Goal: Task Accomplishment & Management: Use online tool/utility

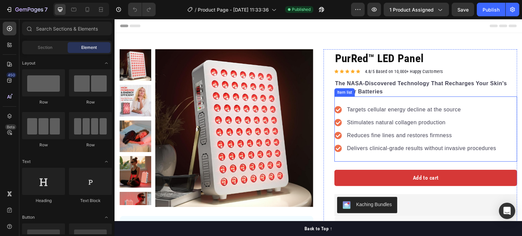
click at [367, 109] on p "Targets cellular energy decline at the source" at bounding box center [421, 110] width 149 height 8
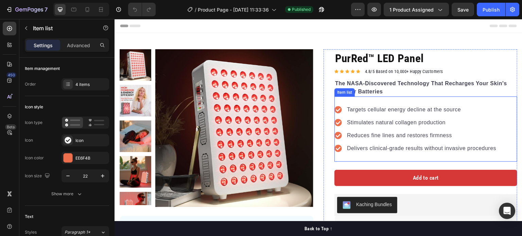
click at [367, 109] on p "Targets cellular energy decline at the source" at bounding box center [421, 110] width 149 height 8
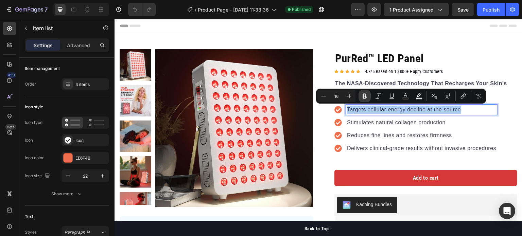
click at [365, 95] on icon "Editor contextual toolbar" at bounding box center [364, 96] width 7 height 7
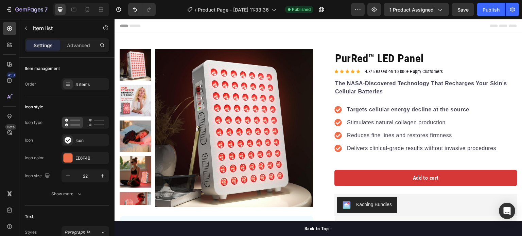
click at [375, 121] on p "Stimulates natural collagen production" at bounding box center [421, 123] width 149 height 8
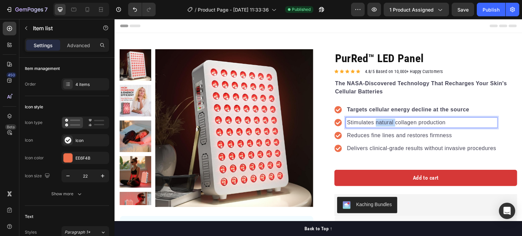
click at [375, 121] on p "Stimulates natural collagen production" at bounding box center [421, 123] width 149 height 8
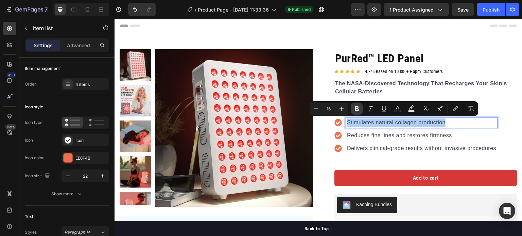
click at [354, 108] on icon "Editor contextual toolbar" at bounding box center [356, 108] width 7 height 7
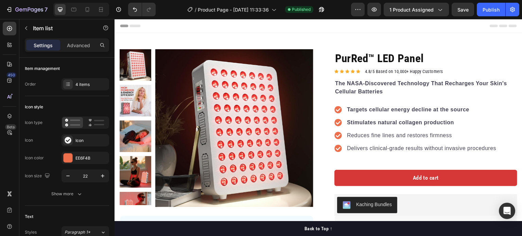
click at [363, 133] on p "Reduces fine lines and restores firmness" at bounding box center [421, 135] width 149 height 8
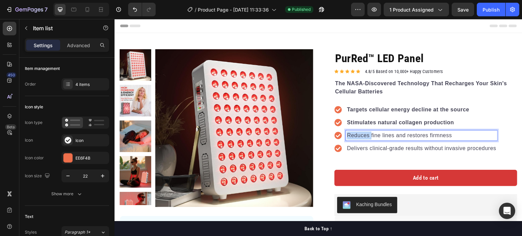
click at [363, 133] on p "Reduces fine lines and restores firmness" at bounding box center [421, 135] width 149 height 8
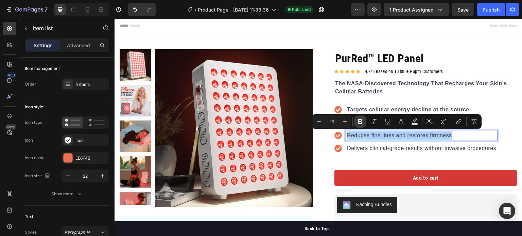
click at [360, 120] on icon "Editor contextual toolbar" at bounding box center [360, 121] width 4 height 5
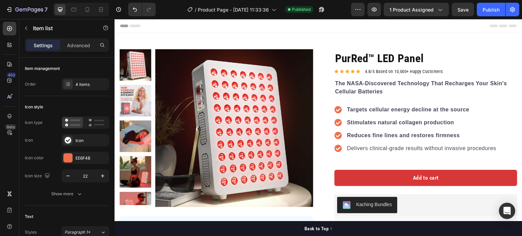
click at [372, 147] on p "Delivers clinical-grade results without invasive procedures" at bounding box center [421, 148] width 149 height 8
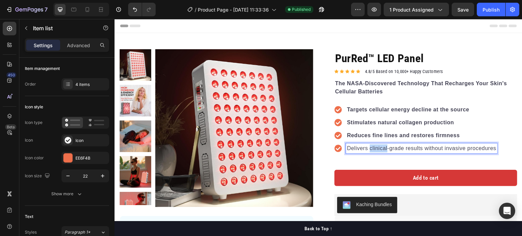
click at [372, 147] on p "Delivers clinical-grade results without invasive procedures" at bounding box center [421, 148] width 149 height 8
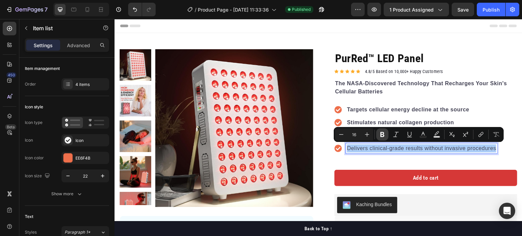
click at [376, 132] on button "Bold" at bounding box center [382, 134] width 12 height 12
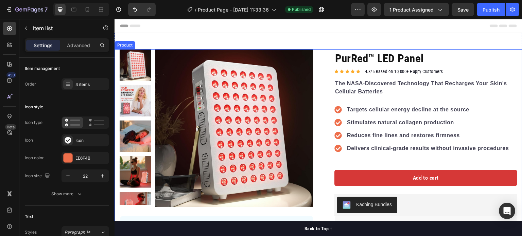
click at [315, 97] on div "Product Images "The transformation in my skin since starting with the PurRed pa…" at bounding box center [318, 214] width 408 height 331
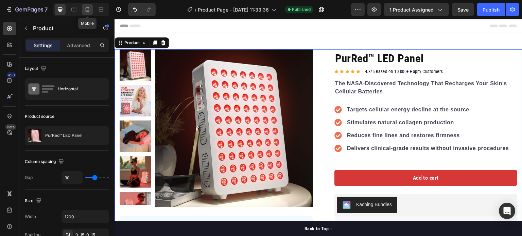
click at [90, 7] on icon at bounding box center [87, 9] width 7 height 7
type input "0"
type input "100%"
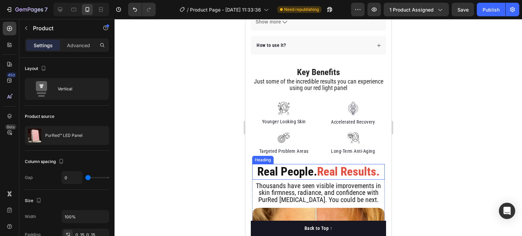
scroll to position [436, 0]
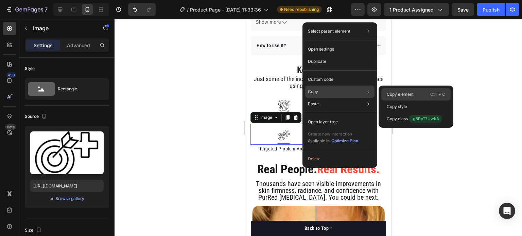
click at [396, 92] on p "Copy element" at bounding box center [400, 94] width 27 height 6
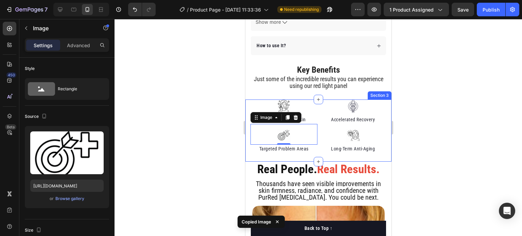
click at [303, 151] on div "Image Younger Looking Skin Text block Image 0 Targeted Problem Areas Text block…" at bounding box center [318, 130] width 146 height 61
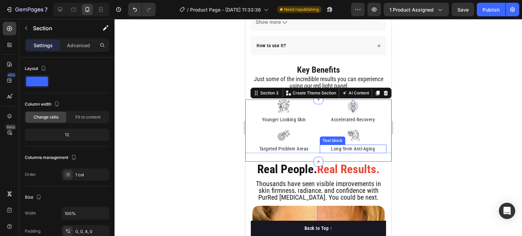
scroll to position [458, 0]
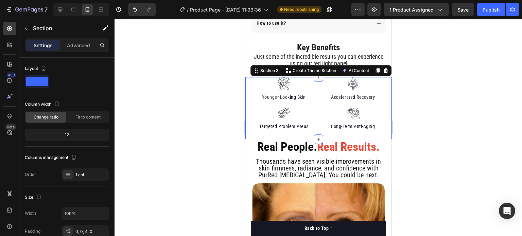
click at [332, 127] on div "Image Younger Looking Skin Text block Image Targeted Problem Areas Text block I…" at bounding box center [318, 107] width 146 height 61
click at [315, 107] on div "Image Younger Looking Skin Text block Image Targeted Problem Areas Text block I…" at bounding box center [318, 104] width 146 height 54
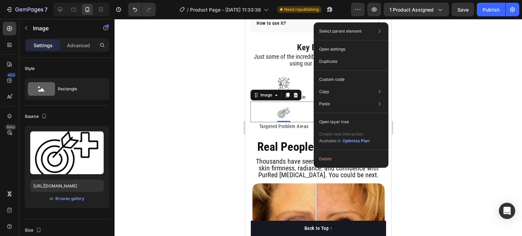
click at [299, 106] on div at bounding box center [283, 113] width 67 height 14
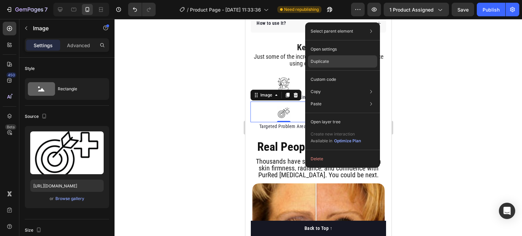
click at [327, 63] on p "Duplicate" at bounding box center [320, 61] width 18 height 6
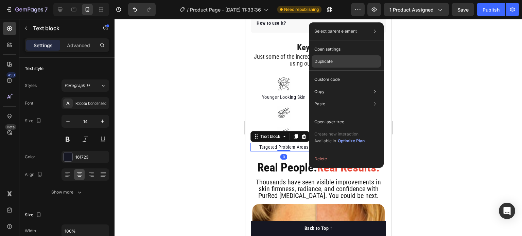
click at [325, 61] on p "Duplicate" at bounding box center [323, 61] width 18 height 6
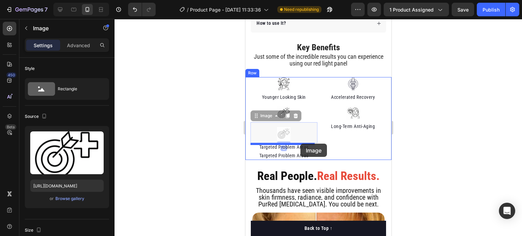
drag, startPoint x: 301, startPoint y: 126, endPoint x: 300, endPoint y: 143, distance: 17.7
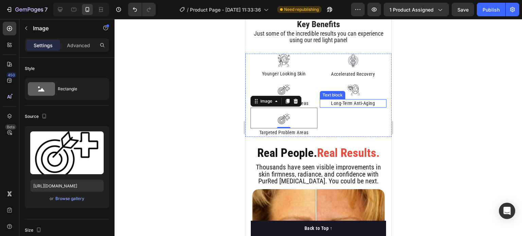
scroll to position [474, 0]
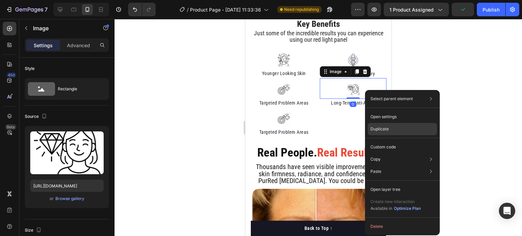
click at [382, 128] on p "Duplicate" at bounding box center [379, 129] width 18 height 6
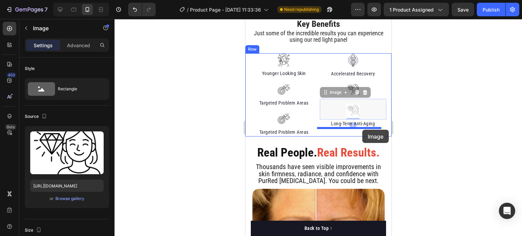
drag, startPoint x: 364, startPoint y: 111, endPoint x: 362, endPoint y: 130, distance: 18.8
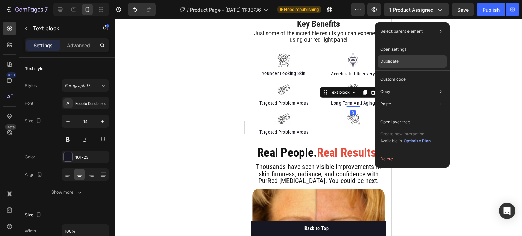
drag, startPoint x: 386, startPoint y: 59, endPoint x: 125, endPoint y: 73, distance: 261.6
click at [386, 59] on p "Duplicate" at bounding box center [389, 61] width 18 height 6
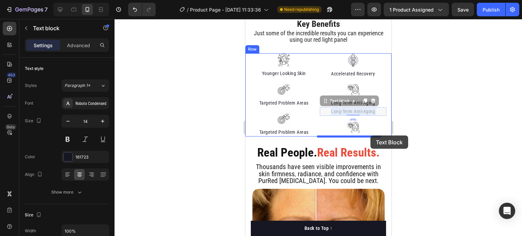
drag, startPoint x: 373, startPoint y: 109, endPoint x: 370, endPoint y: 134, distance: 25.4
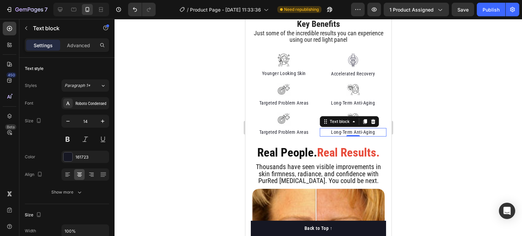
click at [423, 117] on div at bounding box center [317, 127] width 407 height 217
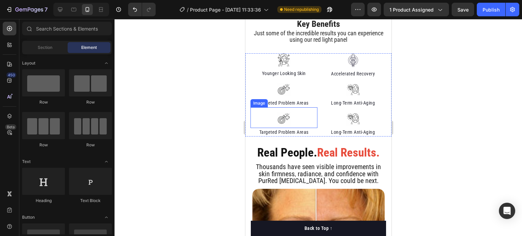
scroll to position [464, 0]
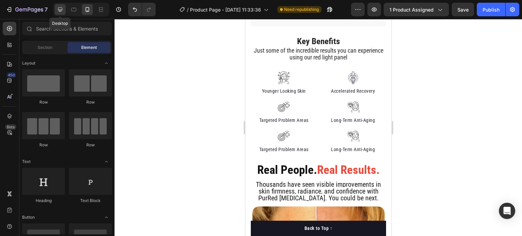
click at [57, 8] on icon at bounding box center [60, 9] width 7 height 7
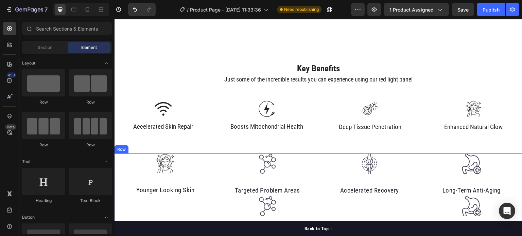
scroll to position [428, 0]
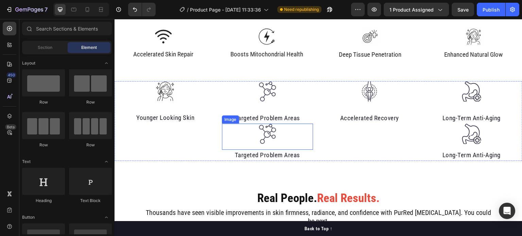
click at [293, 129] on div at bounding box center [267, 134] width 91 height 21
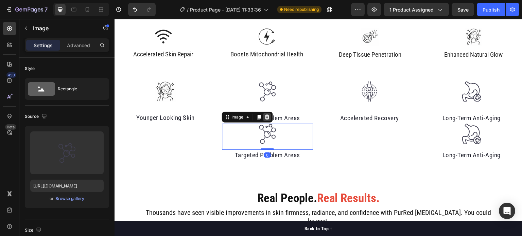
click at [265, 117] on icon at bounding box center [267, 117] width 4 height 5
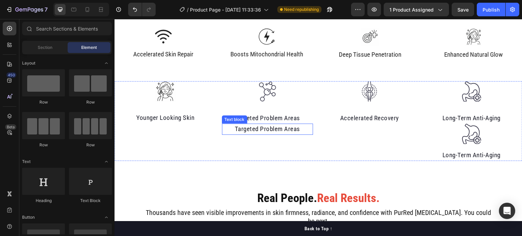
click at [300, 129] on p "Targeted Problem Areas" at bounding box center [268, 129] width 90 height 10
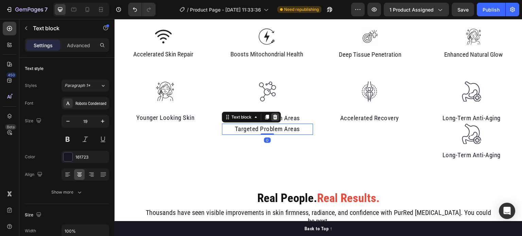
click at [275, 118] on icon at bounding box center [275, 117] width 4 height 5
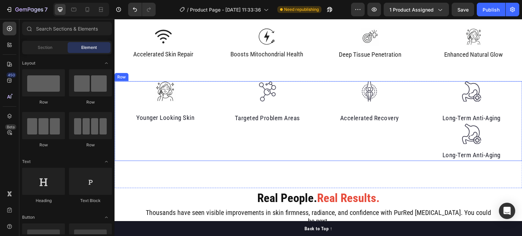
click at [507, 154] on p "Long-Term Anti-Aging" at bounding box center [472, 156] width 90 height 10
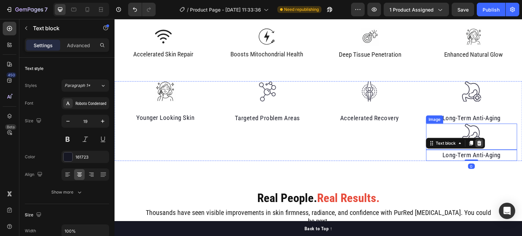
click at [477, 142] on icon at bounding box center [479, 143] width 4 height 5
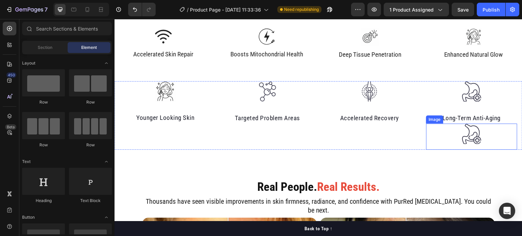
click at [493, 139] on div at bounding box center [471, 134] width 91 height 21
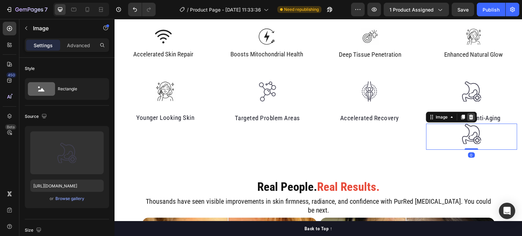
click at [469, 116] on icon at bounding box center [471, 117] width 4 height 5
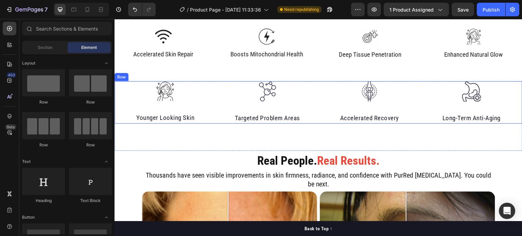
scroll to position [382, 0]
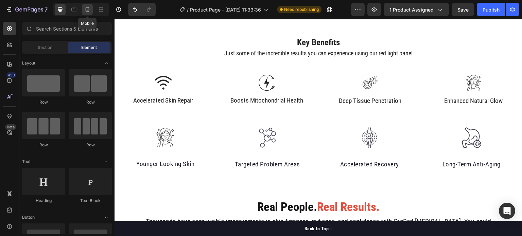
click at [84, 5] on div at bounding box center [87, 9] width 11 height 11
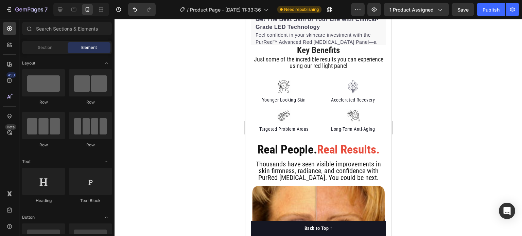
scroll to position [399, 0]
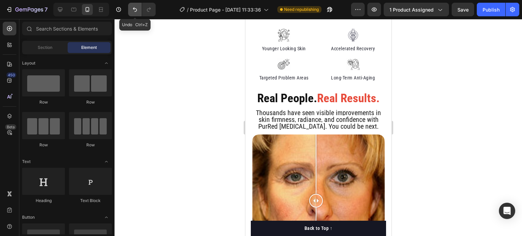
click at [135, 12] on icon "Undo/Redo" at bounding box center [135, 9] width 4 height 4
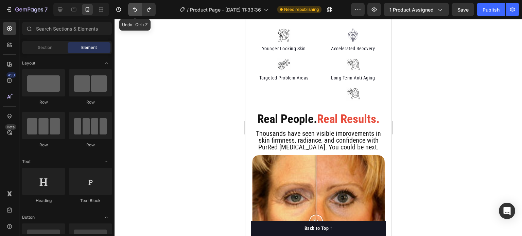
click at [135, 12] on icon "Undo/Redo" at bounding box center [135, 9] width 4 height 4
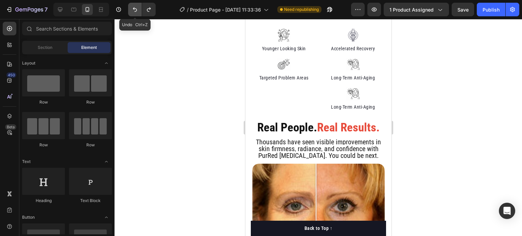
click at [135, 12] on icon "Undo/Redo" at bounding box center [135, 9] width 4 height 4
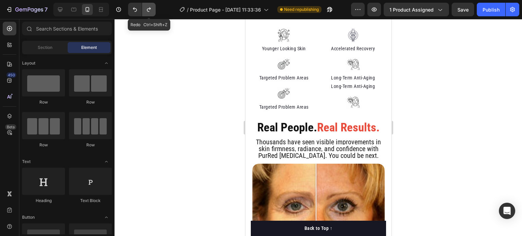
click at [153, 11] on button "Undo/Redo" at bounding box center [149, 10] width 14 height 14
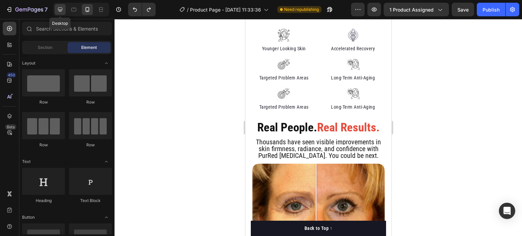
click at [63, 9] on icon at bounding box center [60, 9] width 7 height 7
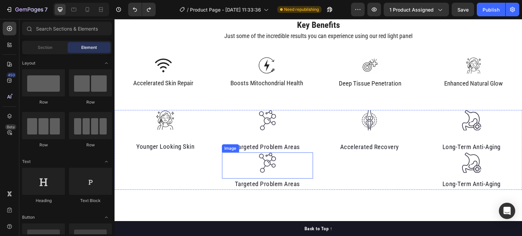
click at [277, 166] on div at bounding box center [267, 163] width 91 height 21
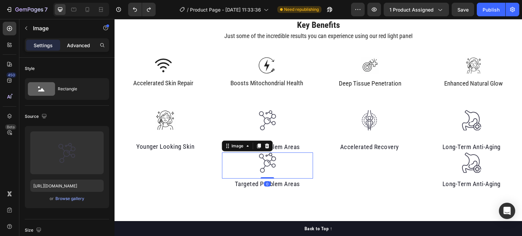
click at [69, 49] on div "Advanced" at bounding box center [78, 45] width 34 height 11
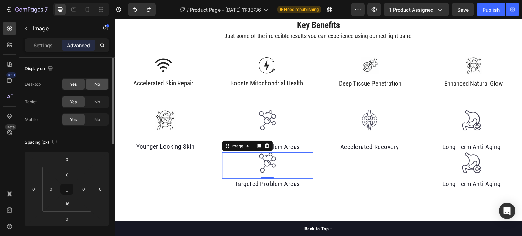
click at [96, 82] on span "No" at bounding box center [96, 84] width 5 height 6
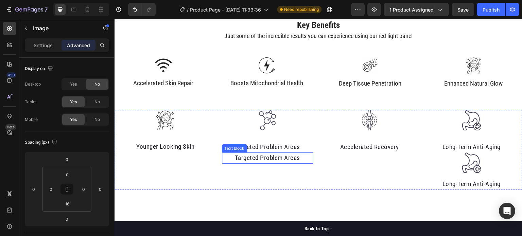
click at [304, 157] on p "Targeted Problem Areas" at bounding box center [268, 158] width 90 height 10
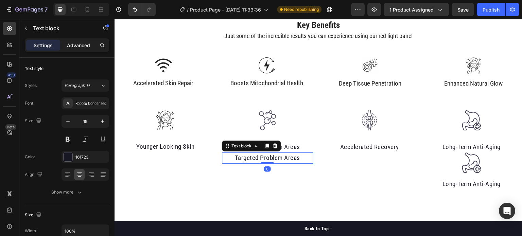
click at [76, 46] on p "Advanced" at bounding box center [78, 45] width 23 height 7
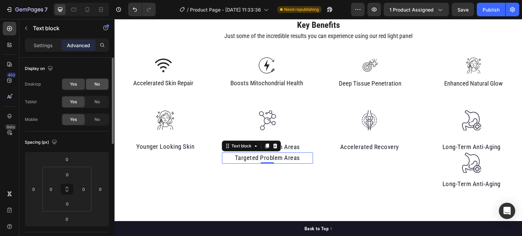
click at [99, 85] on span "No" at bounding box center [96, 84] width 5 height 6
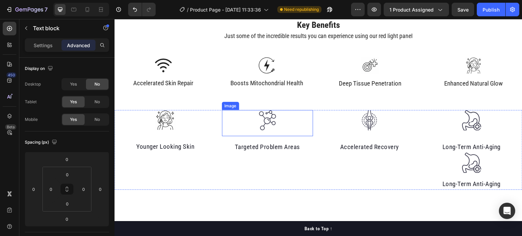
click at [249, 123] on div at bounding box center [267, 120] width 91 height 21
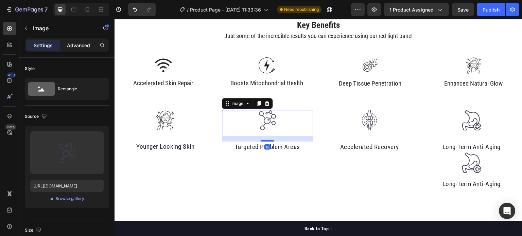
click at [75, 44] on p "Advanced" at bounding box center [78, 45] width 23 height 7
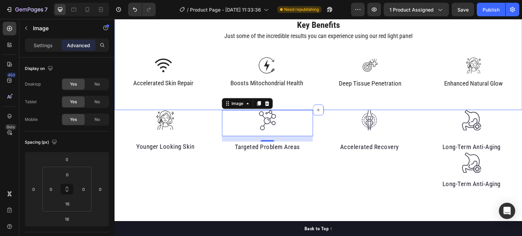
click at [190, 121] on div at bounding box center [165, 120] width 91 height 20
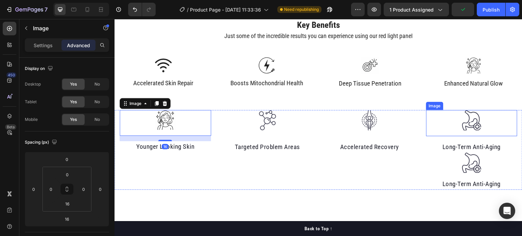
click at [445, 122] on div at bounding box center [471, 120] width 91 height 21
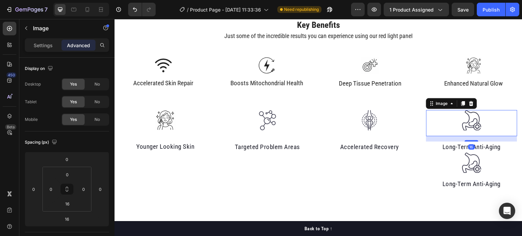
click at [73, 44] on p "Advanced" at bounding box center [78, 45] width 23 height 7
click at [446, 64] on div at bounding box center [473, 65] width 87 height 17
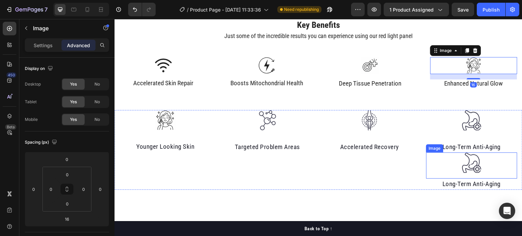
click at [448, 169] on div at bounding box center [471, 163] width 91 height 21
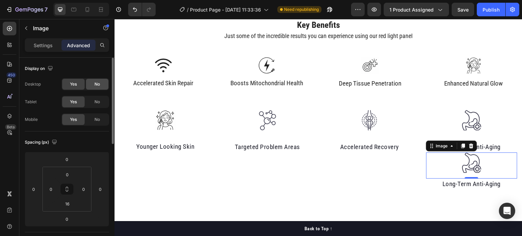
click at [94, 85] on span "No" at bounding box center [96, 84] width 5 height 6
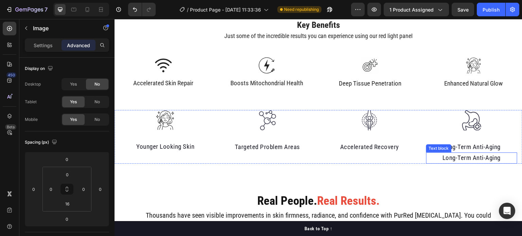
click at [501, 155] on p "Long-Term Anti-Aging" at bounding box center [472, 158] width 90 height 10
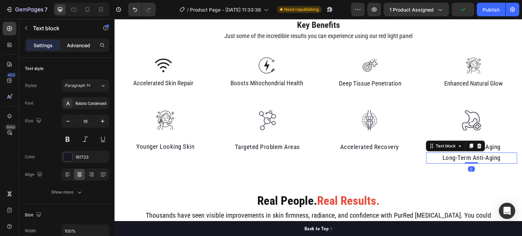
click at [69, 42] on p "Advanced" at bounding box center [78, 45] width 23 height 7
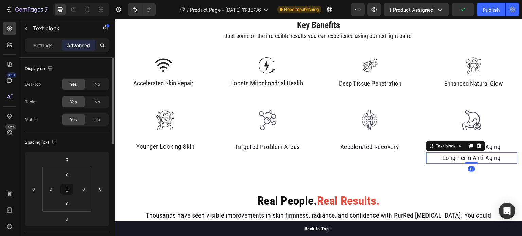
click at [96, 76] on div "Display on Desktop Yes No Tablet Yes No Mobile Yes No" at bounding box center [67, 95] width 84 height 74
click at [102, 80] on div "No" at bounding box center [97, 84] width 22 height 11
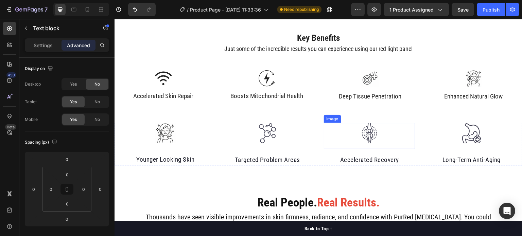
scroll to position [387, 0]
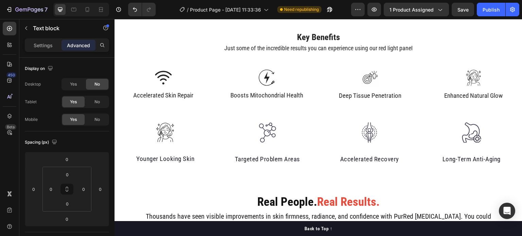
click at [82, 12] on div at bounding box center [87, 9] width 11 height 11
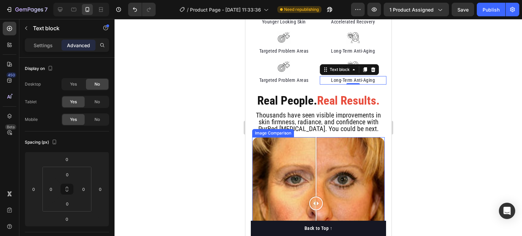
scroll to position [406, 0]
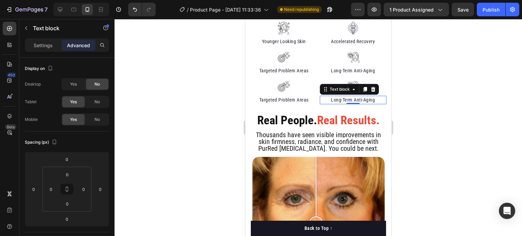
click at [227, 101] on div at bounding box center [317, 127] width 407 height 217
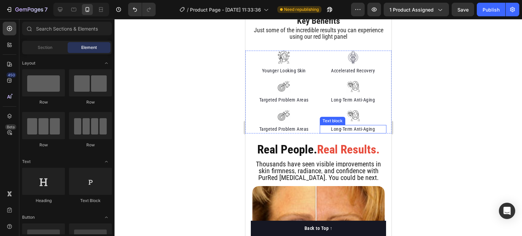
scroll to position [376, 0]
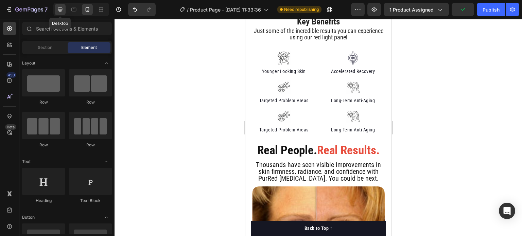
click at [60, 8] on icon at bounding box center [60, 9] width 7 height 7
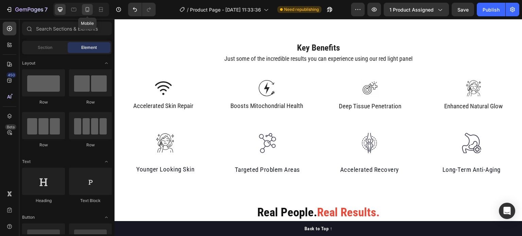
click at [87, 9] on icon at bounding box center [87, 9] width 7 height 7
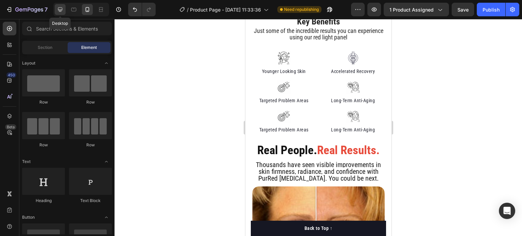
click at [62, 13] on div at bounding box center [60, 9] width 11 height 11
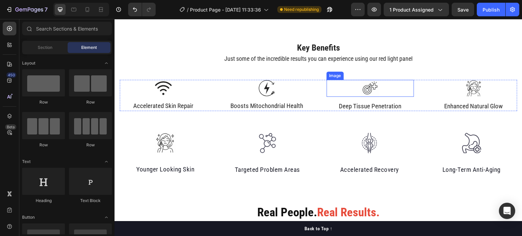
click at [373, 88] on img at bounding box center [369, 88] width 17 height 17
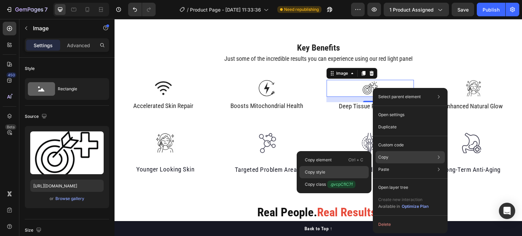
click at [342, 170] on div "Copy style" at bounding box center [333, 172] width 69 height 12
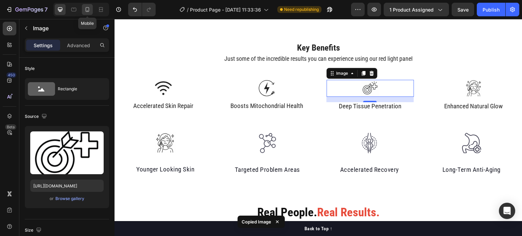
click at [84, 9] on icon at bounding box center [87, 9] width 7 height 7
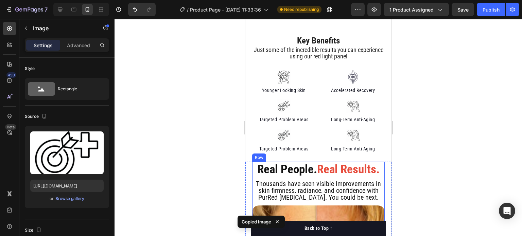
scroll to position [400, 0]
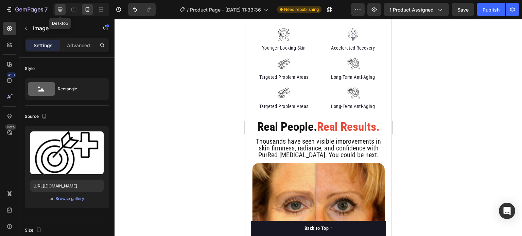
click at [61, 7] on icon at bounding box center [60, 9] width 7 height 7
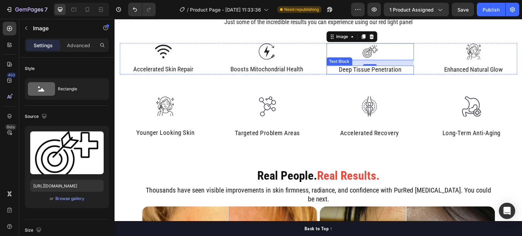
scroll to position [408, 0]
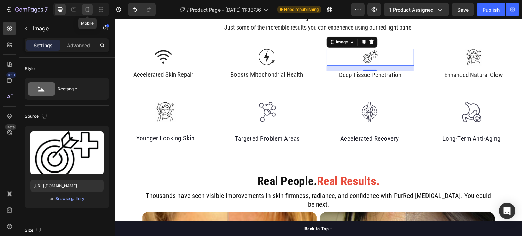
click at [89, 9] on icon at bounding box center [87, 9] width 7 height 7
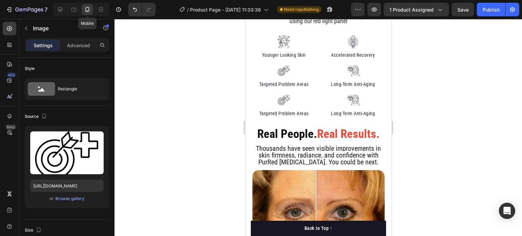
scroll to position [384, 0]
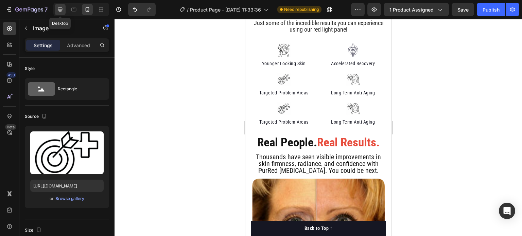
click at [60, 11] on icon at bounding box center [60, 9] width 4 height 4
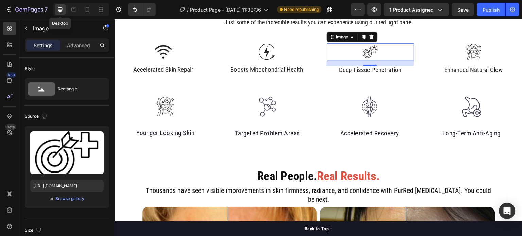
scroll to position [413, 0]
click at [90, 10] on icon at bounding box center [87, 9] width 7 height 7
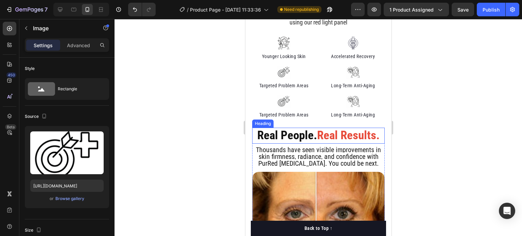
scroll to position [386, 0]
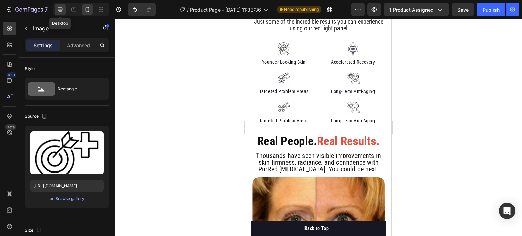
click at [60, 8] on icon at bounding box center [60, 9] width 7 height 7
type input "50"
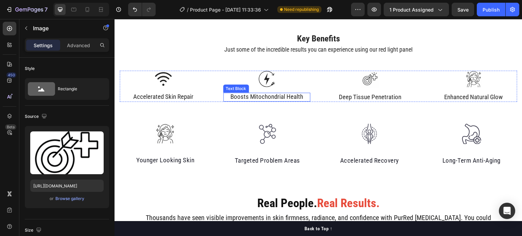
scroll to position [413, 0]
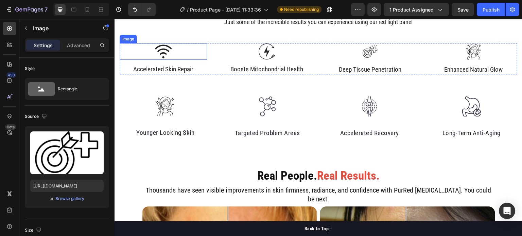
click at [158, 50] on img at bounding box center [163, 51] width 17 height 17
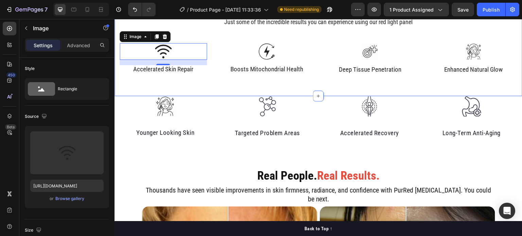
click at [207, 38] on div "Key Benefits Heading Just some of the incredible results you can experience usi…" at bounding box center [318, 40] width 397 height 67
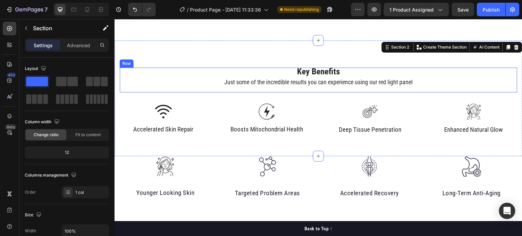
scroll to position [394, 0]
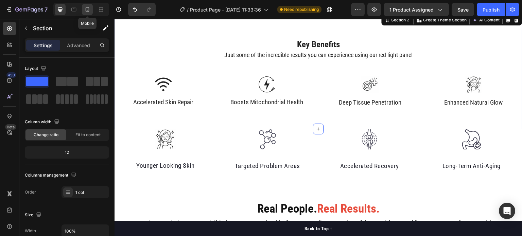
click at [85, 9] on icon at bounding box center [87, 9] width 7 height 7
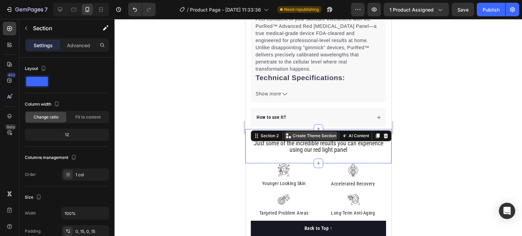
scroll to position [478, 0]
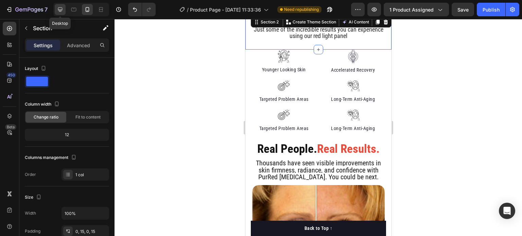
click at [57, 8] on icon at bounding box center [60, 9] width 7 height 7
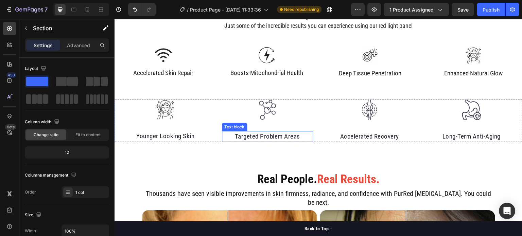
scroll to position [413, 0]
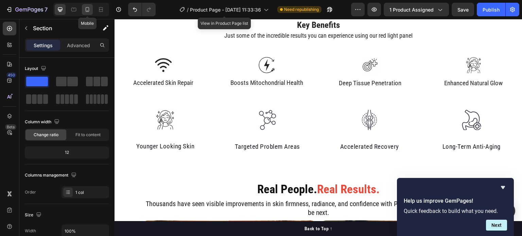
click at [90, 10] on icon at bounding box center [87, 9] width 7 height 7
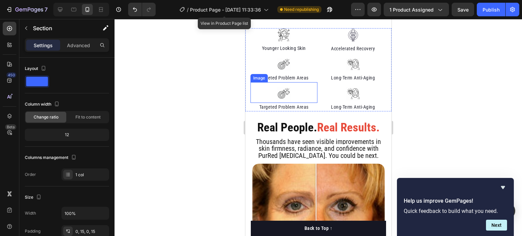
scroll to position [364, 0]
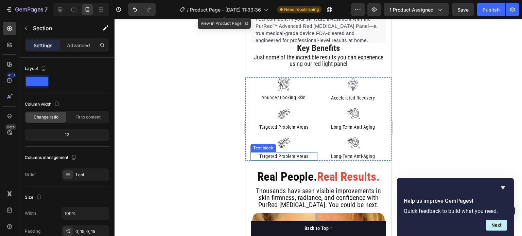
click at [287, 155] on p "Targeted Problem Areas" at bounding box center [284, 156] width 66 height 7
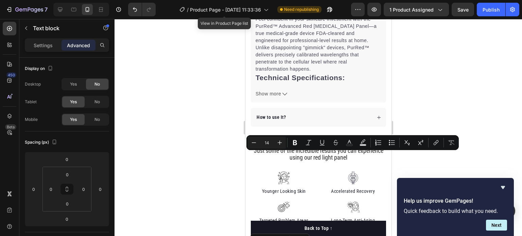
scroll to position [450, 0]
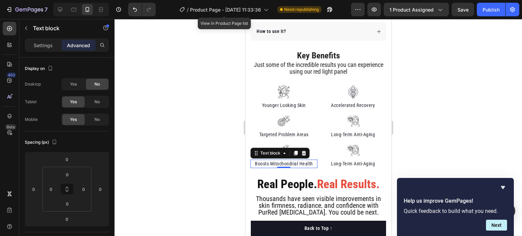
click at [174, 144] on div at bounding box center [317, 127] width 407 height 217
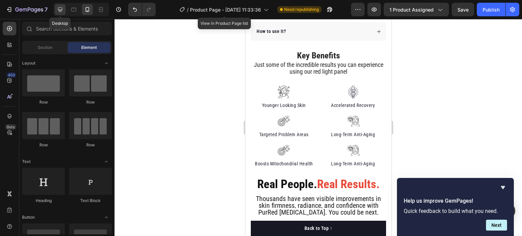
click at [56, 8] on div at bounding box center [60, 9] width 11 height 11
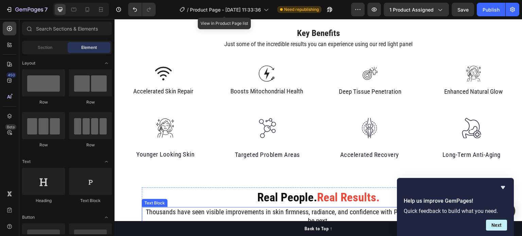
scroll to position [373, 0]
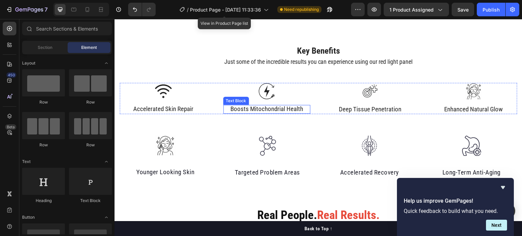
click at [251, 109] on span "Boosts Mitochondrial Health" at bounding box center [266, 109] width 73 height 8
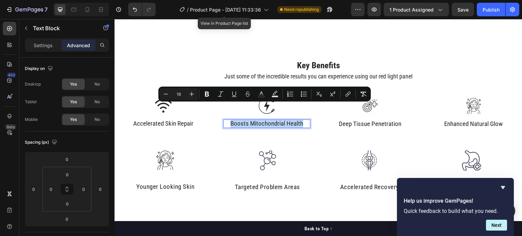
scroll to position [387, 0]
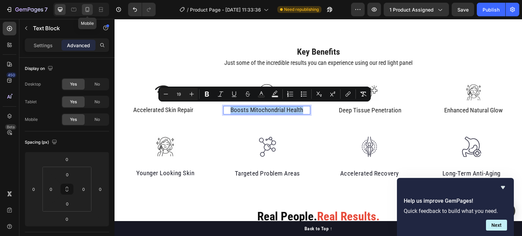
click at [88, 11] on icon at bounding box center [88, 9] width 4 height 5
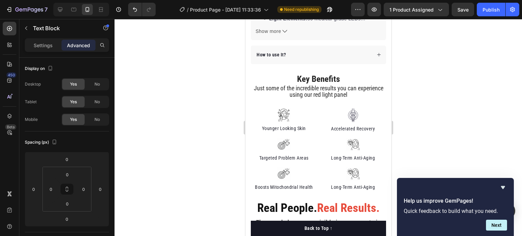
scroll to position [454, 0]
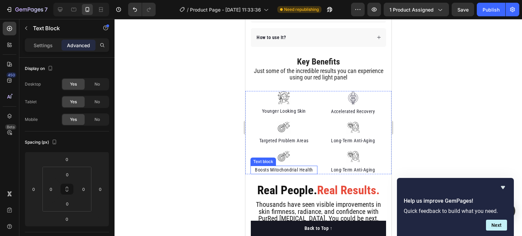
click at [283, 166] on p "Boosts Mitochondrial Health" at bounding box center [284, 169] width 66 height 7
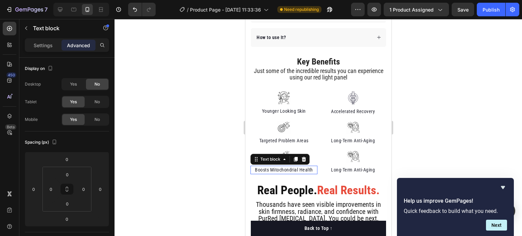
click at [283, 166] on p "Boosts Mitochondrial Health" at bounding box center [284, 169] width 66 height 7
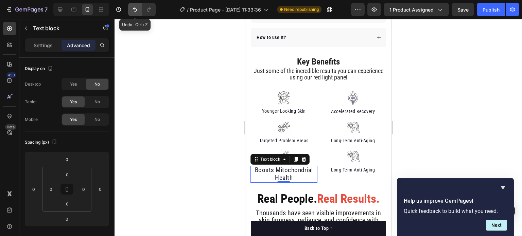
click at [133, 9] on icon "Undo/Redo" at bounding box center [134, 9] width 7 height 7
click at [134, 12] on icon "Undo/Redo" at bounding box center [134, 9] width 7 height 7
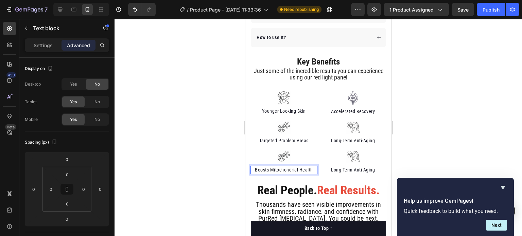
click at [169, 117] on div at bounding box center [317, 127] width 407 height 217
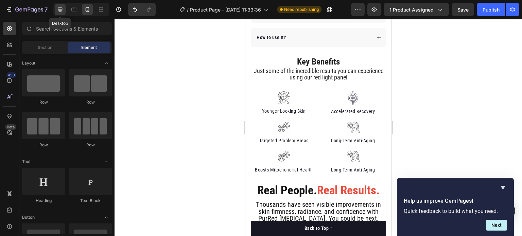
click at [59, 11] on icon at bounding box center [60, 9] width 4 height 4
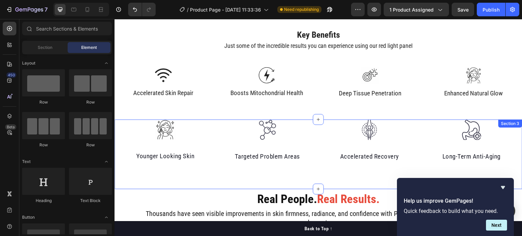
scroll to position [402, 0]
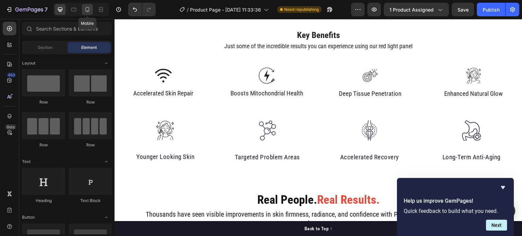
click at [87, 8] on icon at bounding box center [87, 9] width 7 height 7
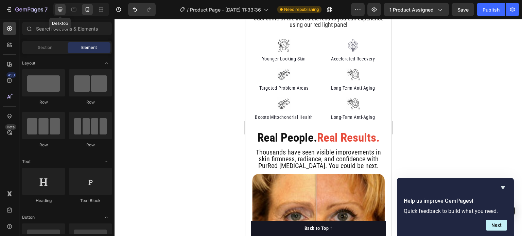
click at [61, 12] on icon at bounding box center [60, 9] width 7 height 7
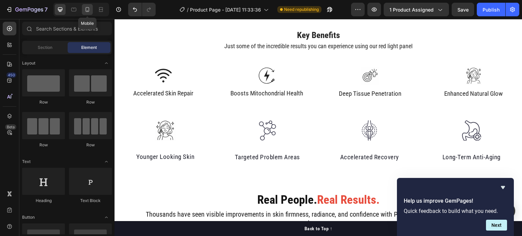
click at [85, 8] on icon at bounding box center [87, 9] width 7 height 7
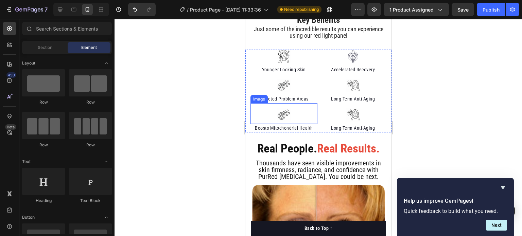
scroll to position [391, 0]
click at [335, 126] on p "Long-Term Anti-Aging" at bounding box center [353, 128] width 66 height 7
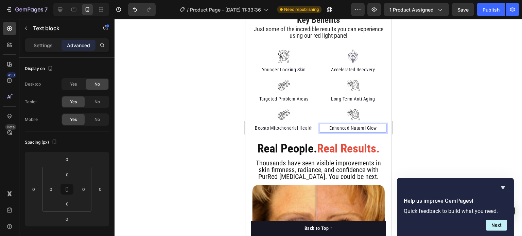
click at [438, 99] on div at bounding box center [317, 127] width 407 height 217
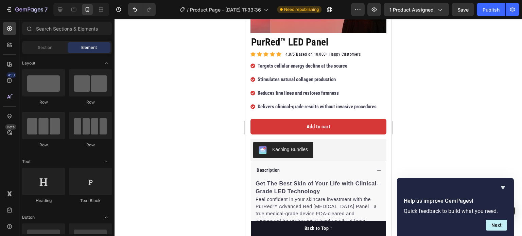
scroll to position [172, 0]
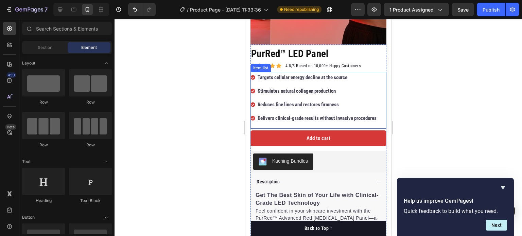
click at [295, 88] on strong "Stimulates natural collagen production" at bounding box center [296, 91] width 78 height 6
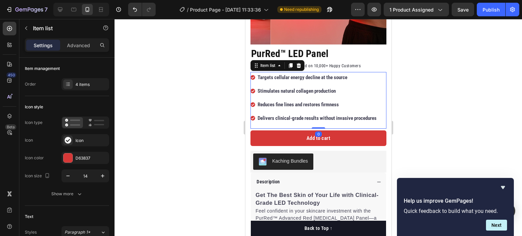
click at [279, 88] on strong "Stimulates natural collagen production" at bounding box center [296, 91] width 78 height 6
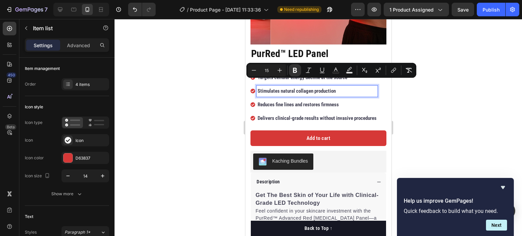
click at [297, 88] on strong "Stimulates natural collagen production" at bounding box center [296, 91] width 78 height 6
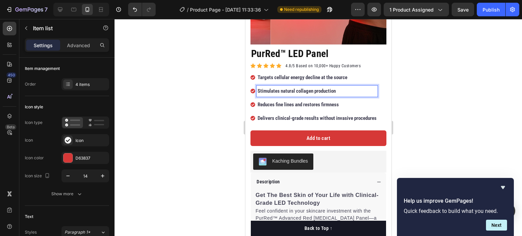
click at [292, 88] on strong "Stimulates natural collagen production" at bounding box center [296, 91] width 78 height 6
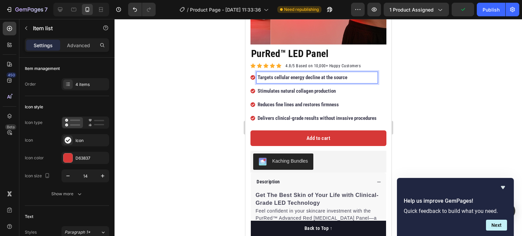
click at [301, 74] on strong "Targets cellular energy decline at the source" at bounding box center [302, 77] width 90 height 6
click at [286, 74] on strong "Targets cellular energy decline at the source" at bounding box center [302, 77] width 90 height 6
click at [299, 74] on strong "Targets cellular energy decline at the source" at bounding box center [302, 77] width 90 height 6
click at [304, 102] on strong "Reduces fine lines and restores firmness" at bounding box center [297, 105] width 81 height 6
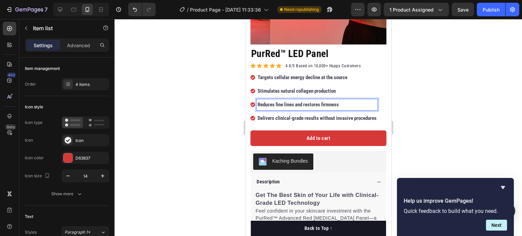
click at [207, 103] on div at bounding box center [317, 127] width 407 height 217
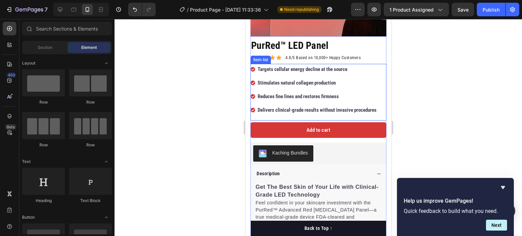
scroll to position [181, 0]
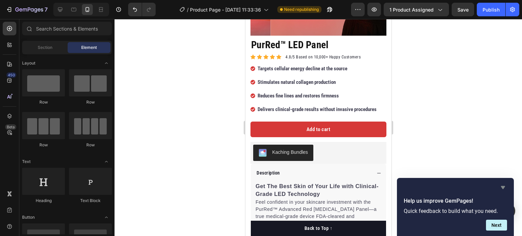
click at [502, 189] on icon "Hide survey" at bounding box center [503, 187] width 4 height 3
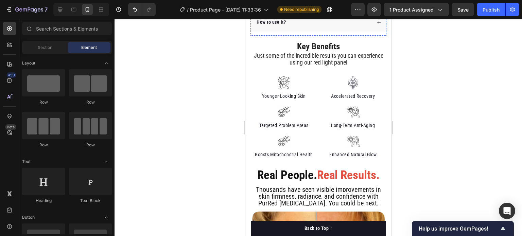
scroll to position [464, 0]
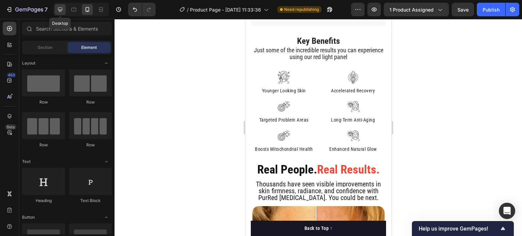
click at [60, 8] on icon at bounding box center [60, 9] width 7 height 7
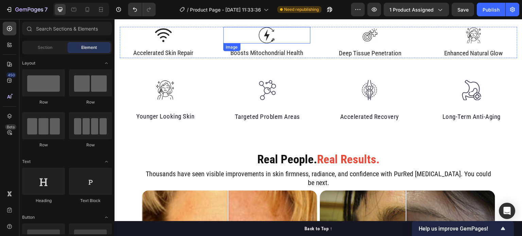
scroll to position [397, 0]
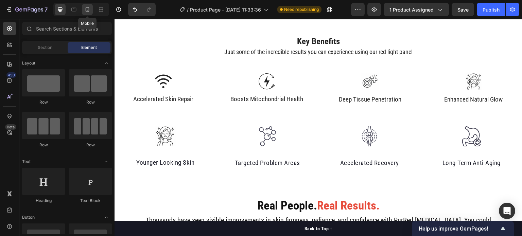
click at [87, 12] on icon at bounding box center [87, 9] width 7 height 7
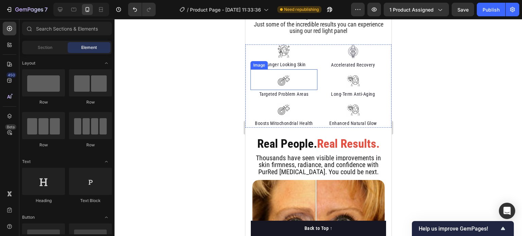
scroll to position [368, 0]
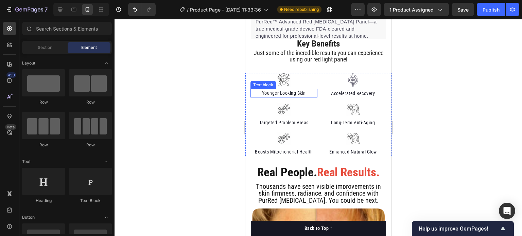
click at [292, 92] on p "Younger Looking Skin" at bounding box center [284, 93] width 66 height 7
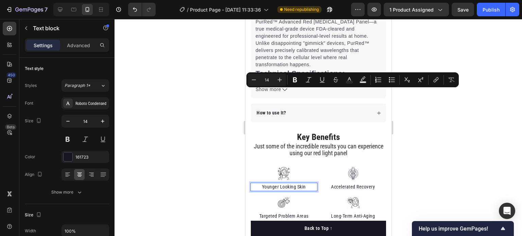
scroll to position [454, 0]
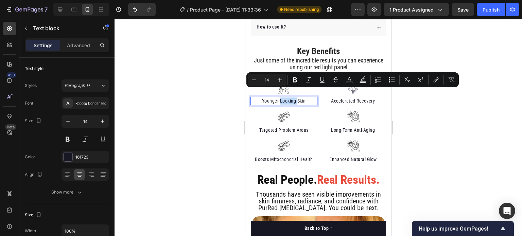
click at [282, 98] on p "Younger Looking Skin" at bounding box center [284, 101] width 66 height 7
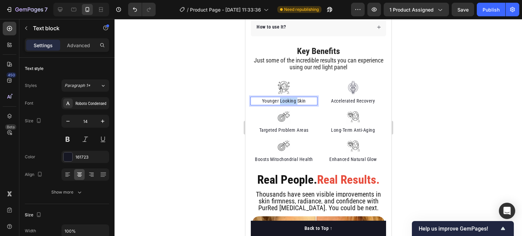
click at [282, 98] on p "Younger Looking Skin" at bounding box center [284, 101] width 66 height 7
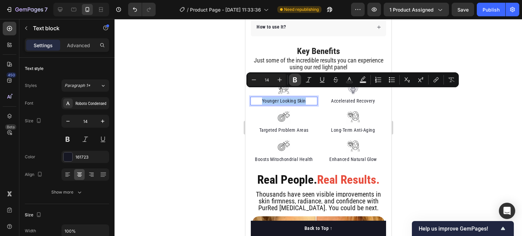
click at [296, 82] on icon "Editor contextual toolbar" at bounding box center [294, 79] width 7 height 7
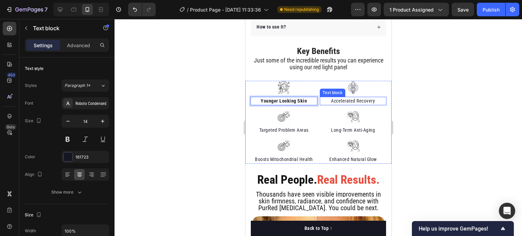
click at [337, 98] on p "Accelerated Recovery" at bounding box center [353, 101] width 66 height 7
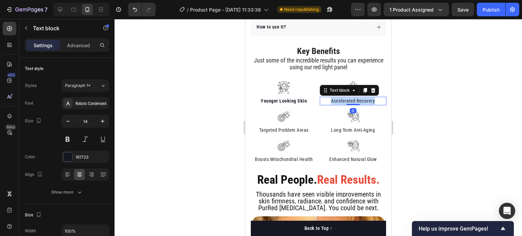
click at [337, 98] on p "Accelerated Recovery" at bounding box center [353, 101] width 66 height 7
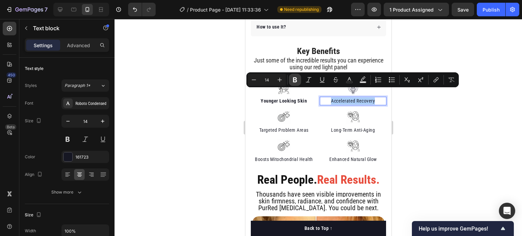
click at [295, 77] on icon "Editor contextual toolbar" at bounding box center [295, 79] width 4 height 5
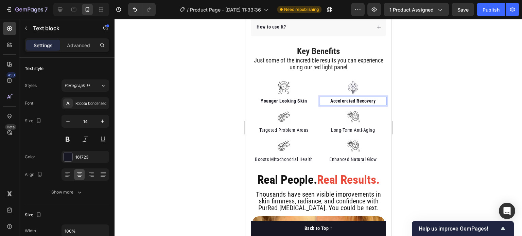
click at [436, 99] on div at bounding box center [317, 127] width 407 height 217
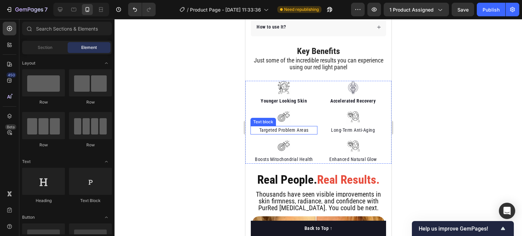
click at [287, 127] on p "Targeted Problem Areas" at bounding box center [284, 130] width 66 height 7
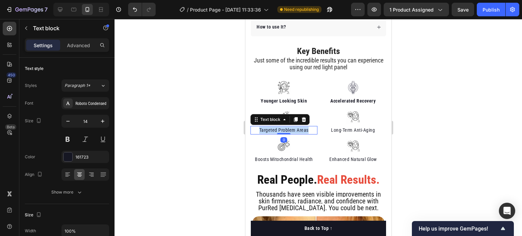
click at [287, 127] on p "Targeted Problem Areas" at bounding box center [284, 130] width 66 height 7
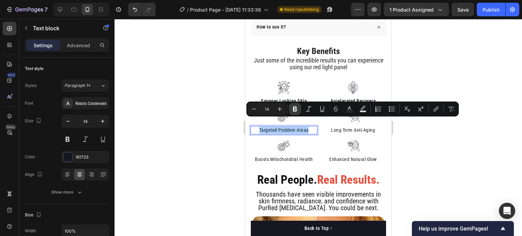
click at [295, 106] on icon "Editor contextual toolbar" at bounding box center [294, 109] width 7 height 7
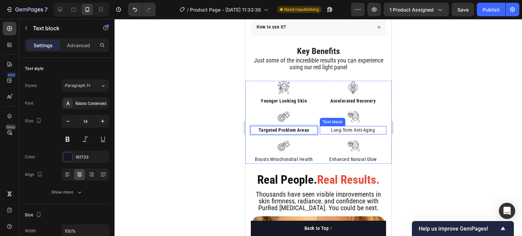
click at [337, 127] on p "Long-Term Anti-Aging" at bounding box center [353, 130] width 66 height 7
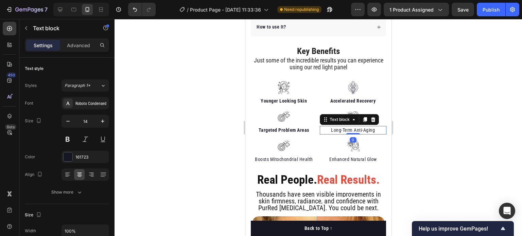
click at [337, 127] on p "Long-Term Anti-Aging" at bounding box center [353, 130] width 66 height 7
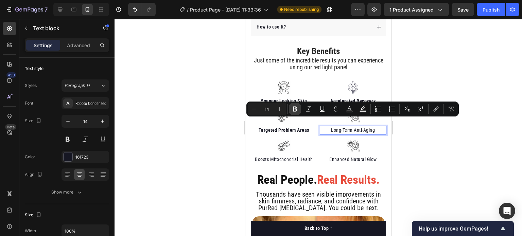
click at [296, 110] on icon "Editor contextual toolbar" at bounding box center [294, 109] width 7 height 7
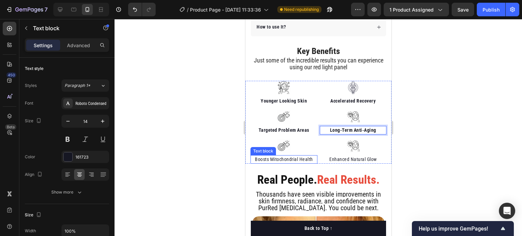
click at [288, 156] on p "Boosts Mitochondrial Health" at bounding box center [284, 159] width 66 height 7
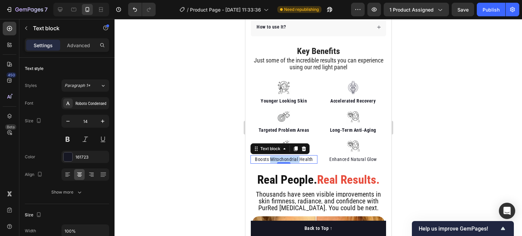
click at [288, 156] on p "Boosts Mitochondrial Health" at bounding box center [284, 159] width 66 height 7
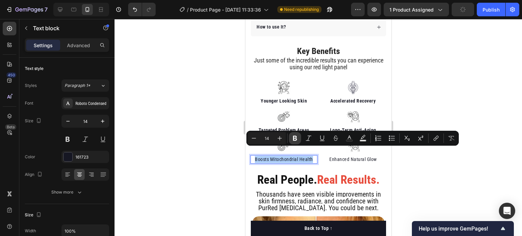
click at [295, 134] on button "Bold" at bounding box center [295, 138] width 12 height 12
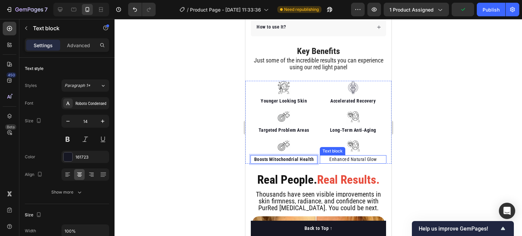
click at [334, 156] on p "Enhanced Natural Glow" at bounding box center [353, 159] width 66 height 7
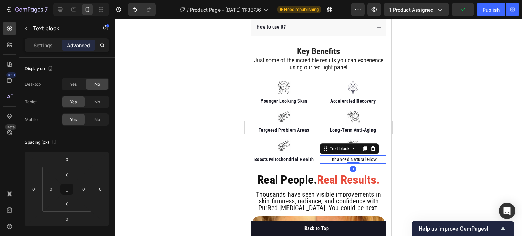
click at [334, 156] on p "Enhanced Natural Glow" at bounding box center [353, 159] width 66 height 7
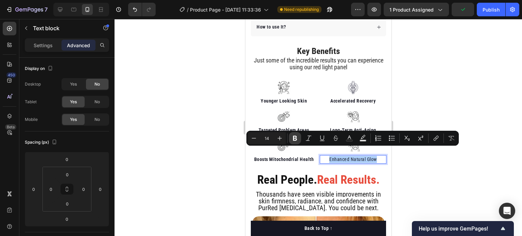
click at [292, 139] on icon "Editor contextual toolbar" at bounding box center [294, 138] width 7 height 7
click at [458, 102] on div at bounding box center [317, 127] width 407 height 217
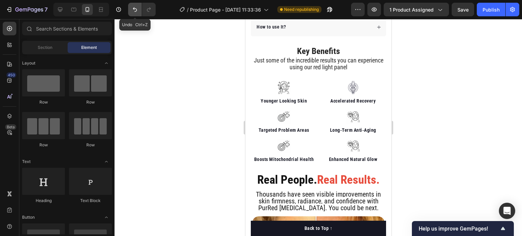
click at [135, 13] on icon "Undo/Redo" at bounding box center [134, 9] width 7 height 7
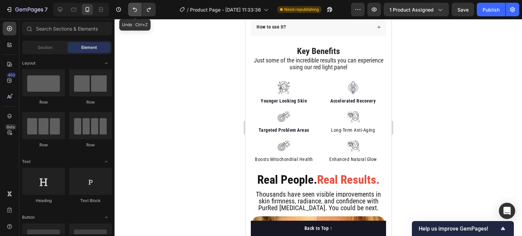
click at [135, 13] on icon "Undo/Redo" at bounding box center [134, 9] width 7 height 7
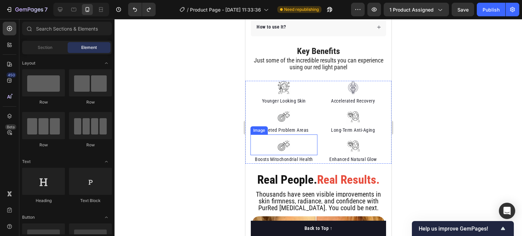
click at [213, 129] on div at bounding box center [317, 127] width 407 height 217
click at [470, 84] on div at bounding box center [317, 127] width 407 height 217
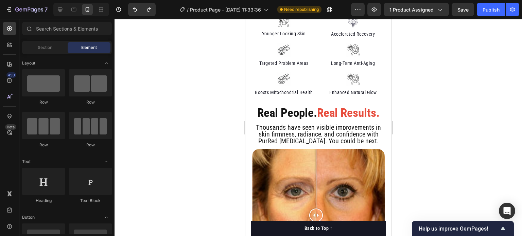
scroll to position [442, 0]
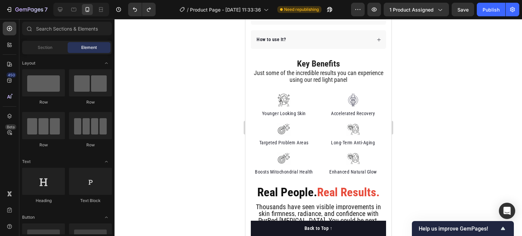
click at [212, 92] on div at bounding box center [317, 127] width 407 height 217
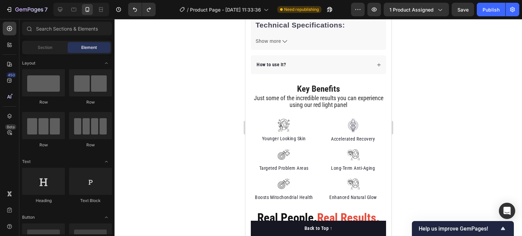
scroll to position [453, 0]
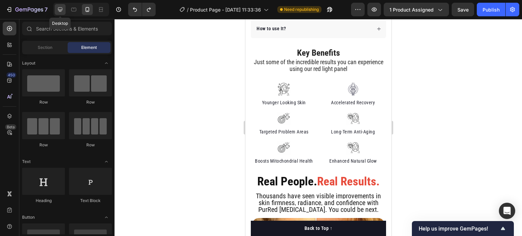
click at [59, 13] on icon at bounding box center [60, 9] width 7 height 7
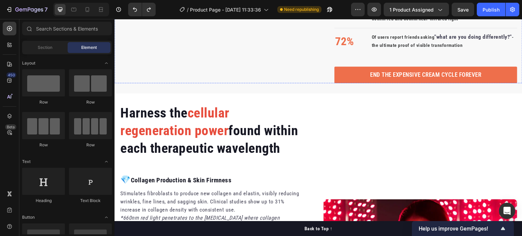
scroll to position [1014, 0]
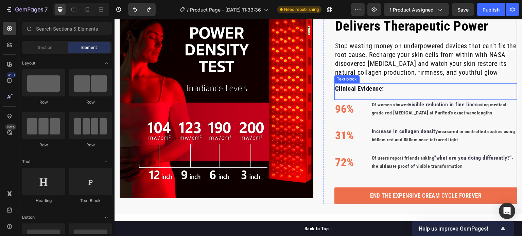
click at [343, 87] on strong "Clinical Evidence:" at bounding box center [359, 89] width 49 height 8
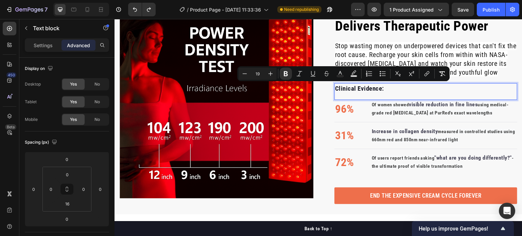
click at [368, 89] on strong "Clinical Evidence:" at bounding box center [359, 89] width 49 height 8
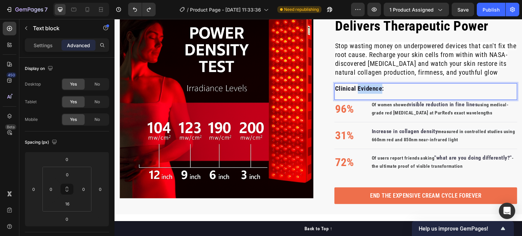
click at [368, 89] on strong "Clinical Evidence:" at bounding box center [359, 89] width 49 height 8
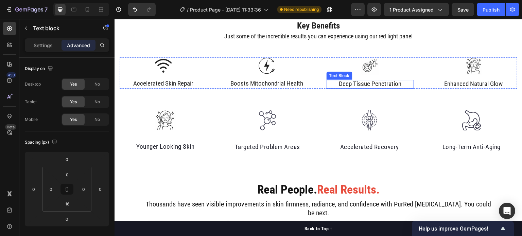
scroll to position [376, 0]
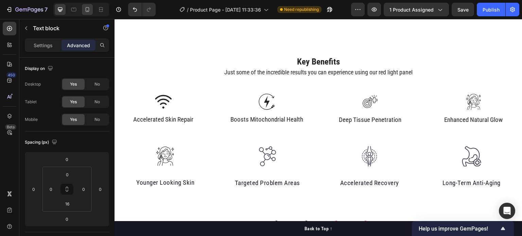
click at [83, 13] on div at bounding box center [87, 9] width 11 height 11
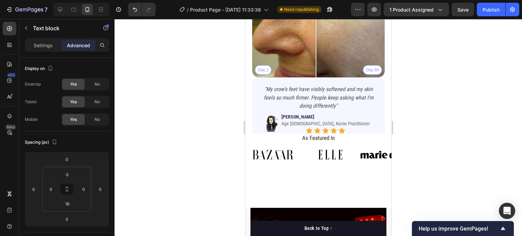
scroll to position [929, 0]
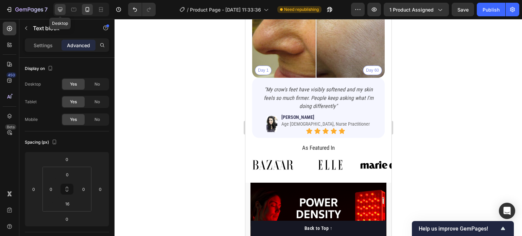
click at [60, 7] on icon at bounding box center [60, 9] width 7 height 7
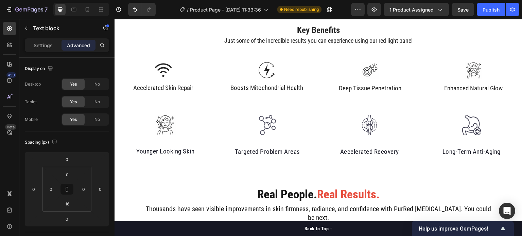
scroll to position [408, 0]
click at [89, 6] on icon at bounding box center [87, 9] width 7 height 7
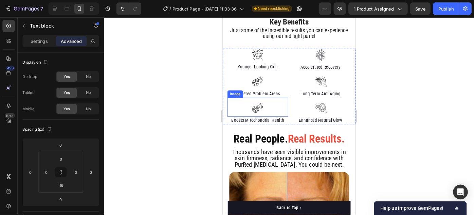
scroll to position [388, 0]
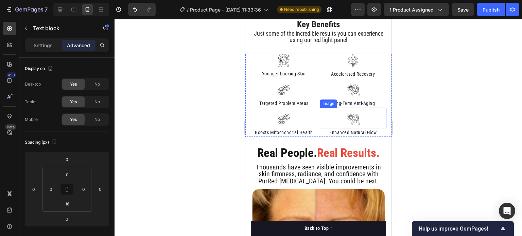
click at [346, 119] on img at bounding box center [353, 119] width 14 height 14
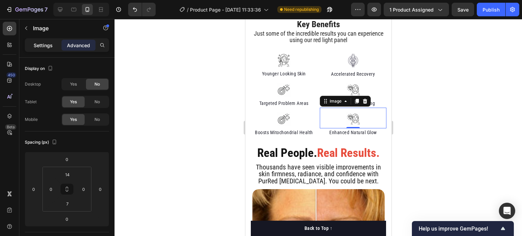
click at [40, 49] on div "Settings" at bounding box center [43, 45] width 34 height 11
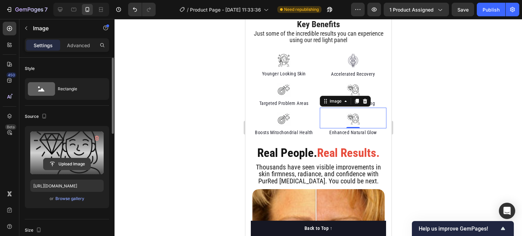
click at [67, 163] on input "file" at bounding box center [66, 164] width 47 height 12
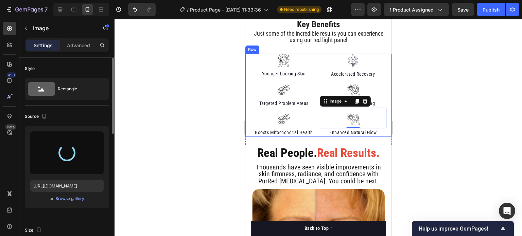
type input "[URL][DOMAIN_NAME]"
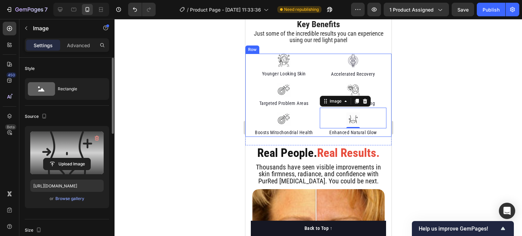
click at [215, 78] on div at bounding box center [317, 127] width 407 height 217
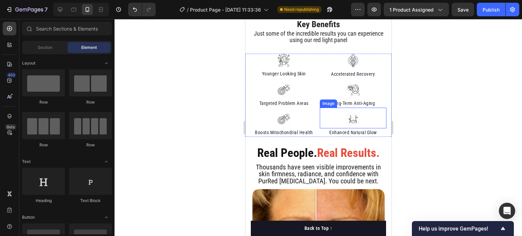
click at [347, 120] on img at bounding box center [353, 119] width 14 height 14
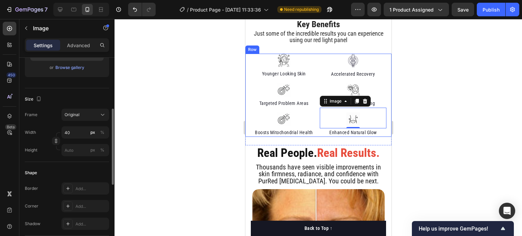
scroll to position [131, 0]
click at [76, 133] on input "40" at bounding box center [85, 132] width 48 height 12
type input "1"
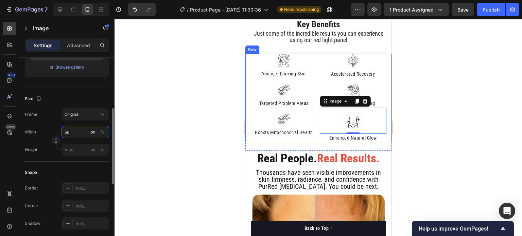
type input "5"
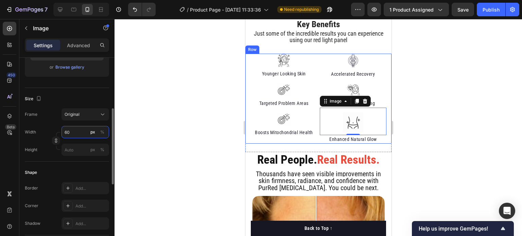
type input "6"
type input "50"
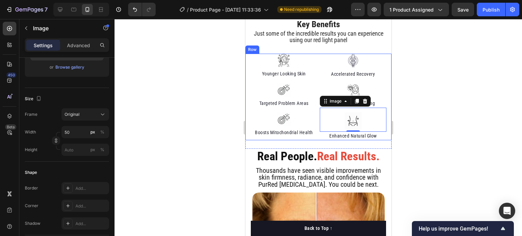
click at [165, 129] on div at bounding box center [317, 127] width 407 height 217
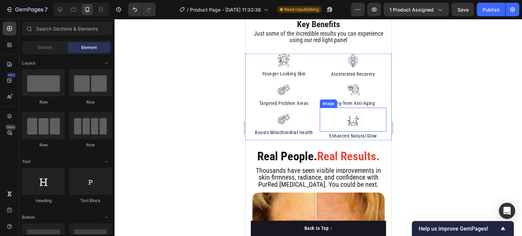
click at [350, 120] on img at bounding box center [352, 120] width 17 height 17
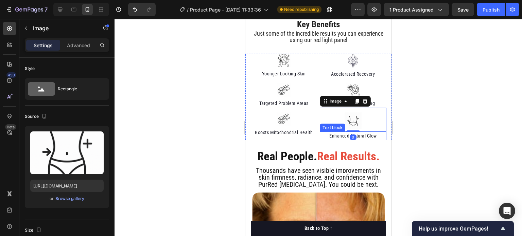
click at [360, 137] on p "Enhanced Natural Glow" at bounding box center [353, 135] width 66 height 7
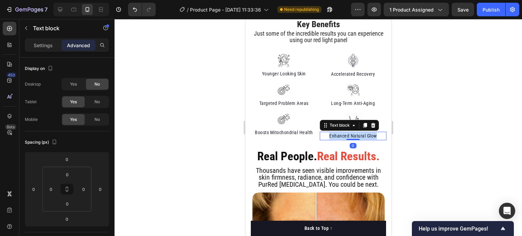
click at [360, 137] on p "Enhanced Natural Glow" at bounding box center [353, 135] width 66 height 7
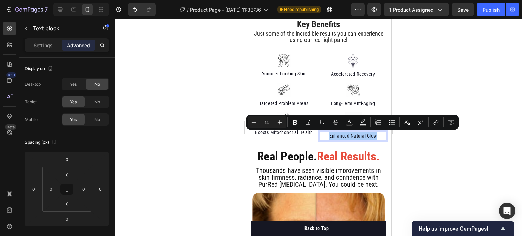
click at [417, 98] on div at bounding box center [317, 127] width 407 height 217
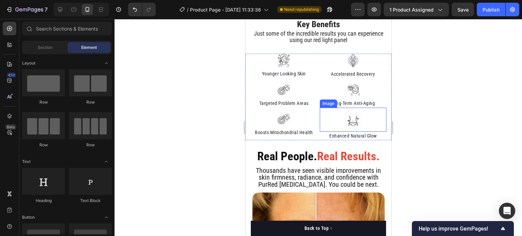
click at [353, 117] on img at bounding box center [352, 120] width 17 height 17
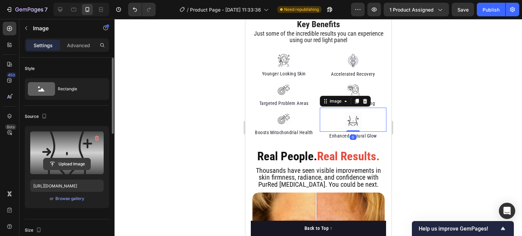
click at [64, 158] on input "file" at bounding box center [66, 164] width 47 height 12
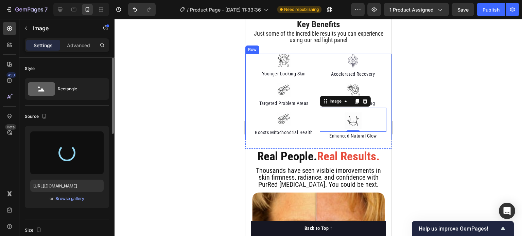
type input "[URL][DOMAIN_NAME]"
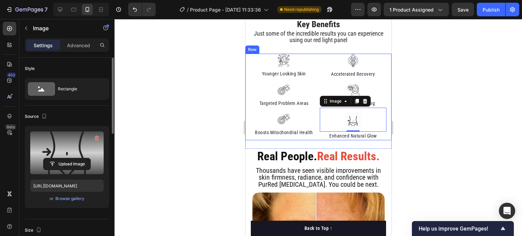
click at [477, 105] on div at bounding box center [317, 127] width 407 height 217
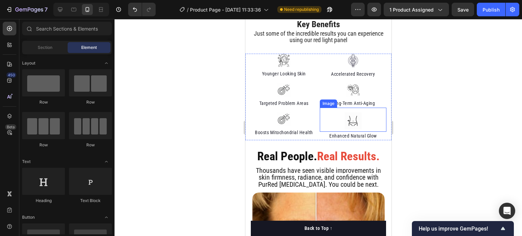
click at [358, 121] on div at bounding box center [352, 120] width 67 height 17
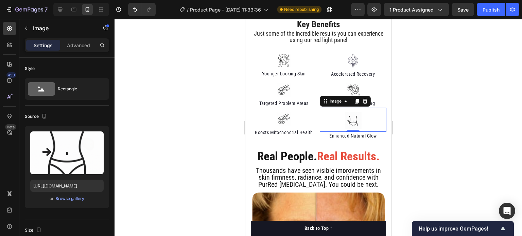
click at [69, 53] on div "Settings Advanced" at bounding box center [66, 47] width 95 height 19
click at [80, 40] on div "Advanced" at bounding box center [78, 45] width 34 height 11
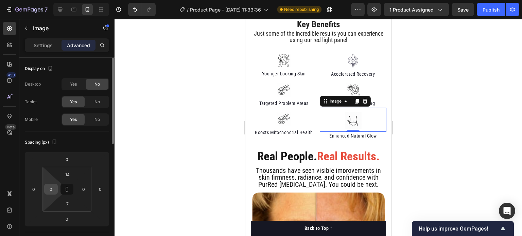
click at [54, 191] on input "0" at bounding box center [51, 189] width 10 height 10
type input "2"
type input "4"
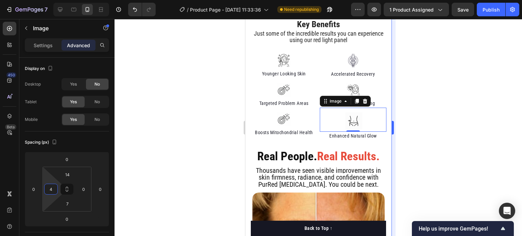
click at [151, 171] on div at bounding box center [317, 127] width 407 height 217
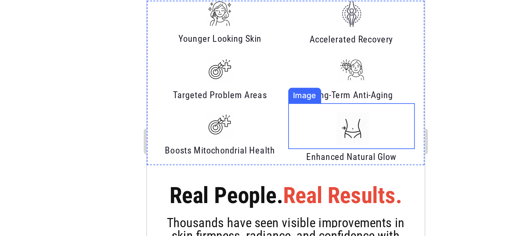
click at [251, 39] on img at bounding box center [254, 37] width 17 height 17
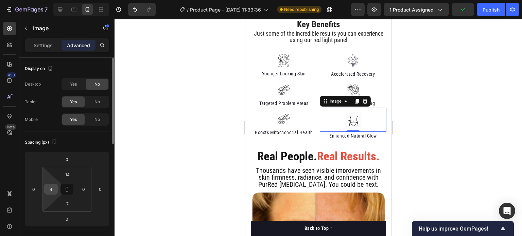
click at [55, 189] on input "4" at bounding box center [51, 189] width 10 height 10
click at [169, 119] on div at bounding box center [317, 127] width 407 height 217
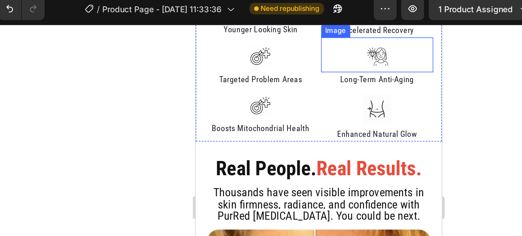
scroll to position [440, 0]
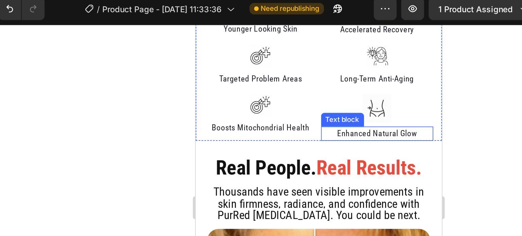
click at [307, 90] on p "Enhanced Natural Glow" at bounding box center [303, 89] width 66 height 7
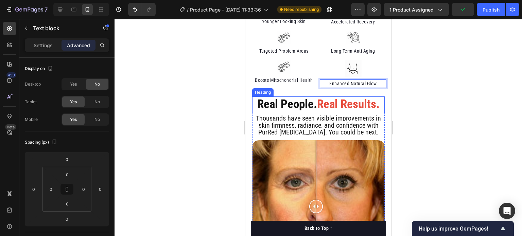
scroll to position [401, 0]
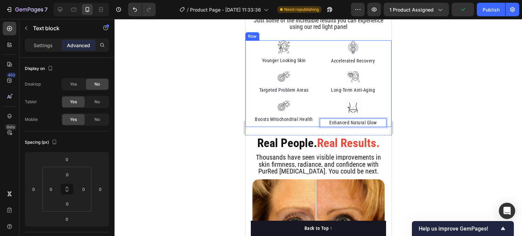
click at [211, 117] on div at bounding box center [317, 127] width 407 height 217
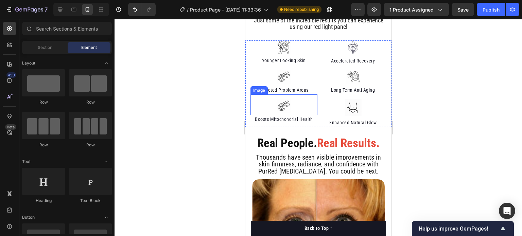
scroll to position [391, 0]
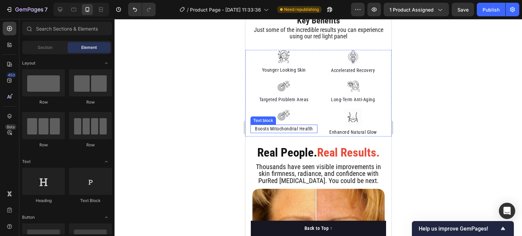
click at [313, 128] on p "Boosts Mitochondrial Health" at bounding box center [284, 128] width 66 height 7
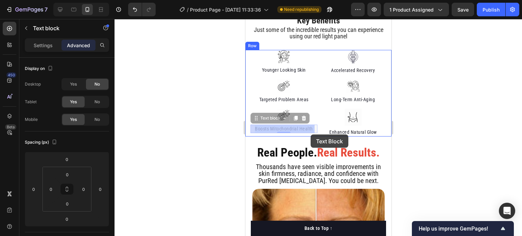
drag, startPoint x: 313, startPoint y: 128, endPoint x: 310, endPoint y: 135, distance: 6.7
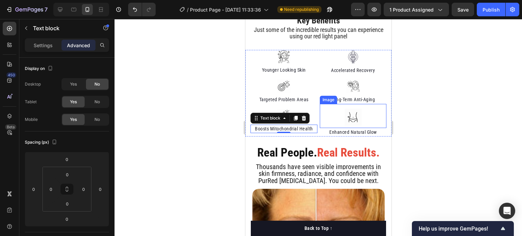
click at [358, 121] on div at bounding box center [352, 117] width 67 height 17
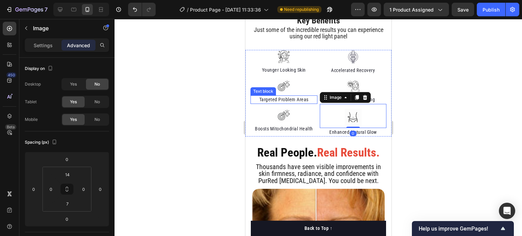
click at [303, 104] on div "Image" at bounding box center [283, 114] width 67 height 21
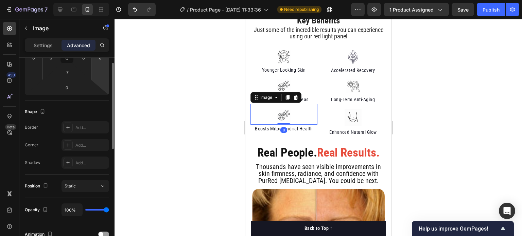
scroll to position [91, 0]
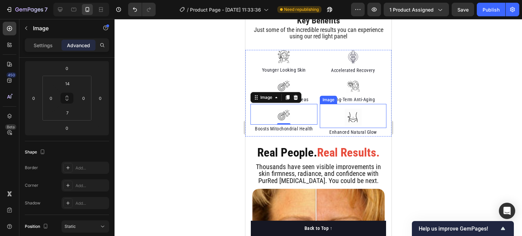
click at [332, 120] on div at bounding box center [352, 117] width 67 height 17
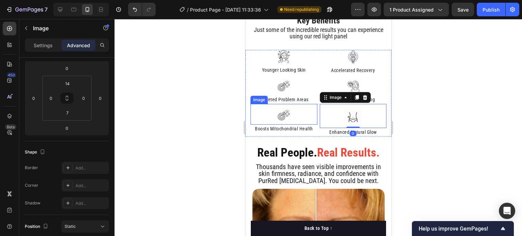
click at [303, 110] on div at bounding box center [283, 116] width 67 height 14
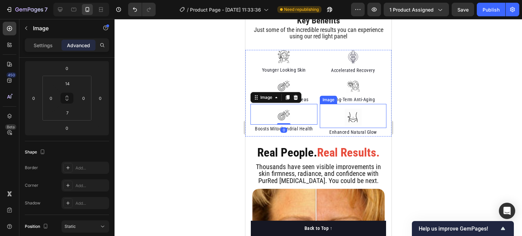
click at [344, 113] on img at bounding box center [352, 117] width 17 height 17
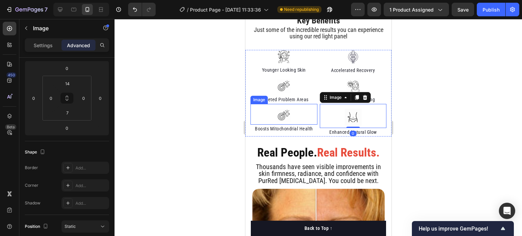
click at [309, 110] on div at bounding box center [283, 116] width 67 height 14
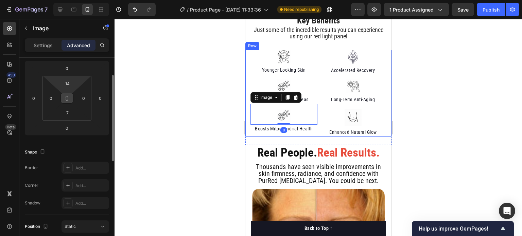
scroll to position [75, 0]
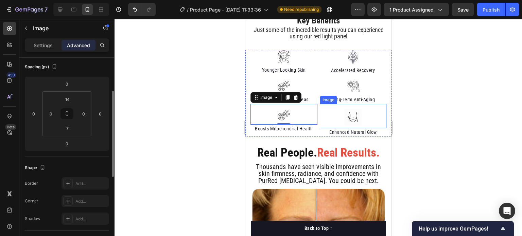
click at [330, 119] on div at bounding box center [352, 117] width 67 height 17
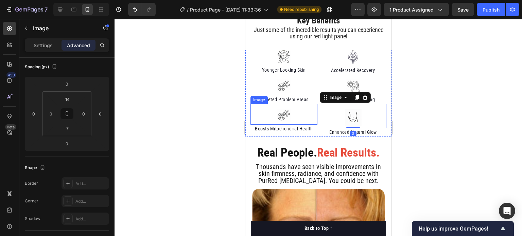
click at [302, 106] on div "Image" at bounding box center [283, 114] width 67 height 21
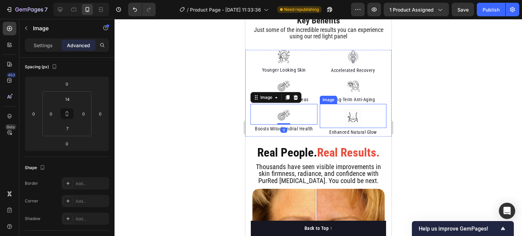
click at [329, 107] on div "Image" at bounding box center [352, 116] width 67 height 24
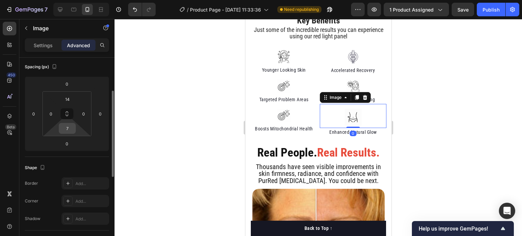
click at [77, 0] on html "7 Version history / Product Page - [DATE] 11:33:36 Need republishing Preview 1 …" at bounding box center [261, 0] width 522 height 0
click at [61, 128] on input "7" at bounding box center [67, 128] width 14 height 10
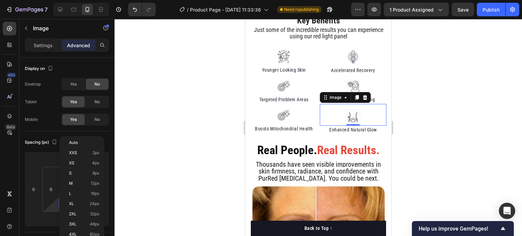
scroll to position [75, 0]
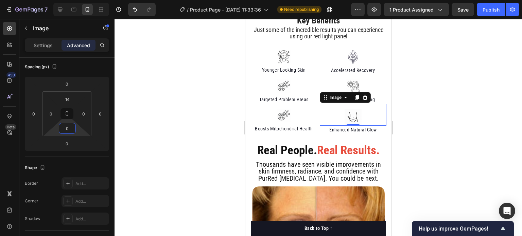
click at [152, 111] on div at bounding box center [317, 127] width 407 height 217
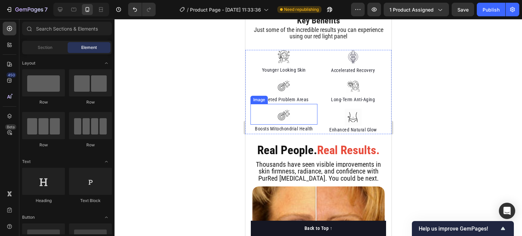
click at [303, 120] on div at bounding box center [283, 116] width 67 height 14
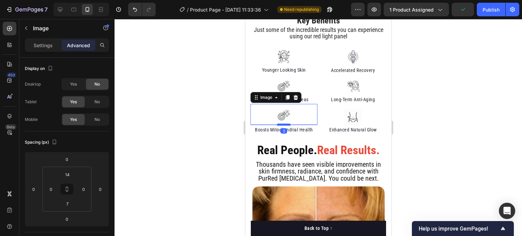
drag, startPoint x: 287, startPoint y: 123, endPoint x: 488, endPoint y: 142, distance: 201.7
click at [287, 124] on div at bounding box center [284, 125] width 14 height 2
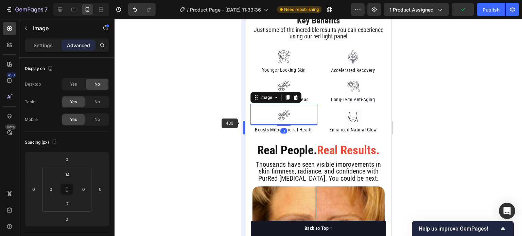
type input "3"
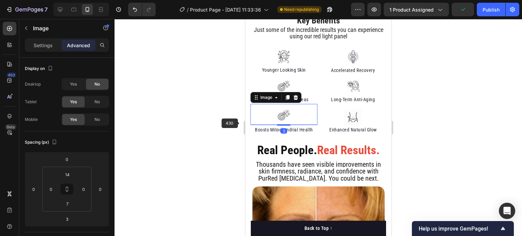
click at [171, 114] on div at bounding box center [317, 127] width 407 height 217
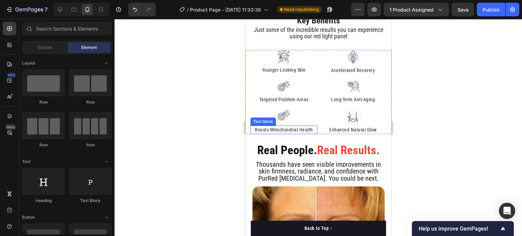
click at [279, 127] on p "Boosts Mitochondrial Health" at bounding box center [284, 129] width 66 height 7
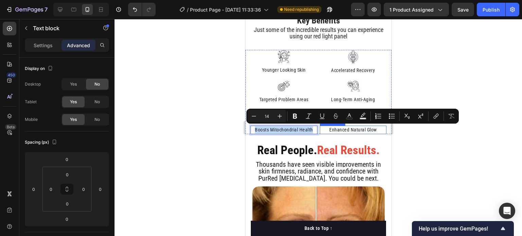
click at [331, 128] on p "Enhanced Natural Glow" at bounding box center [353, 129] width 66 height 7
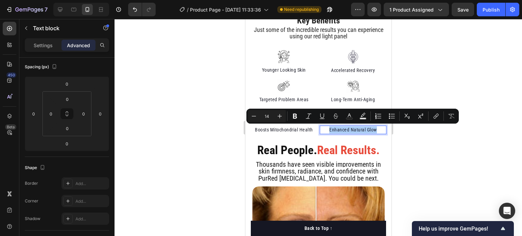
click at [207, 130] on div at bounding box center [317, 127] width 407 height 217
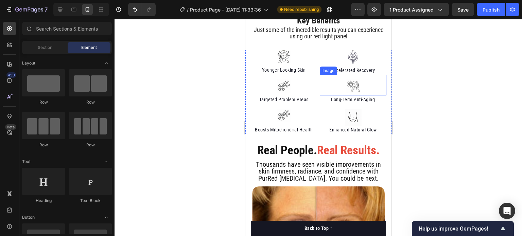
drag, startPoint x: 332, startPoint y: 79, endPoint x: 249, endPoint y: -41, distance: 146.3
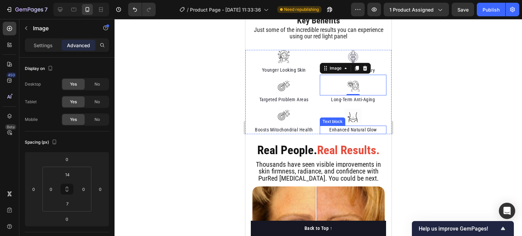
click at [345, 133] on p "Enhanced Natural Glow" at bounding box center [353, 129] width 66 height 7
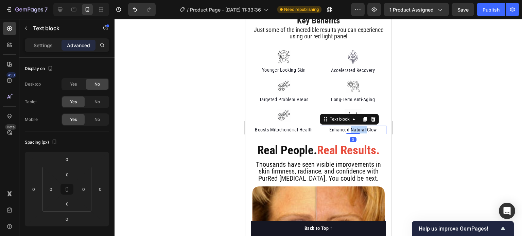
click at [350, 131] on p "Enhanced Natural Glow" at bounding box center [353, 129] width 66 height 7
click at [366, 130] on p "Enhanced Weight Glow" at bounding box center [353, 129] width 66 height 7
click at [367, 130] on p "Enhanced Weight Glow" at bounding box center [353, 129] width 66 height 7
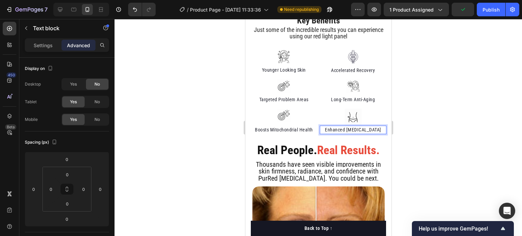
click at [337, 128] on p "Enhanced Weight Management" at bounding box center [353, 129] width 66 height 7
click at [424, 118] on div at bounding box center [317, 127] width 407 height 217
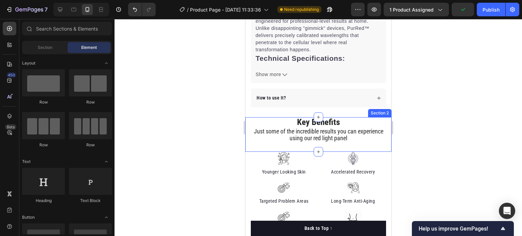
scroll to position [480, 0]
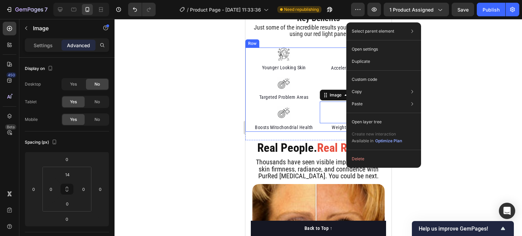
click at [212, 102] on div at bounding box center [317, 127] width 407 height 217
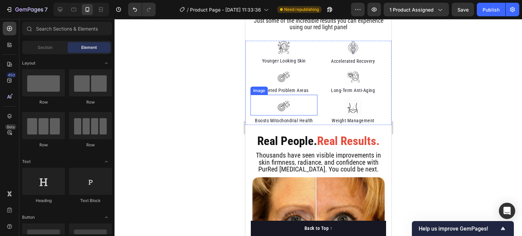
scroll to position [487, 0]
click at [461, 12] on span "Save" at bounding box center [462, 10] width 11 height 6
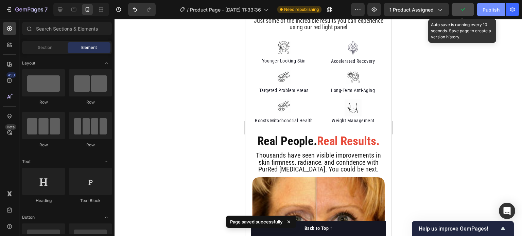
click at [495, 11] on div "Publish" at bounding box center [490, 9] width 17 height 7
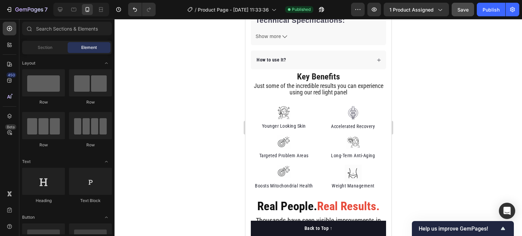
scroll to position [450, 0]
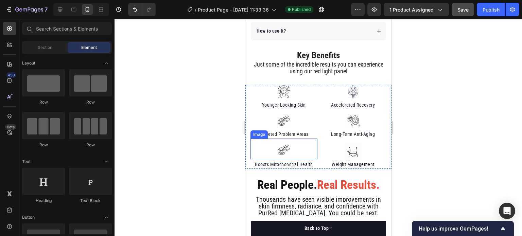
click at [278, 144] on img at bounding box center [284, 150] width 14 height 14
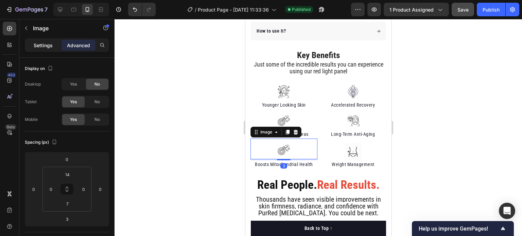
click at [43, 47] on p "Settings" at bounding box center [43, 45] width 19 height 7
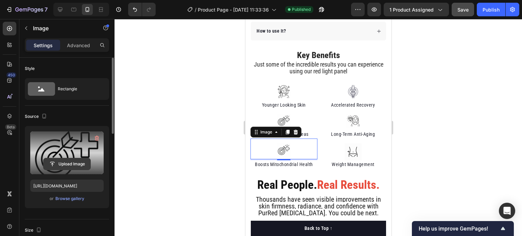
click at [65, 164] on input "file" at bounding box center [66, 164] width 47 height 12
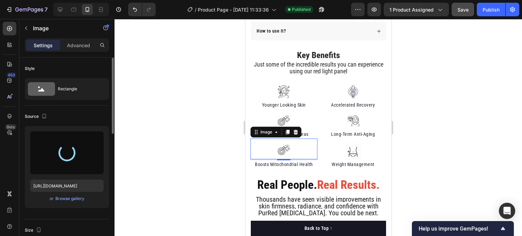
type input "https://cdn.shopify.com/s/files/1/0575/4725/9940/files/gempages_559491336114275…"
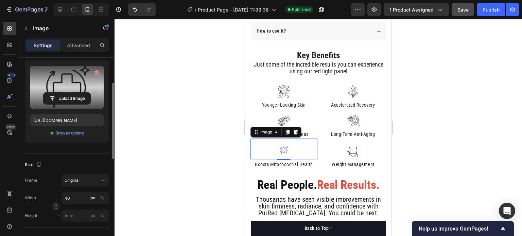
scroll to position [76, 0]
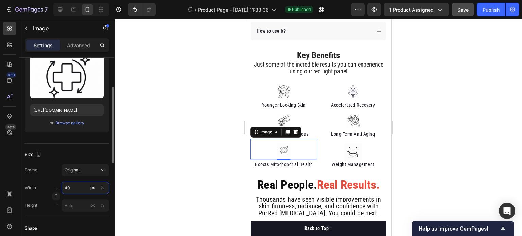
click at [75, 183] on input "40" at bounding box center [85, 188] width 48 height 12
type input "1"
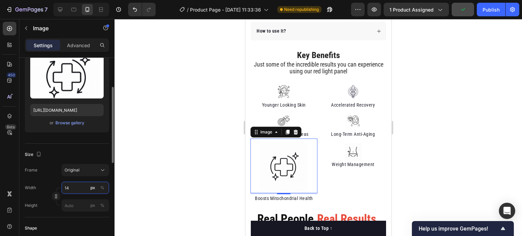
type input "1"
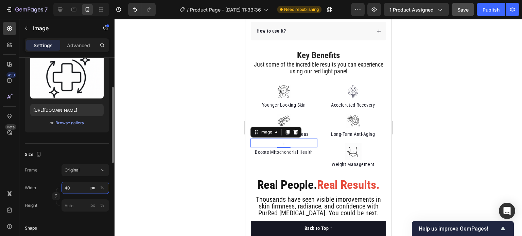
type input "4"
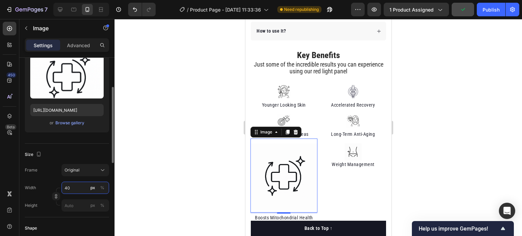
type input "4"
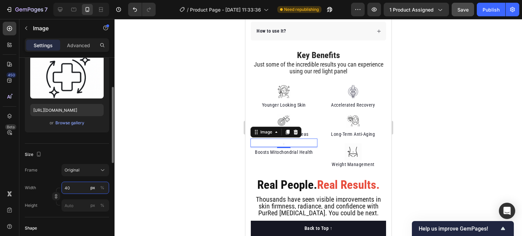
type input "4"
type input "2"
type input "3"
type input "4"
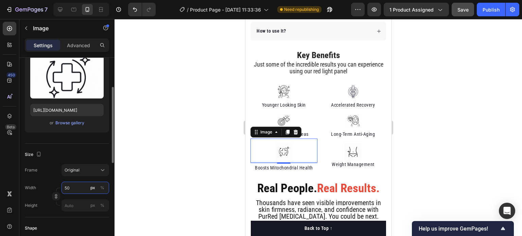
type input "5"
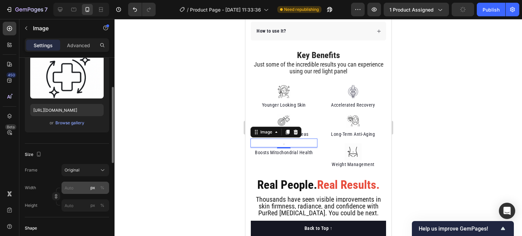
type input "5"
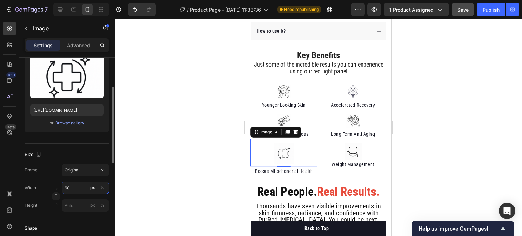
type input "6"
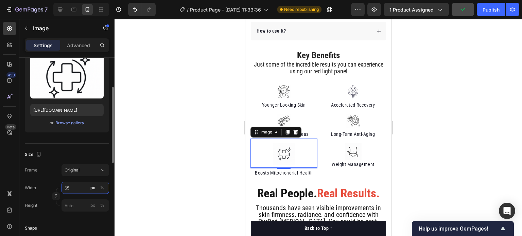
type input "6"
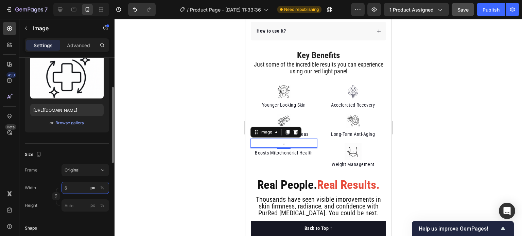
type input "62"
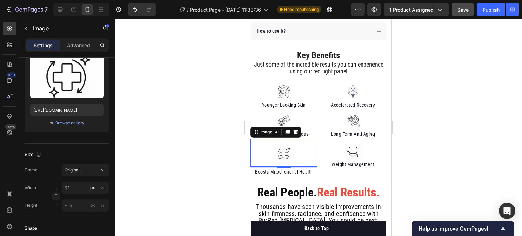
click at [174, 127] on div at bounding box center [317, 127] width 407 height 217
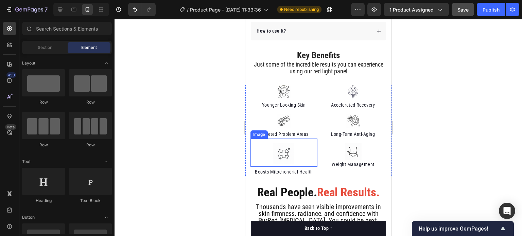
click at [300, 145] on div at bounding box center [283, 153] width 67 height 21
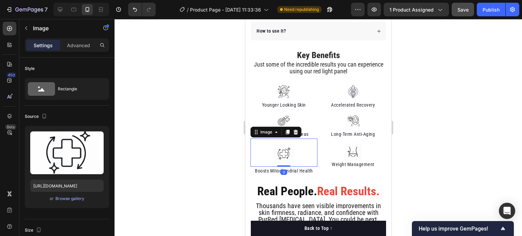
drag, startPoint x: 280, startPoint y: 159, endPoint x: 281, endPoint y: 151, distance: 8.6
click at [281, 151] on div "Image 0" at bounding box center [283, 153] width 67 height 28
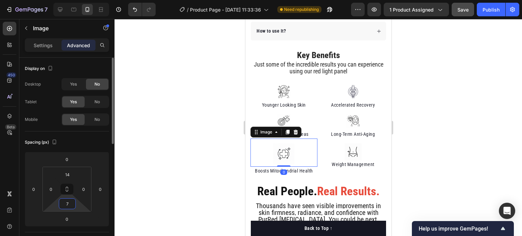
click at [72, 199] on input "7" at bounding box center [67, 204] width 14 height 10
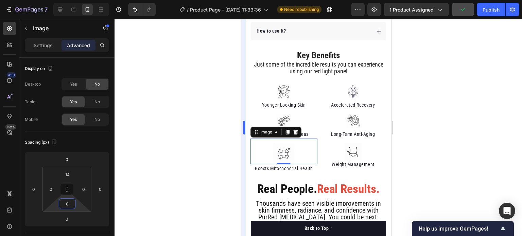
click at [212, 144] on div at bounding box center [317, 127] width 407 height 217
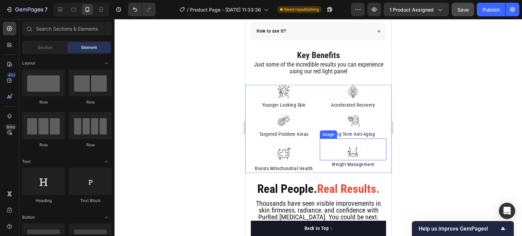
click at [355, 148] on img at bounding box center [352, 151] width 17 height 17
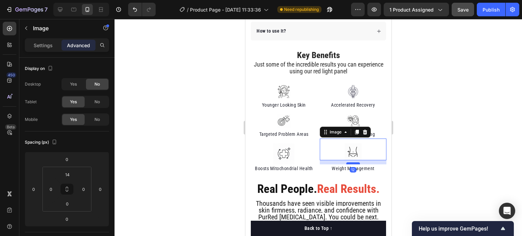
drag, startPoint x: 349, startPoint y: 152, endPoint x: 350, endPoint y: 156, distance: 4.1
click at [350, 162] on div at bounding box center [353, 163] width 14 height 2
type input "12"
click at [193, 160] on div at bounding box center [317, 127] width 407 height 217
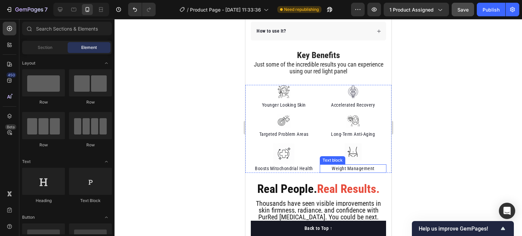
click at [342, 165] on p "Weight Management" at bounding box center [353, 168] width 66 height 7
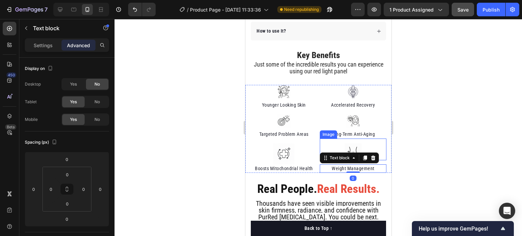
click at [355, 143] on img at bounding box center [352, 151] width 17 height 17
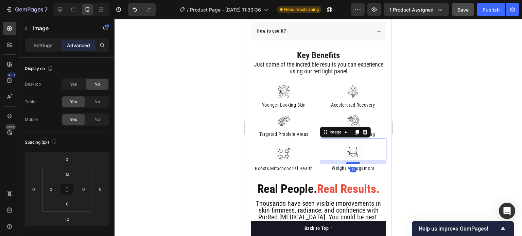
click at [351, 162] on div at bounding box center [353, 163] width 14 height 2
type input "11"
click at [217, 163] on div at bounding box center [317, 127] width 407 height 217
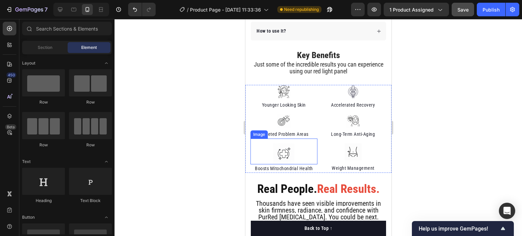
click at [282, 146] on img at bounding box center [283, 153] width 21 height 21
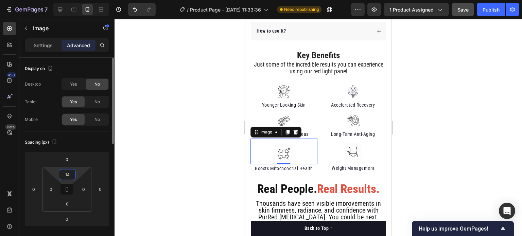
click at [69, 176] on input "14" at bounding box center [67, 175] width 14 height 10
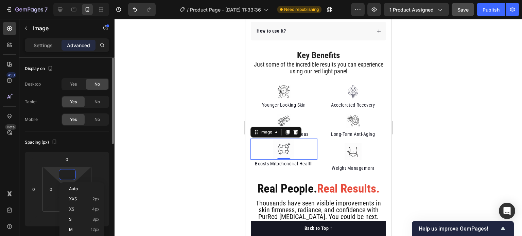
type input "7"
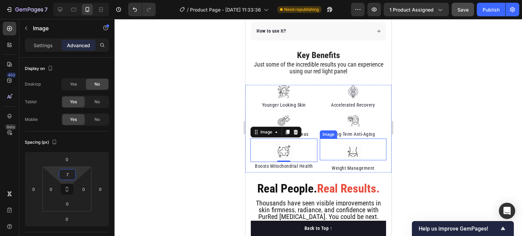
click at [344, 146] on img at bounding box center [352, 151] width 17 height 17
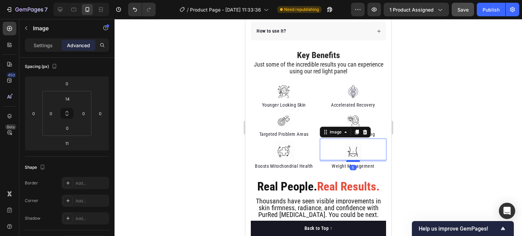
click at [348, 160] on div at bounding box center [353, 161] width 14 height 2
type input "5"
click at [164, 135] on div at bounding box center [317, 127] width 407 height 217
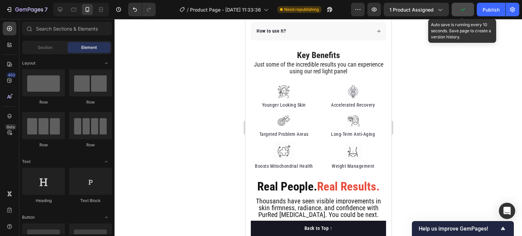
click at [463, 10] on icon "button" at bounding box center [463, 9] width 4 height 3
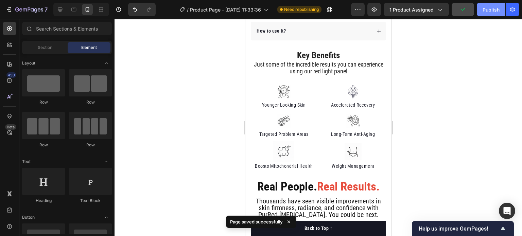
click at [492, 14] on button "Publish" at bounding box center [491, 10] width 29 height 14
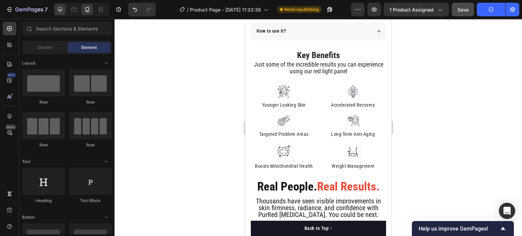
click at [59, 10] on icon at bounding box center [60, 9] width 4 height 4
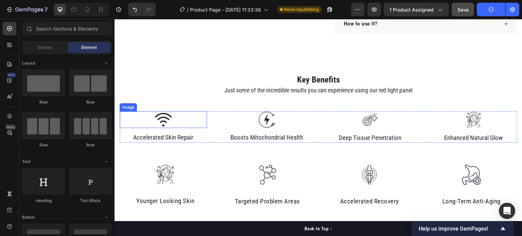
scroll to position [395, 0]
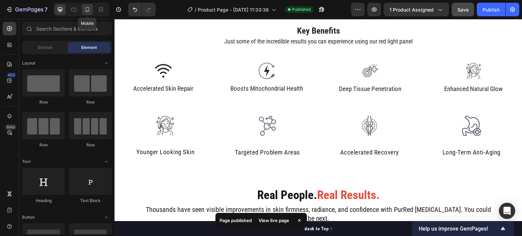
click at [86, 7] on icon at bounding box center [88, 9] width 4 height 5
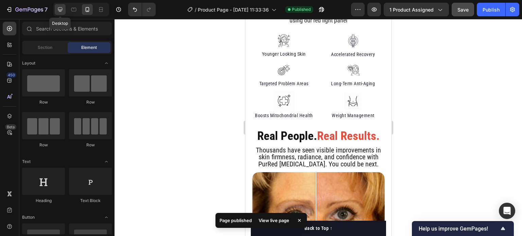
click at [61, 8] on icon at bounding box center [60, 9] width 7 height 7
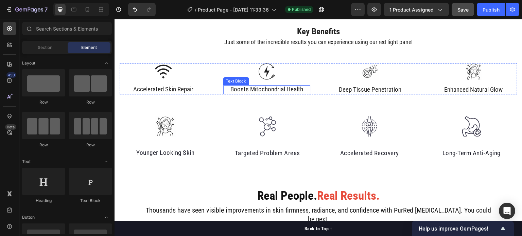
scroll to position [390, 0]
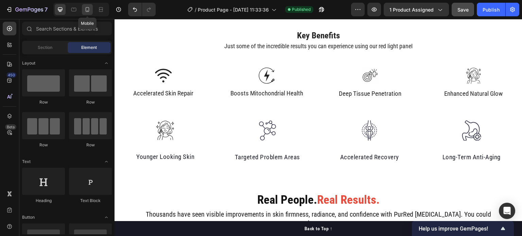
click at [85, 12] on icon at bounding box center [87, 9] width 7 height 7
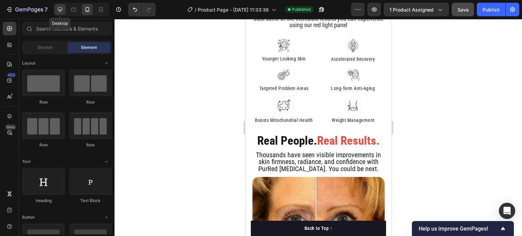
click at [61, 8] on icon at bounding box center [60, 9] width 7 height 7
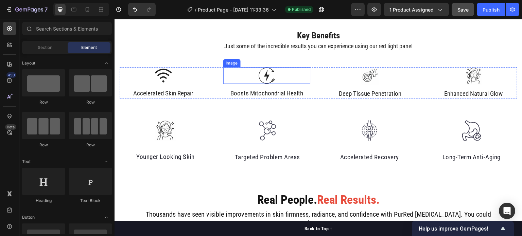
click at [278, 70] on div at bounding box center [266, 75] width 87 height 17
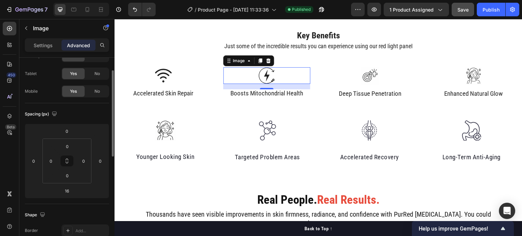
scroll to position [29, 0]
click at [49, 42] on p "Settings" at bounding box center [43, 45] width 19 height 7
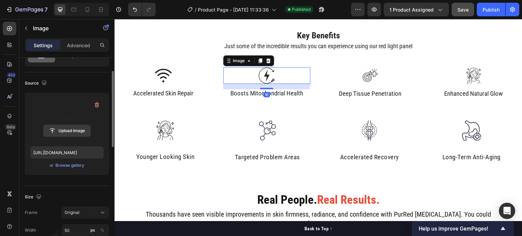
scroll to position [34, 0]
click at [71, 129] on input "file" at bounding box center [66, 131] width 47 height 12
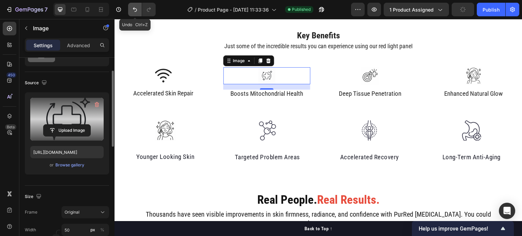
click at [137, 7] on icon "Undo/Redo" at bounding box center [134, 9] width 7 height 7
click at [135, 10] on icon "Undo/Redo" at bounding box center [134, 9] width 7 height 7
type input "https://cdn.shopify.com/s/files/1/2005/9307/files/gempages_432750572815254551-1…"
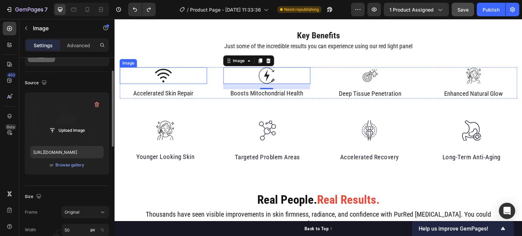
click at [164, 75] on img at bounding box center [163, 75] width 17 height 17
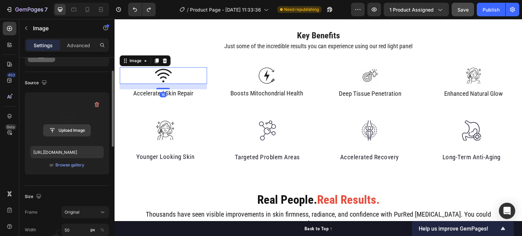
click at [64, 130] on input "file" at bounding box center [66, 131] width 47 height 12
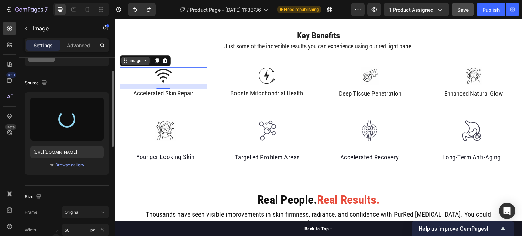
type input "[URL][DOMAIN_NAME]"
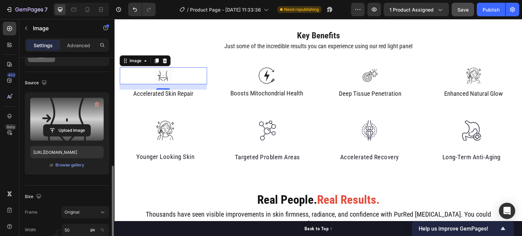
scroll to position [107, 0]
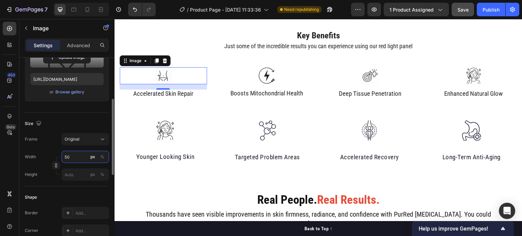
click at [74, 160] on input "50" at bounding box center [85, 157] width 48 height 12
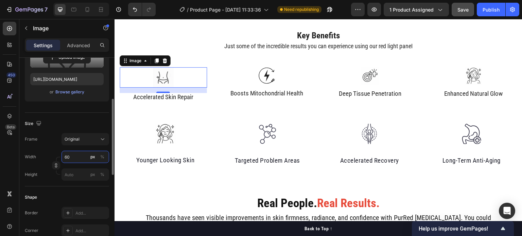
type input "6"
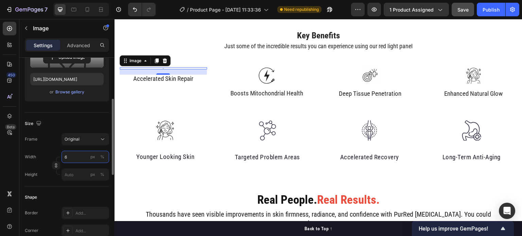
type input "65"
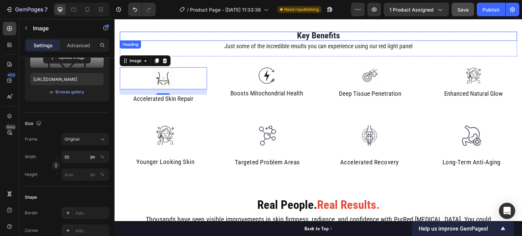
click at [171, 33] on h2 "Key Benefits" at bounding box center [318, 37] width 397 height 10
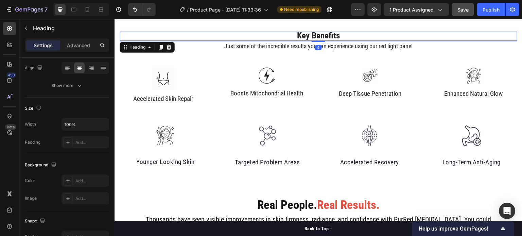
scroll to position [0, 0]
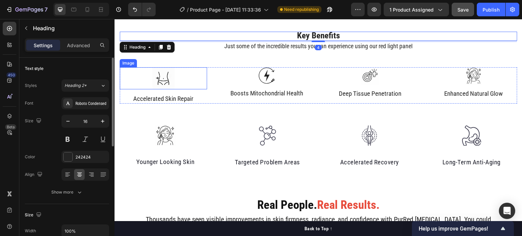
click at [164, 77] on img at bounding box center [163, 78] width 22 height 22
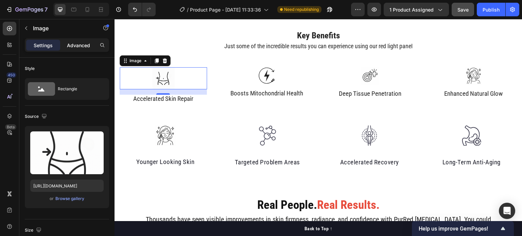
click at [80, 44] on p "Advanced" at bounding box center [78, 45] width 23 height 7
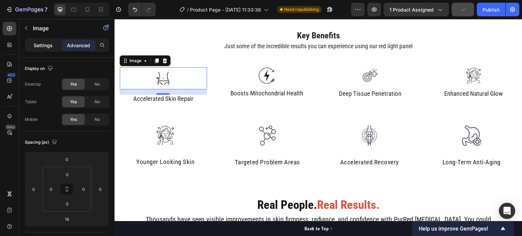
click at [49, 45] on p "Settings" at bounding box center [43, 45] width 19 height 7
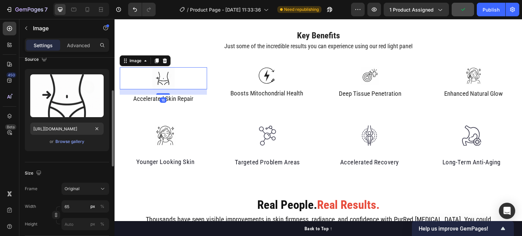
scroll to position [65, 0]
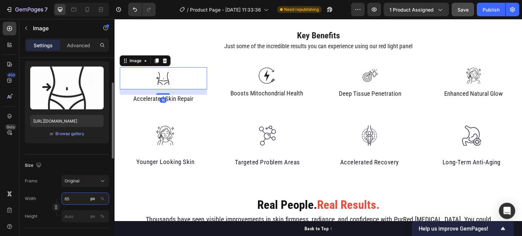
click at [74, 202] on input "65" at bounding box center [85, 199] width 48 height 12
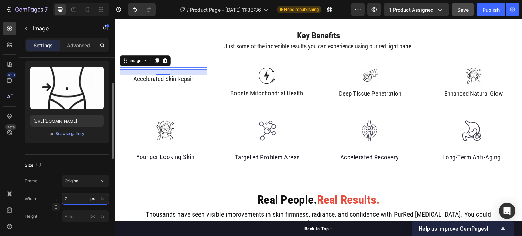
type input "70"
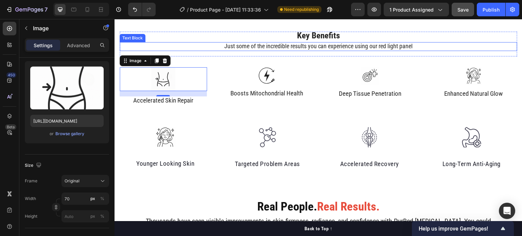
click at [186, 38] on h2 "Key Benefits" at bounding box center [318, 37] width 397 height 10
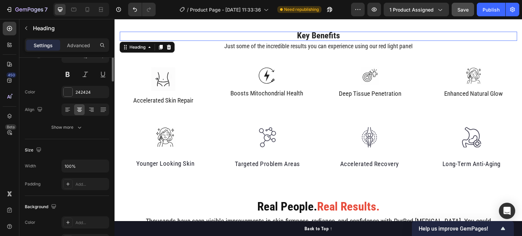
scroll to position [0, 0]
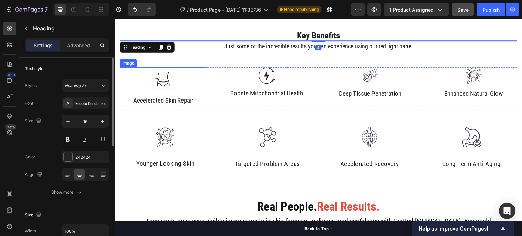
click at [164, 75] on img at bounding box center [163, 79] width 24 height 24
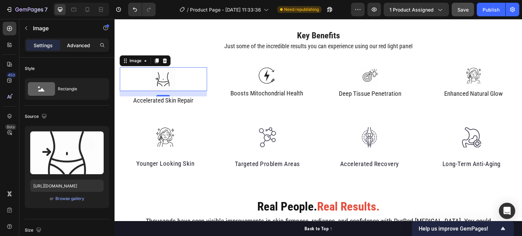
click at [81, 41] on div "Advanced" at bounding box center [78, 45] width 34 height 11
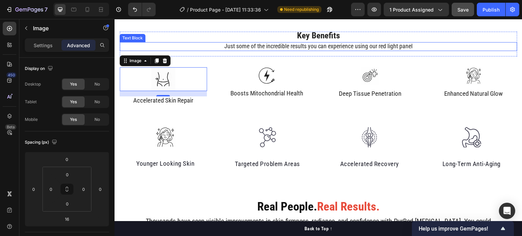
click at [177, 41] on div "Key Benefits Heading Just some of the incredible results you can experience usi…" at bounding box center [318, 44] width 397 height 25
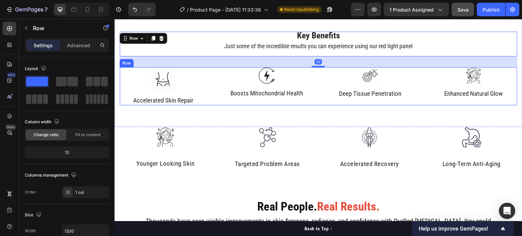
click at [175, 98] on span "Accelerated Skin Repair" at bounding box center [163, 100] width 60 height 8
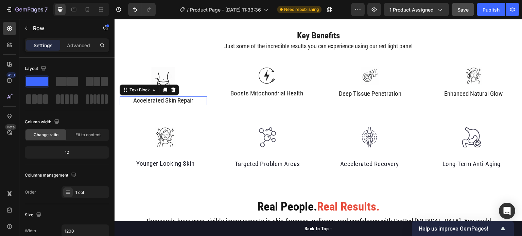
click at [175, 98] on span "Accelerated Skin Repair" at bounding box center [163, 100] width 60 height 8
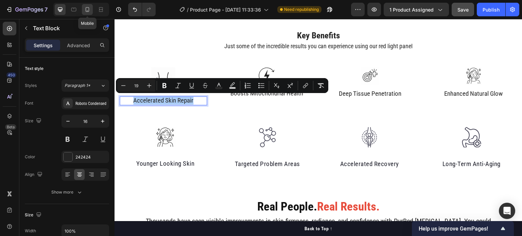
click at [86, 9] on icon at bounding box center [87, 9] width 7 height 7
type input "14"
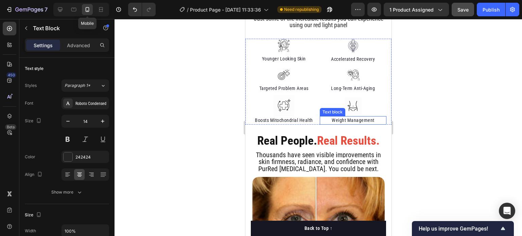
click at [345, 124] on p "Weight Management" at bounding box center [353, 120] width 66 height 7
click at [345, 125] on div "Image Long-Term Anti-Aging Text block Image Weight Management Text block" at bounding box center [352, 94] width 67 height 61
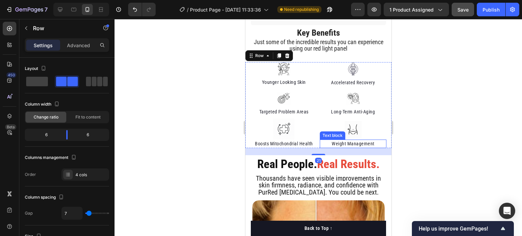
click at [346, 86] on p "Accelerated Recovery" at bounding box center [353, 82] width 66 height 7
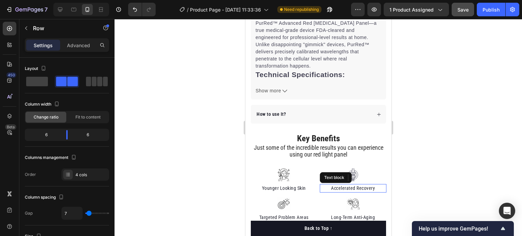
click at [346, 185] on p "Accelerated Recovery" at bounding box center [353, 188] width 66 height 7
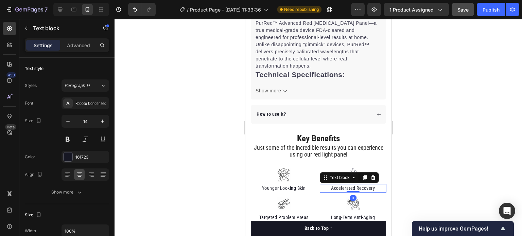
scroll to position [400, 0]
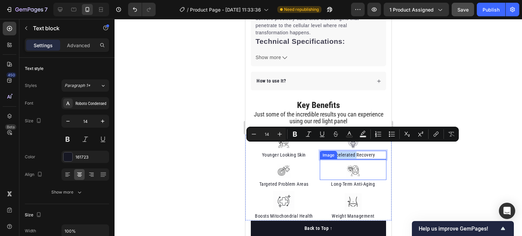
click at [325, 164] on div at bounding box center [352, 171] width 67 height 14
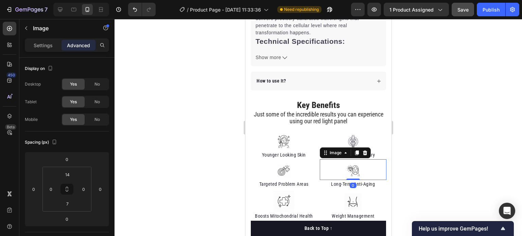
scroll to position [443, 0]
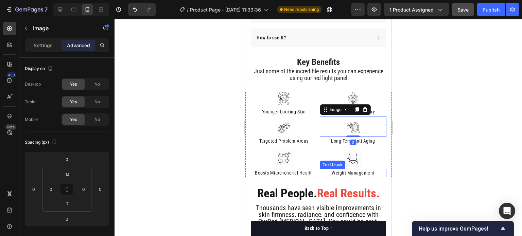
click at [345, 170] on p "Weight Management" at bounding box center [353, 173] width 66 height 7
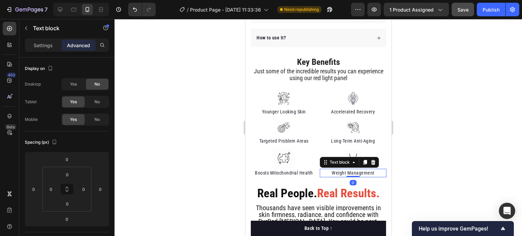
click at [345, 170] on p "Weight Management" at bounding box center [353, 173] width 66 height 7
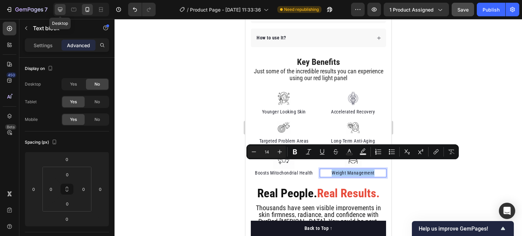
click at [61, 7] on icon at bounding box center [60, 9] width 7 height 7
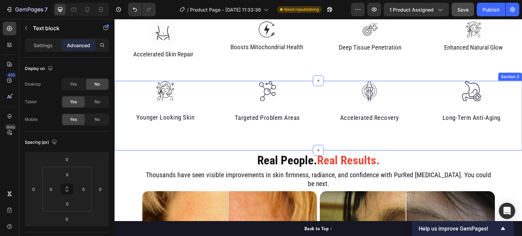
scroll to position [420, 0]
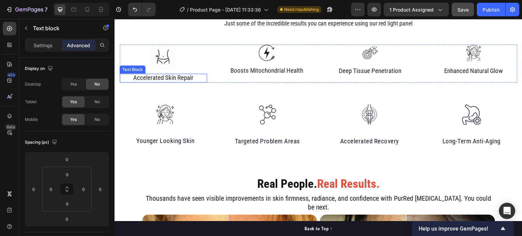
click at [166, 77] on span "Accelerated Skin Repair" at bounding box center [163, 78] width 60 height 8
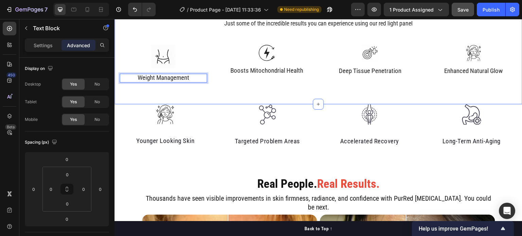
click at [205, 29] on div "Key Benefits Heading Just some of the incredible results you can experience usi…" at bounding box center [318, 20] width 397 height 25
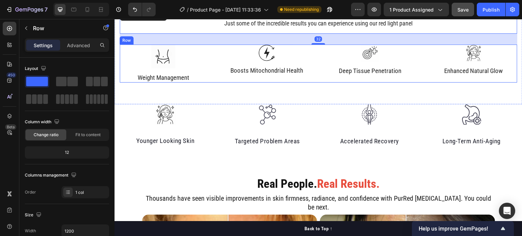
click at [176, 74] on div "Weight Management" at bounding box center [163, 78] width 87 height 9
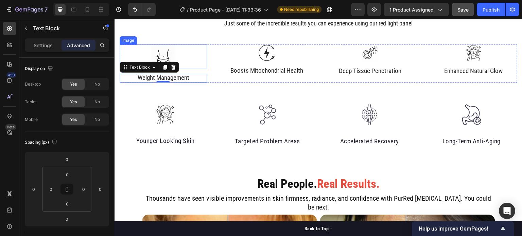
click at [182, 52] on div at bounding box center [163, 57] width 87 height 24
click at [191, 56] on div at bounding box center [163, 57] width 87 height 24
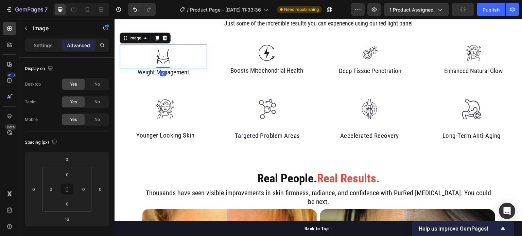
drag, startPoint x: 166, startPoint y: 73, endPoint x: 167, endPoint y: 65, distance: 8.2
click at [167, 65] on div "Image 0" at bounding box center [163, 57] width 87 height 24
type input "0"
click at [198, 30] on div "Key Benefits Heading Just some of the incredible results you can experience usi…" at bounding box center [318, 20] width 397 height 25
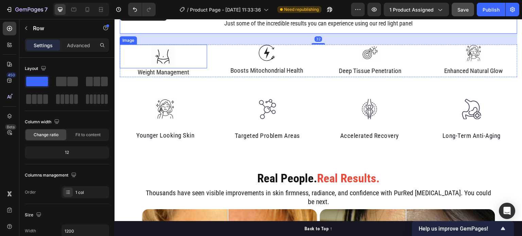
click at [176, 51] on div at bounding box center [163, 57] width 87 height 24
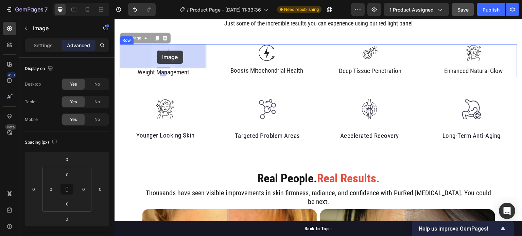
drag, startPoint x: 176, startPoint y: 51, endPoint x: 158, endPoint y: 51, distance: 18.7
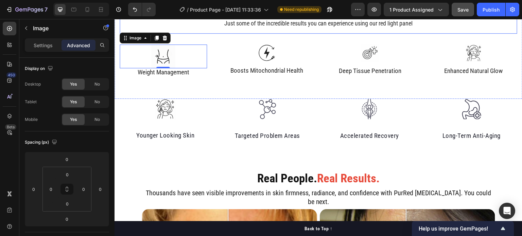
click at [210, 30] on div "Key Benefits Heading Just some of the incredible results you can experience usi…" at bounding box center [318, 20] width 397 height 25
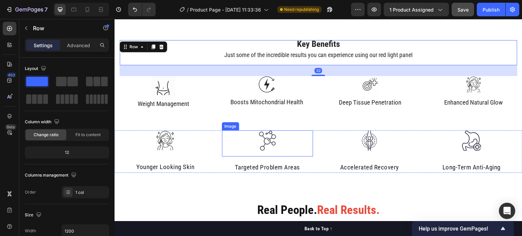
scroll to position [387, 0]
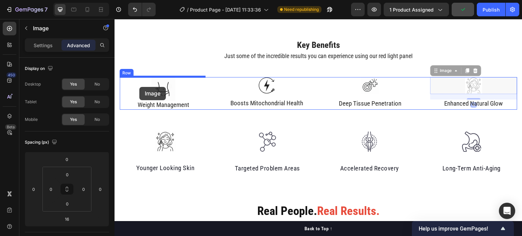
drag, startPoint x: 465, startPoint y: 86, endPoint x: 139, endPoint y: 86, distance: 325.8
type input "0"
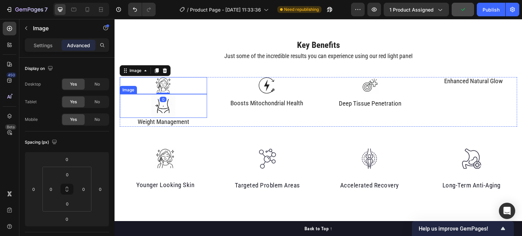
click at [146, 105] on div at bounding box center [163, 106] width 87 height 24
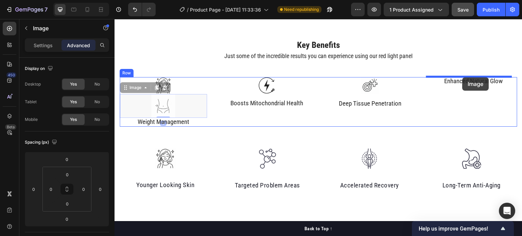
drag, startPoint x: 146, startPoint y: 105, endPoint x: 462, endPoint y: 77, distance: 317.2
type input "16"
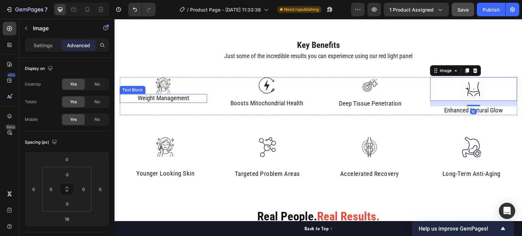
click at [193, 98] on p "Weight Management" at bounding box center [163, 98] width 86 height 7
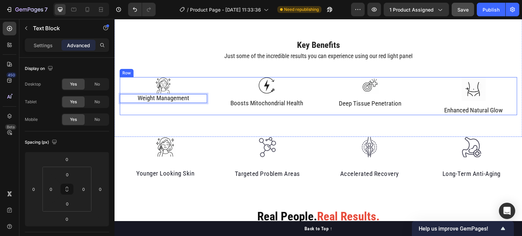
drag, startPoint x: 193, startPoint y: 98, endPoint x: 194, endPoint y: 108, distance: 10.6
click at [199, 96] on p "Weight Management" at bounding box center [163, 98] width 86 height 7
click at [201, 96] on p "Weight Management" at bounding box center [163, 98] width 86 height 7
click at [200, 76] on div "Key Benefits Heading Just some of the incredible results you can experience usi…" at bounding box center [318, 78] width 397 height 74
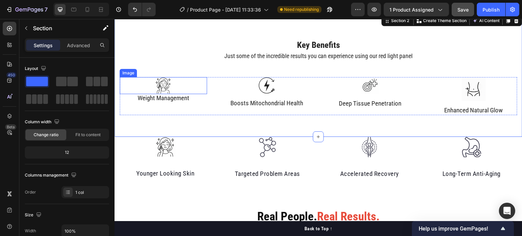
click at [200, 85] on div at bounding box center [163, 85] width 87 height 17
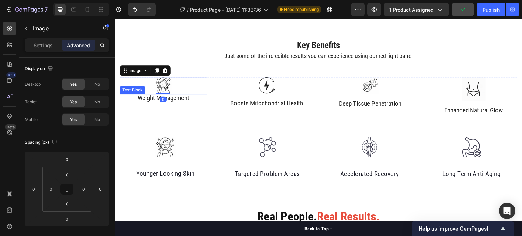
click at [198, 98] on p "Weight Management" at bounding box center [163, 98] width 86 height 7
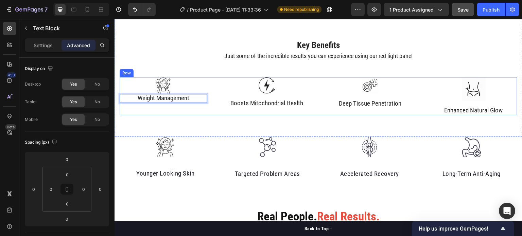
drag, startPoint x: 198, startPoint y: 98, endPoint x: 198, endPoint y: 113, distance: 14.9
click at [197, 87] on div at bounding box center [163, 85] width 87 height 17
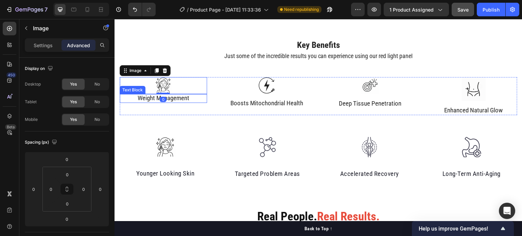
click at [199, 99] on p "Weight Management" at bounding box center [163, 98] width 86 height 7
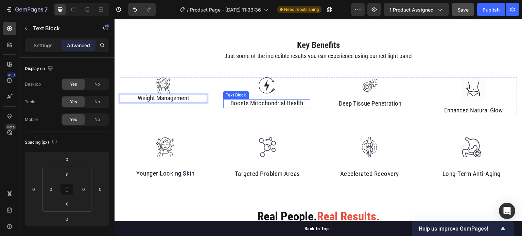
drag, startPoint x: 199, startPoint y: 99, endPoint x: 240, endPoint y: 95, distance: 40.6
click at [202, 97] on p "Weight Management" at bounding box center [163, 98] width 86 height 7
click at [129, 88] on div at bounding box center [163, 85] width 87 height 17
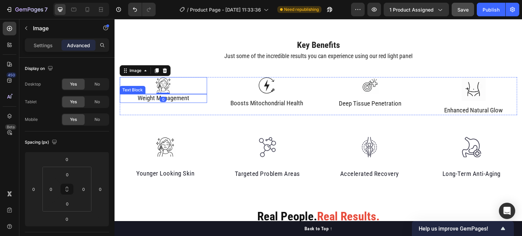
click at [129, 97] on p "Weight Management" at bounding box center [163, 98] width 86 height 7
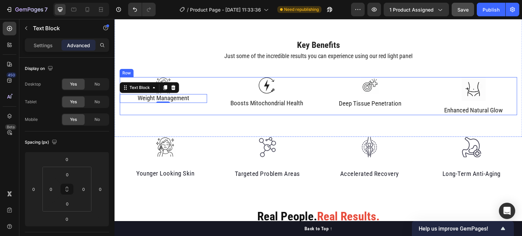
click at [141, 102] on div "Image Weight Management Text Block 0" at bounding box center [163, 96] width 87 height 38
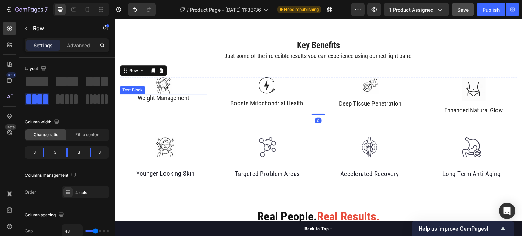
click at [129, 100] on p "Weight Management" at bounding box center [163, 98] width 86 height 7
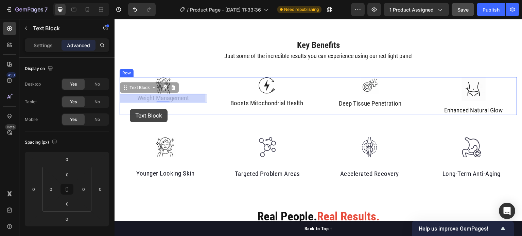
drag, startPoint x: 125, startPoint y: 87, endPoint x: 129, endPoint y: 108, distance: 21.5
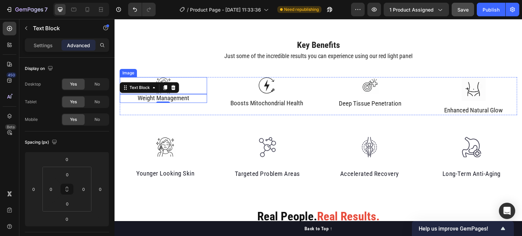
click at [189, 85] on div at bounding box center [163, 85] width 87 height 17
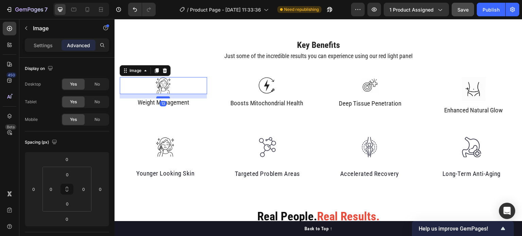
drag, startPoint x: 163, startPoint y: 92, endPoint x: 164, endPoint y: 97, distance: 4.5
click at [164, 97] on div at bounding box center [163, 97] width 14 height 2
type input "13"
click at [237, 88] on div at bounding box center [266, 85] width 87 height 17
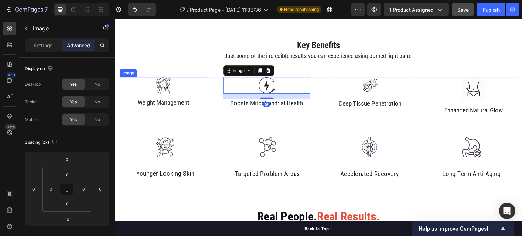
click at [171, 89] on div at bounding box center [163, 85] width 87 height 17
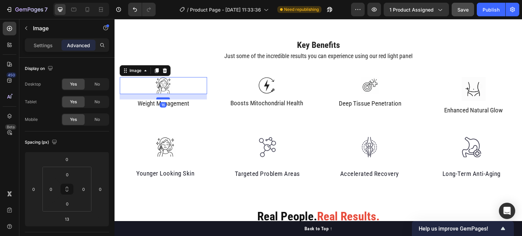
click at [165, 98] on div at bounding box center [163, 99] width 14 height 2
type input "16"
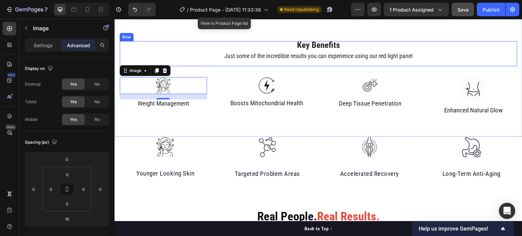
click at [186, 50] on div "Key Benefits Heading Just some of the incredible results you can experience usi…" at bounding box center [318, 53] width 397 height 25
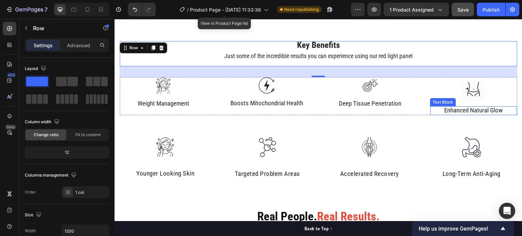
click at [466, 108] on span "Enhanced Natural Glow" at bounding box center [473, 110] width 58 height 8
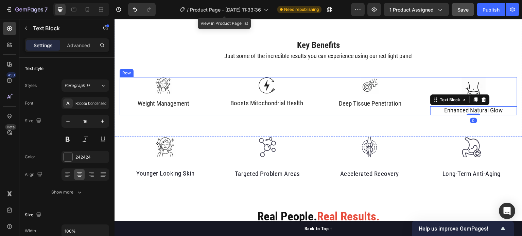
click at [492, 96] on div at bounding box center [473, 89] width 87 height 24
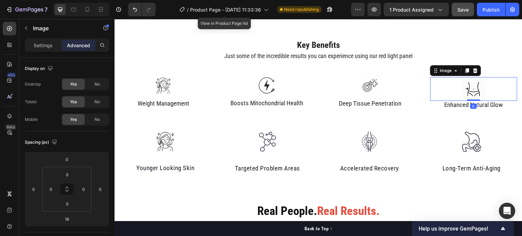
drag, startPoint x: 473, startPoint y: 104, endPoint x: 469, endPoint y: 98, distance: 7.5
click at [469, 98] on div "Image 0" at bounding box center [473, 89] width 87 height 24
type input "0"
click at [457, 104] on span "Enhanced Natural Glow" at bounding box center [473, 105] width 58 height 8
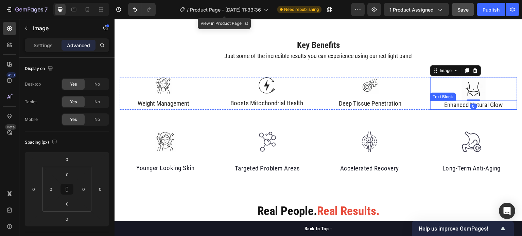
click at [457, 104] on span "Enhanced Natural Glow" at bounding box center [473, 105] width 58 height 8
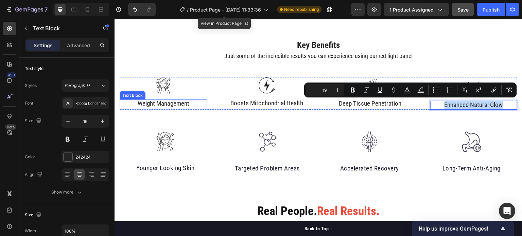
click at [159, 106] on span "Weight Management" at bounding box center [163, 104] width 52 height 8
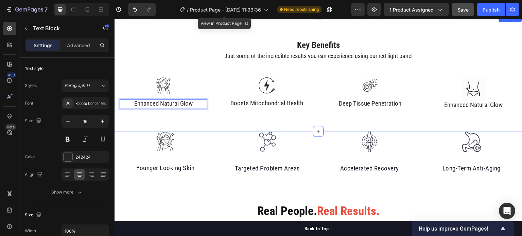
click at [487, 105] on span "Enhanced Natural Glow" at bounding box center [473, 105] width 58 height 8
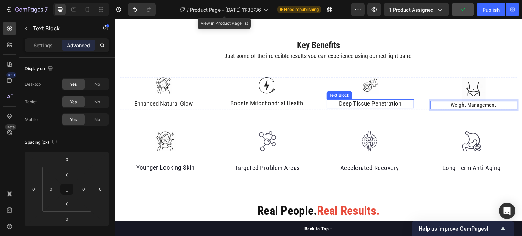
click at [387, 100] on span "Deep Tissue Penetration" at bounding box center [370, 104] width 63 height 8
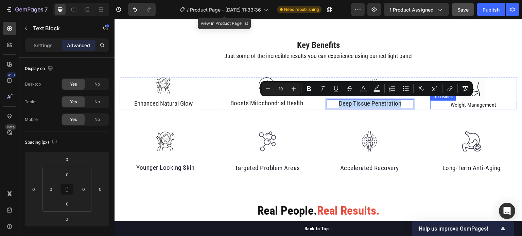
click at [453, 103] on p "Weight Management" at bounding box center [474, 105] width 86 height 7
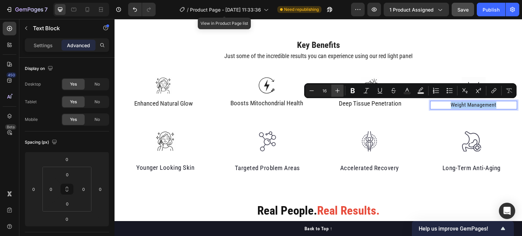
click at [337, 90] on icon "Editor contextual toolbar" at bounding box center [337, 90] width 7 height 7
type input "19"
click at [388, 103] on span "Deep Tissue Penetration" at bounding box center [370, 104] width 63 height 8
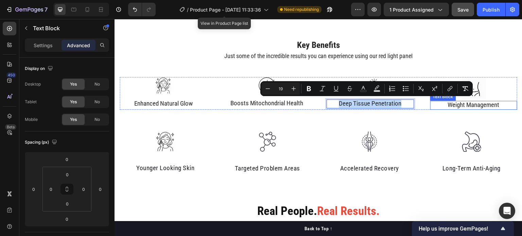
click at [448, 106] on span "Weight Management" at bounding box center [474, 105] width 52 height 8
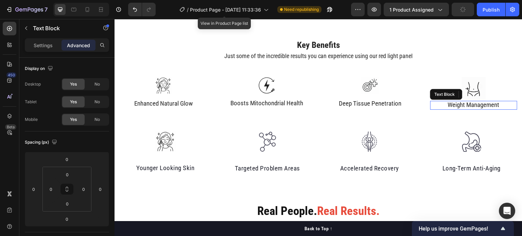
click at [448, 106] on span "Weight Management" at bounding box center [474, 105] width 52 height 8
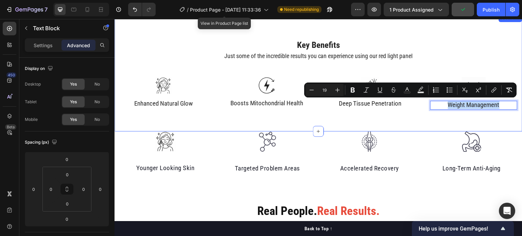
click at [476, 53] on p "Just some of the incredible results you can experience using our red light panel" at bounding box center [318, 56] width 396 height 7
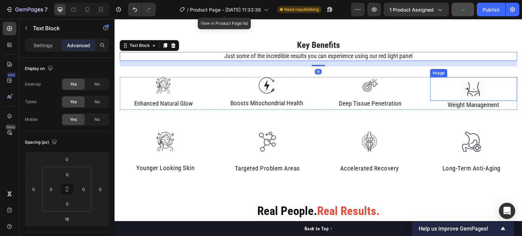
click at [484, 86] on div at bounding box center [473, 89] width 87 height 24
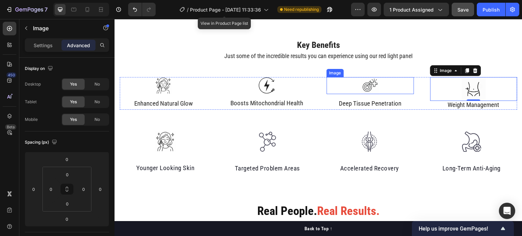
click at [377, 93] on div at bounding box center [369, 85] width 87 height 17
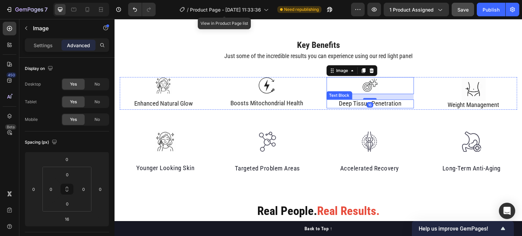
click at [371, 100] on span "Deep Tissue Penetration" at bounding box center [370, 104] width 63 height 8
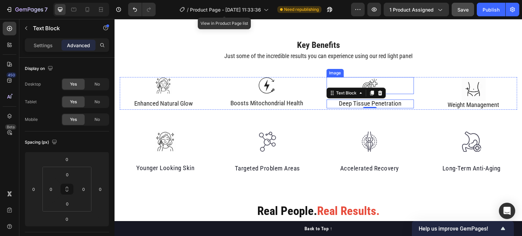
click at [392, 91] on div at bounding box center [369, 85] width 87 height 17
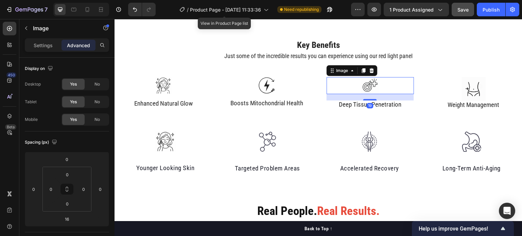
click at [371, 99] on div at bounding box center [370, 99] width 14 height 1
type input "19"
click at [292, 85] on div at bounding box center [266, 85] width 87 height 17
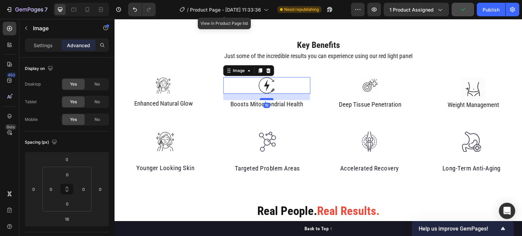
click at [268, 98] on div at bounding box center [267, 99] width 14 height 2
type input "18"
click at [70, 217] on input "18" at bounding box center [67, 219] width 14 height 10
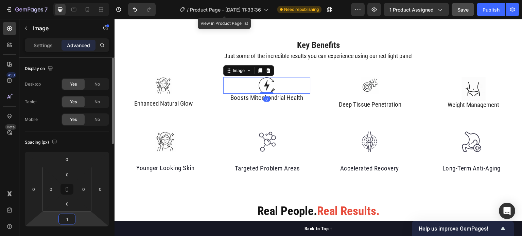
type input "19"
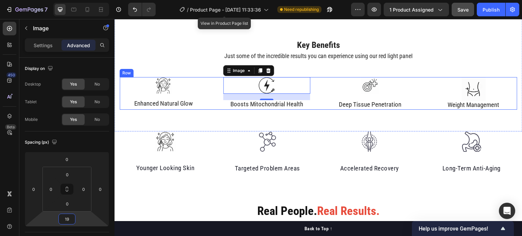
click at [181, 94] on div "Image Enhanced Natural Glow Text Block" at bounding box center [163, 93] width 87 height 33
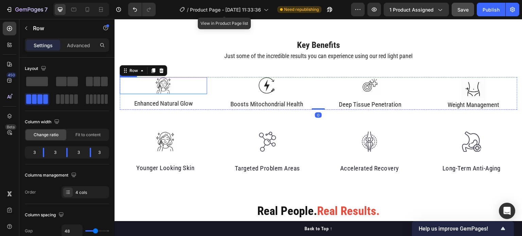
click at [177, 90] on div at bounding box center [163, 85] width 87 height 17
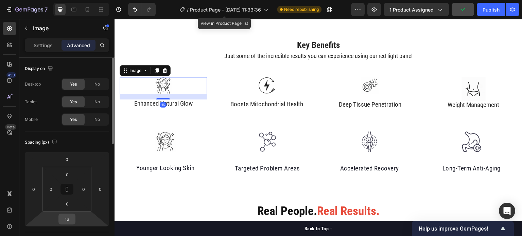
click at [75, 218] on div "16" at bounding box center [66, 219] width 17 height 11
click at [72, 218] on input "16" at bounding box center [67, 219] width 14 height 10
type input "19"
click at [166, 39] on div "Key Benefits Heading Just some of the incredible results you can experience usi…" at bounding box center [318, 72] width 408 height 117
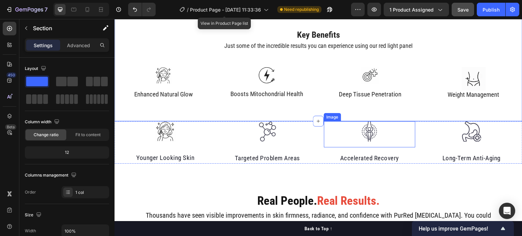
scroll to position [393, 0]
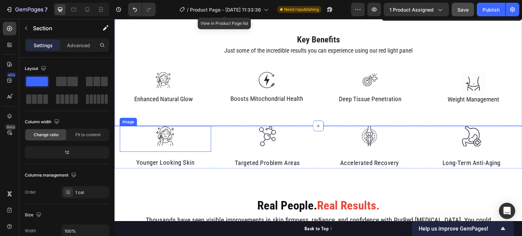
click at [185, 138] on div at bounding box center [165, 136] width 91 height 20
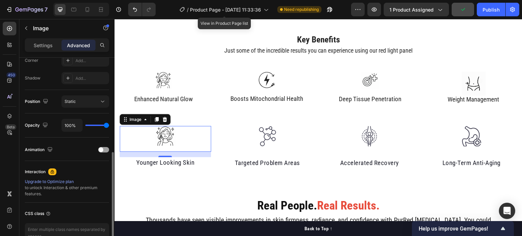
scroll to position [0, 0]
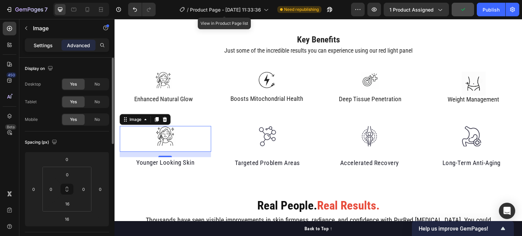
click at [39, 49] on p "Settings" at bounding box center [43, 45] width 19 height 7
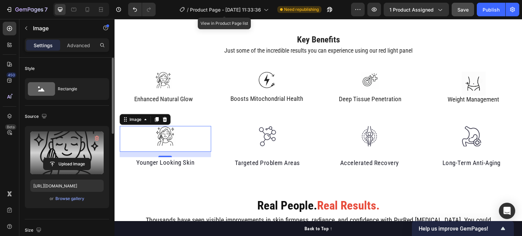
click at [57, 144] on label at bounding box center [66, 152] width 73 height 43
click at [57, 158] on input "file" at bounding box center [66, 164] width 47 height 12
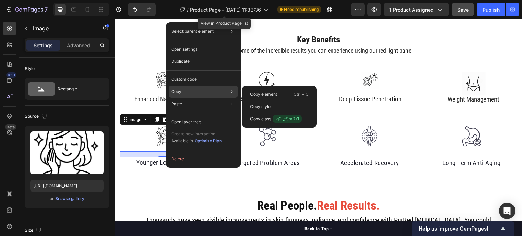
click at [238, 92] on div "Copy Copy element Ctrl + C Copy style Copy class .gGi_fSmDYI" at bounding box center [203, 92] width 69 height 12
click at [247, 92] on div "Copy element Ctrl + C" at bounding box center [279, 94] width 69 height 12
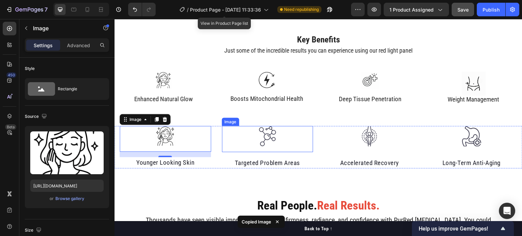
click at [267, 133] on img at bounding box center [267, 136] width 20 height 21
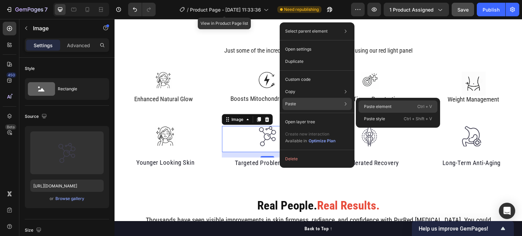
click at [374, 107] on p "Paste element" at bounding box center [378, 107] width 28 height 6
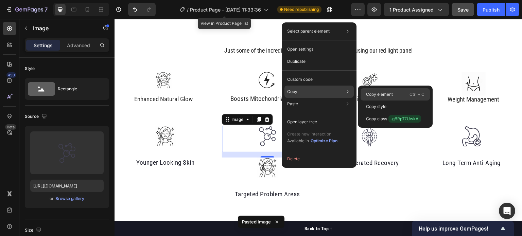
click at [364, 93] on div "Copy element Ctrl + C" at bounding box center [394, 94] width 69 height 12
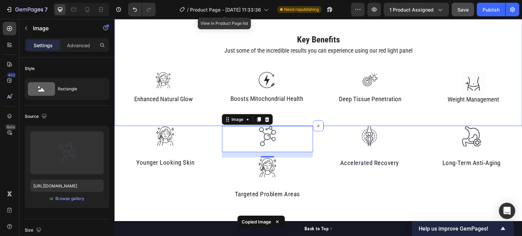
click at [189, 133] on div at bounding box center [165, 136] width 91 height 20
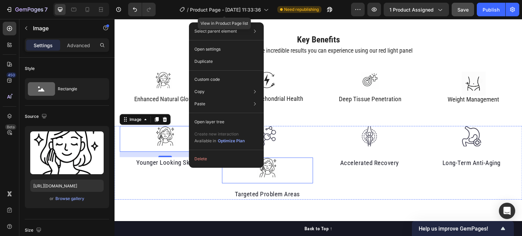
click at [291, 168] on div at bounding box center [267, 168] width 91 height 20
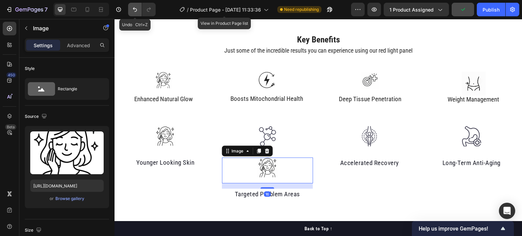
click at [134, 7] on icon "Undo/Redo" at bounding box center [134, 9] width 7 height 7
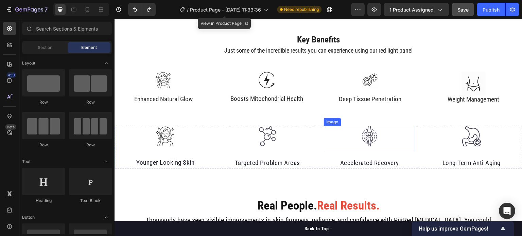
click at [388, 136] on div at bounding box center [369, 136] width 91 height 21
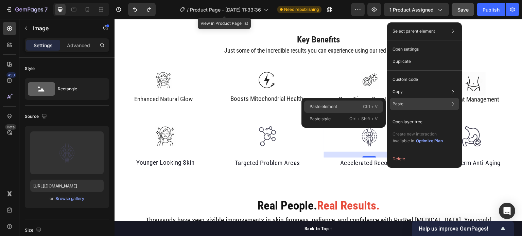
click at [347, 105] on div "Paste element Ctrl + V" at bounding box center [343, 107] width 79 height 12
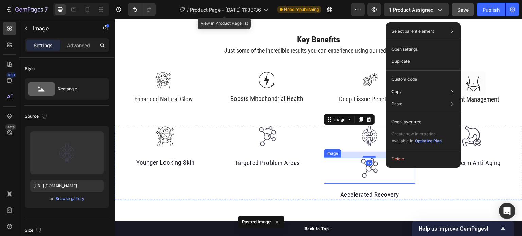
click at [352, 166] on div at bounding box center [369, 168] width 91 height 21
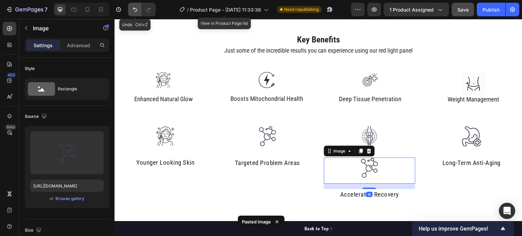
click at [137, 11] on icon "Undo/Redo" at bounding box center [134, 9] width 7 height 7
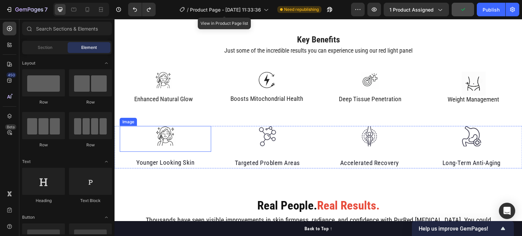
click at [180, 130] on div at bounding box center [165, 136] width 91 height 20
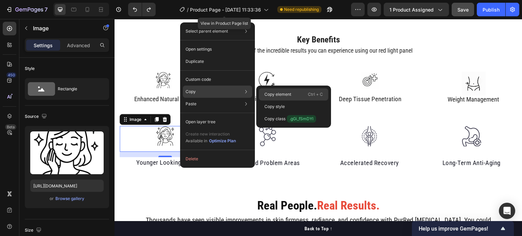
click at [281, 97] on p "Copy element" at bounding box center [277, 94] width 27 height 6
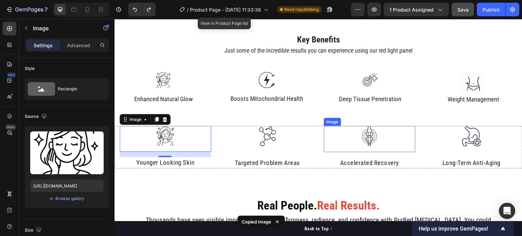
click at [388, 136] on div at bounding box center [369, 136] width 91 height 21
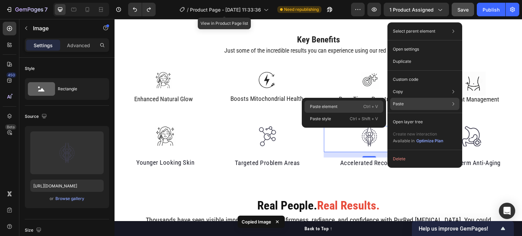
drag, startPoint x: 340, startPoint y: 105, endPoint x: 268, endPoint y: 122, distance: 74.2
click at [340, 105] on div "Paste element Ctrl + V" at bounding box center [343, 107] width 79 height 12
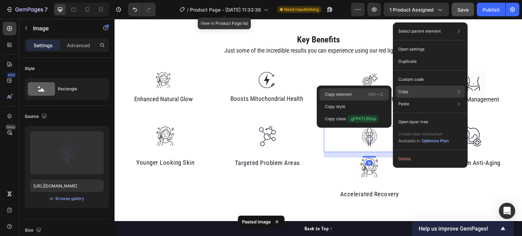
click at [359, 92] on div "Copy element Ctrl + C" at bounding box center [353, 94] width 69 height 12
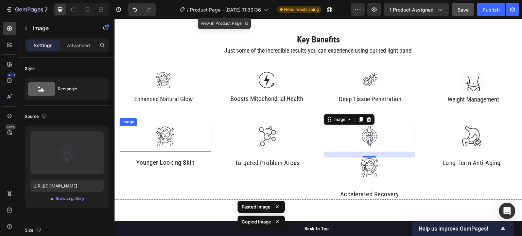
click at [189, 135] on div at bounding box center [165, 136] width 91 height 20
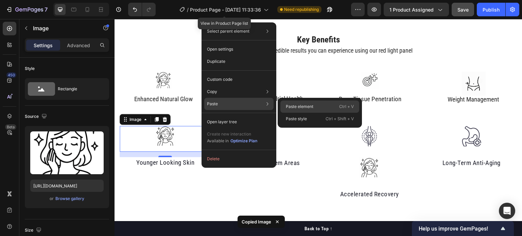
click at [292, 103] on div "Paste element Ctrl + V" at bounding box center [319, 107] width 79 height 12
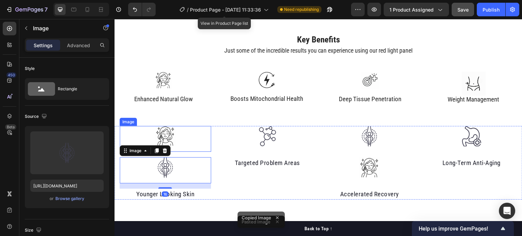
click at [193, 133] on div at bounding box center [165, 136] width 91 height 20
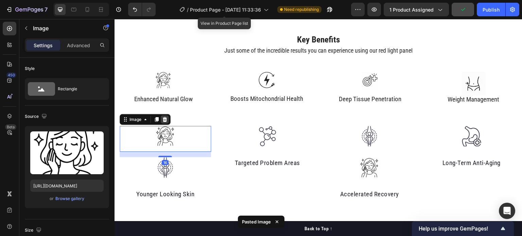
click at [165, 120] on icon at bounding box center [165, 119] width 4 height 5
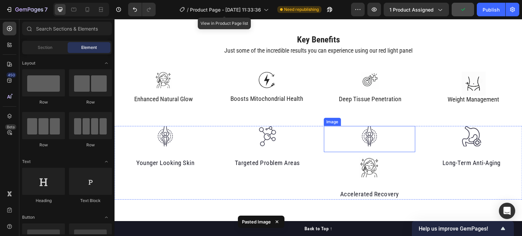
click at [396, 139] on div at bounding box center [369, 136] width 91 height 21
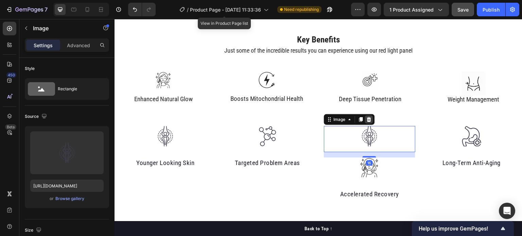
click at [369, 120] on icon at bounding box center [368, 119] width 5 height 5
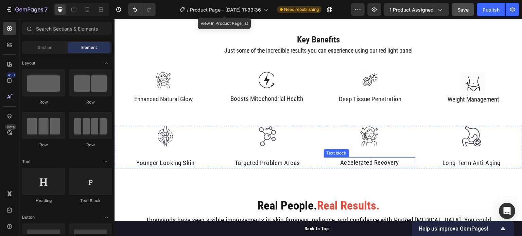
click at [350, 162] on p "Accelerated Recovery" at bounding box center [369, 163] width 90 height 10
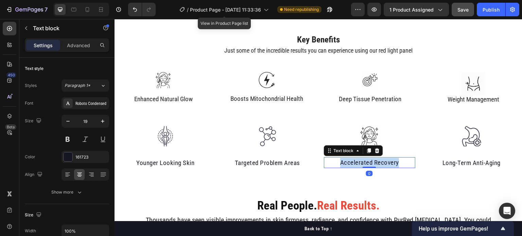
click at [350, 162] on p "Accelerated Recovery" at bounding box center [369, 163] width 90 height 10
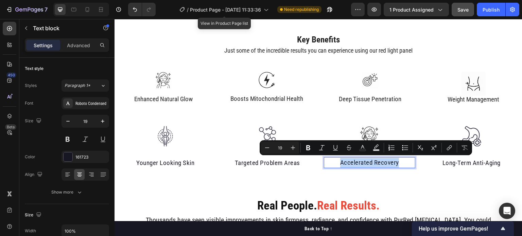
copy p "Accelerated Recovery"
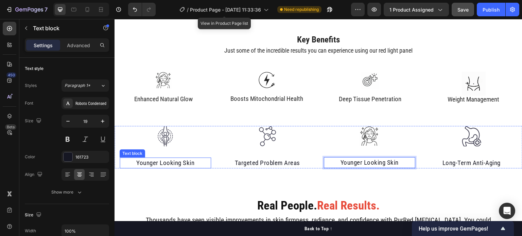
click at [151, 163] on p "Younger Looking Skin" at bounding box center [165, 163] width 90 height 10
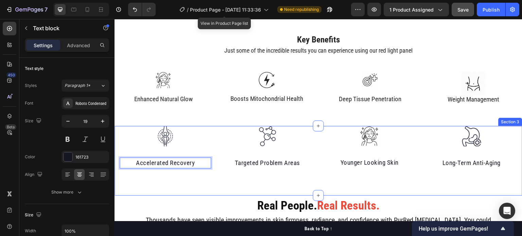
click at [189, 187] on div "Image Accelerated Recovery Text block 0 Image Targeted Problem Areas Text block…" at bounding box center [318, 161] width 408 height 70
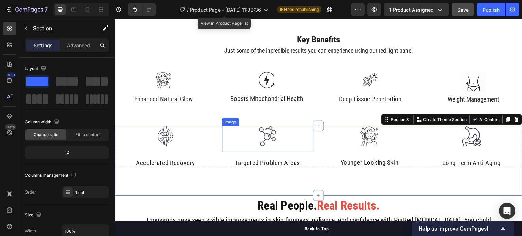
click at [242, 147] on div "Image" at bounding box center [267, 139] width 91 height 26
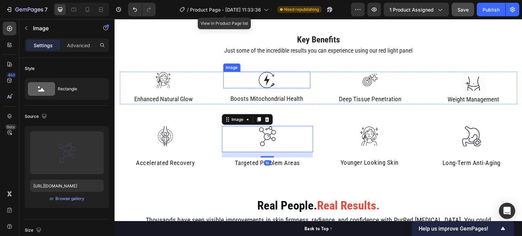
click at [287, 84] on div at bounding box center [266, 80] width 87 height 17
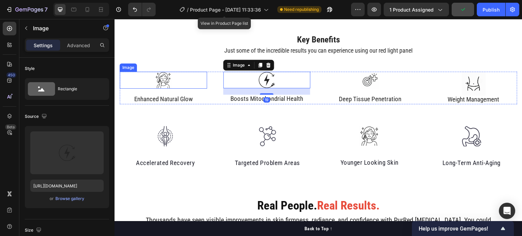
click at [185, 81] on div at bounding box center [163, 80] width 87 height 17
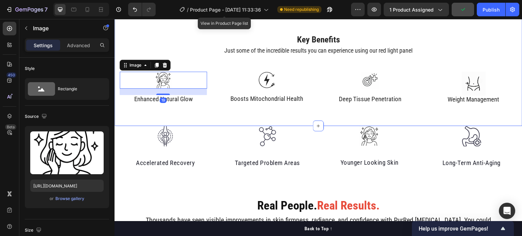
click at [354, 76] on div at bounding box center [369, 80] width 87 height 17
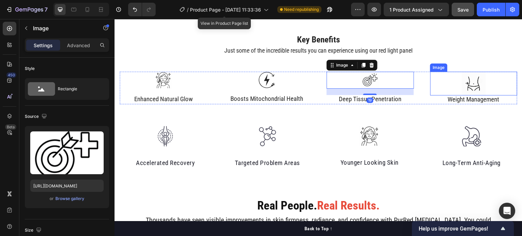
click at [451, 73] on div at bounding box center [473, 84] width 87 height 24
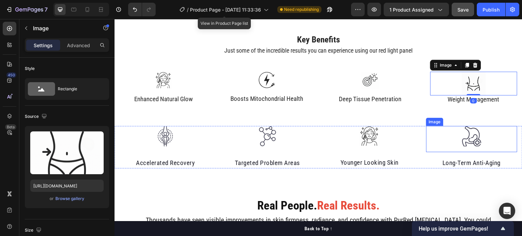
click at [435, 145] on div at bounding box center [471, 136] width 91 height 21
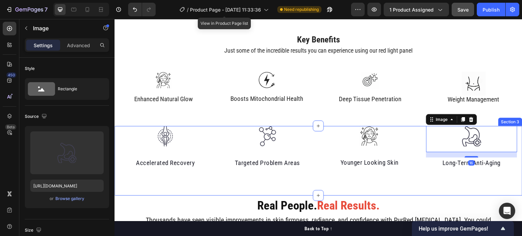
click at [388, 189] on div "Image Accelerated Recovery Text block Image Targeted Problem Areas Text block I…" at bounding box center [318, 161] width 408 height 70
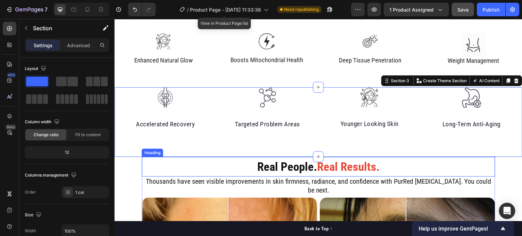
scroll to position [361, 0]
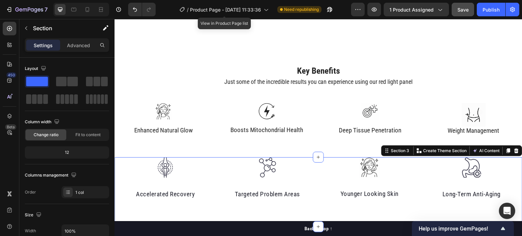
click at [467, 9] on span "Save" at bounding box center [462, 10] width 11 height 6
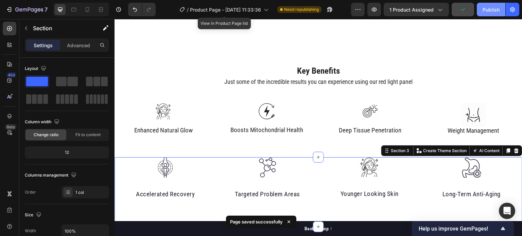
click at [487, 7] on div "Publish" at bounding box center [490, 9] width 17 height 7
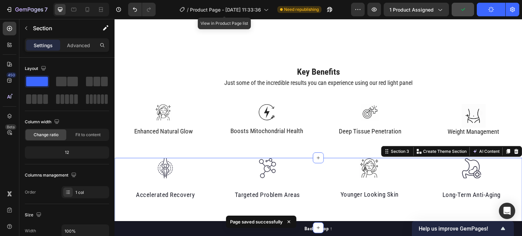
scroll to position [401, 0]
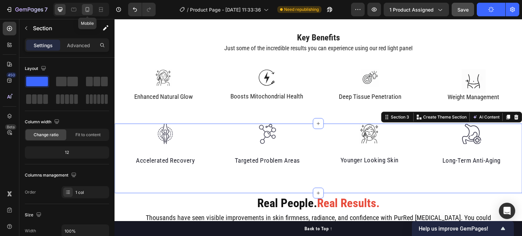
click at [86, 15] on div at bounding box center [87, 9] width 11 height 11
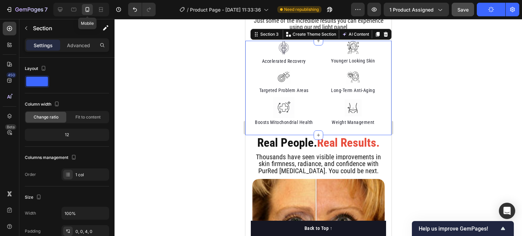
scroll to position [398, 0]
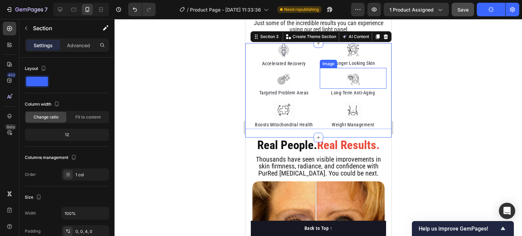
click at [352, 86] on img at bounding box center [353, 80] width 14 height 14
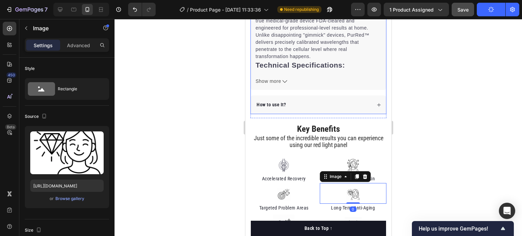
scroll to position [450, 0]
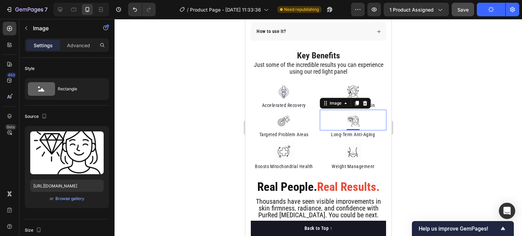
click at [351, 115] on img at bounding box center [353, 121] width 14 height 14
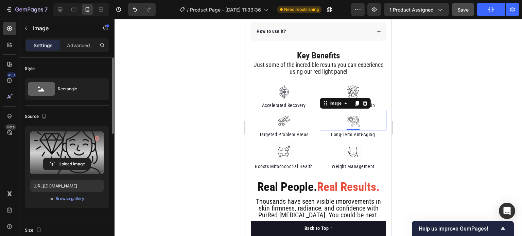
click at [69, 146] on label at bounding box center [66, 152] width 73 height 43
click at [69, 158] on input "file" at bounding box center [66, 164] width 47 height 12
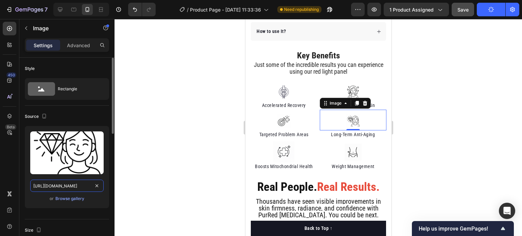
click at [73, 185] on input "[URL][DOMAIN_NAME]" at bounding box center [66, 186] width 73 height 12
click at [60, 6] on icon at bounding box center [60, 9] width 7 height 7
type input "[URL][DOMAIN_NAME]"
type input "60"
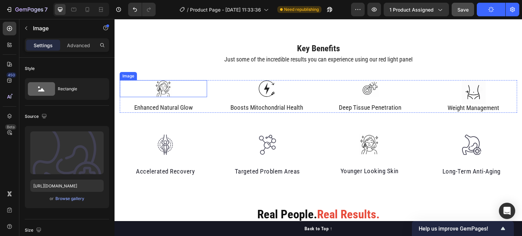
scroll to position [382, 0]
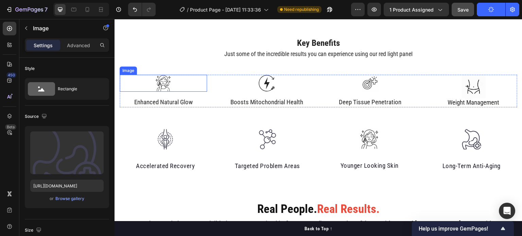
click at [167, 84] on img at bounding box center [163, 83] width 17 height 17
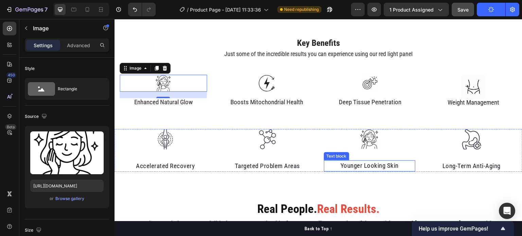
click at [379, 164] on p "Younger Looking Skin" at bounding box center [369, 166] width 90 height 10
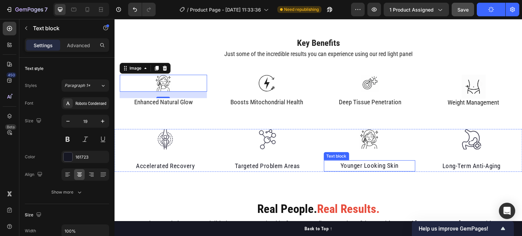
click at [379, 164] on p "Younger Looking Skin" at bounding box center [369, 166] width 90 height 10
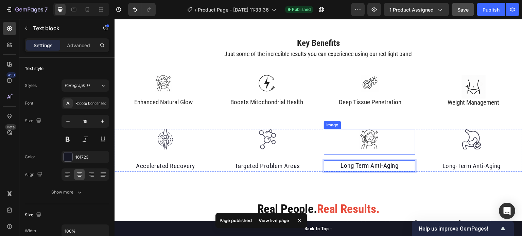
click at [363, 142] on img at bounding box center [369, 139] width 20 height 20
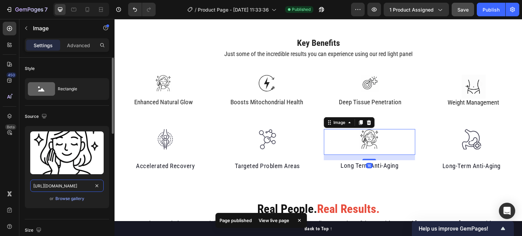
click at [68, 184] on input "https://cdn.shopify.com/s/files/1/0575/4725/9940/files/gempages_559491336114275…" at bounding box center [66, 186] width 73 height 12
paste input "b44aa072-bc23-4dc1-8f5f-24a04313c5a2"
type input "[URL][DOMAIN_NAME]"
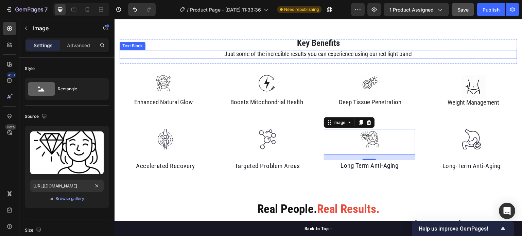
click at [193, 46] on h2 "Key Benefits" at bounding box center [318, 44] width 397 height 10
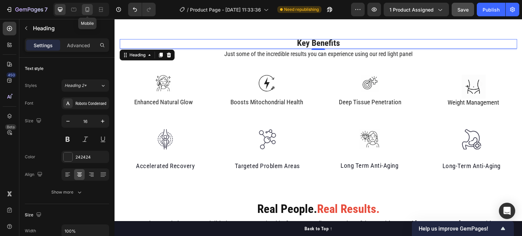
click at [86, 11] on icon at bounding box center [88, 9] width 4 height 5
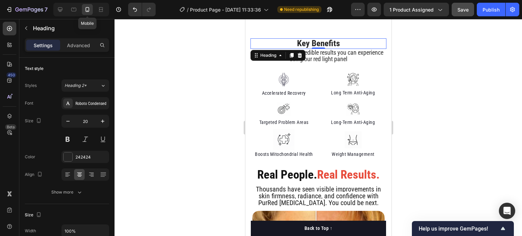
scroll to position [400, 0]
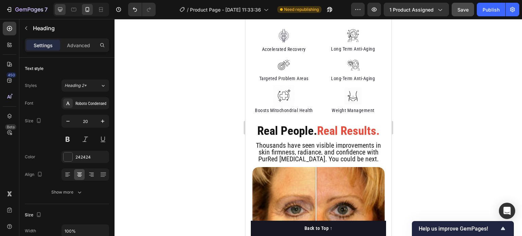
click at [58, 11] on icon at bounding box center [60, 9] width 4 height 4
type input "16"
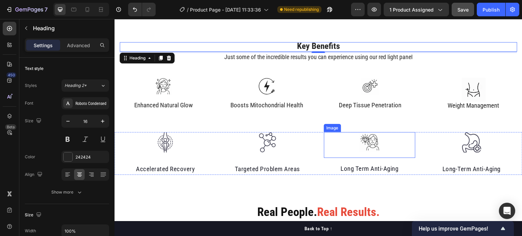
scroll to position [378, 0]
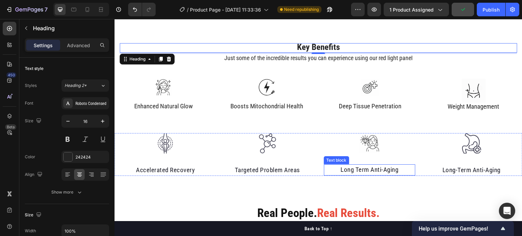
click at [355, 169] on p "Long Term Anti-Aging" at bounding box center [369, 170] width 90 height 10
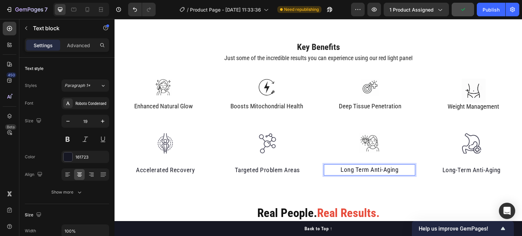
click at [351, 168] on p "Long Term Anti-Aging" at bounding box center [369, 170] width 90 height 10
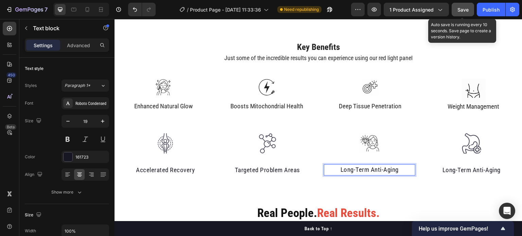
click at [466, 5] on button "Save" at bounding box center [463, 10] width 22 height 14
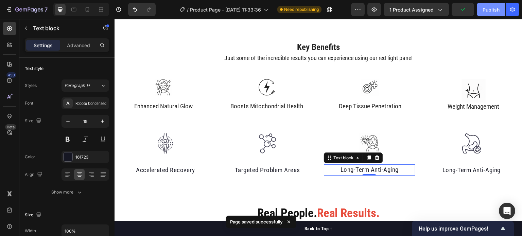
click at [486, 13] on button "Publish" at bounding box center [491, 10] width 29 height 14
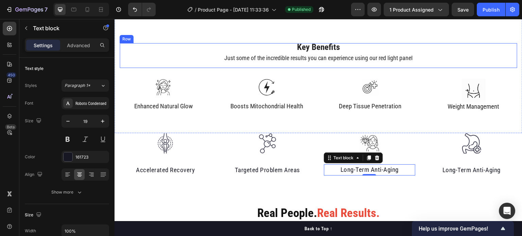
click at [196, 51] on h2 "Key Benefits" at bounding box center [318, 48] width 397 height 10
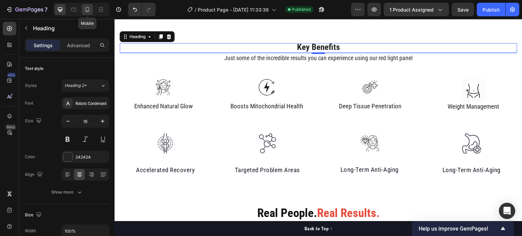
click at [85, 11] on icon at bounding box center [87, 9] width 7 height 7
type input "20"
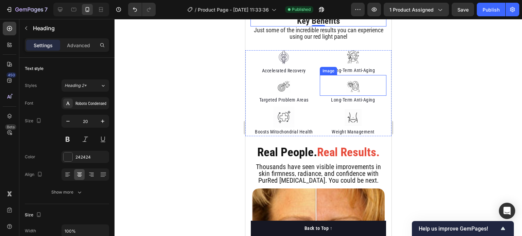
scroll to position [351, 0]
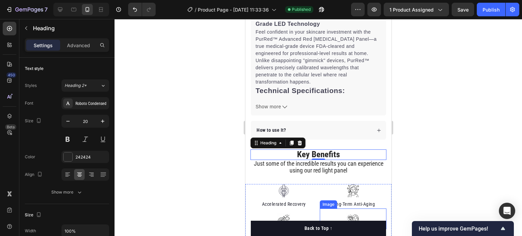
click at [417, 100] on div at bounding box center [317, 127] width 407 height 217
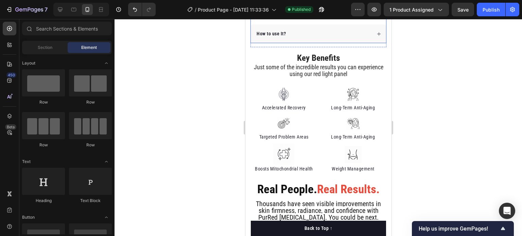
scroll to position [456, 0]
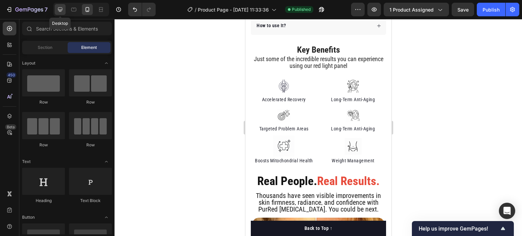
click at [59, 8] on icon at bounding box center [60, 9] width 4 height 4
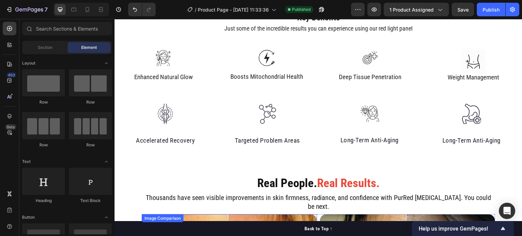
scroll to position [408, 0]
click at [87, 10] on icon at bounding box center [87, 9] width 7 height 7
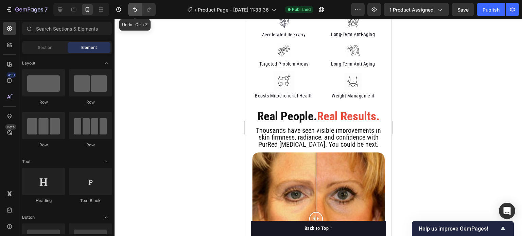
scroll to position [371, 0]
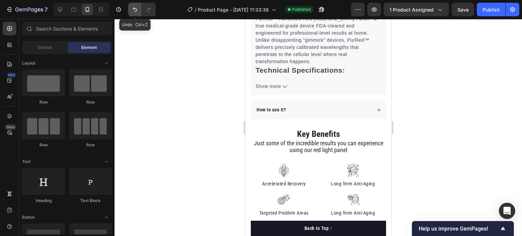
click at [135, 10] on icon "Undo/Redo" at bounding box center [134, 9] width 7 height 7
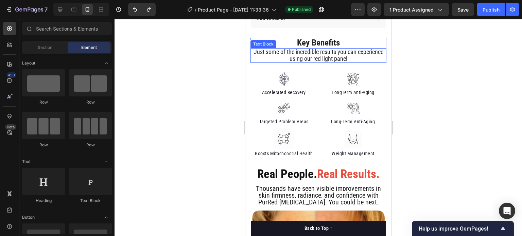
scroll to position [455, 0]
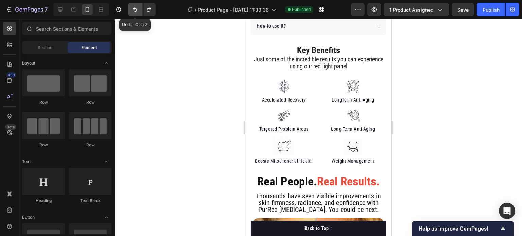
click at [135, 12] on icon "Undo/Redo" at bounding box center [134, 9] width 7 height 7
click at [139, 10] on button "Undo/Redo" at bounding box center [135, 10] width 14 height 14
click at [139, 9] on button "Undo/Redo" at bounding box center [135, 10] width 14 height 14
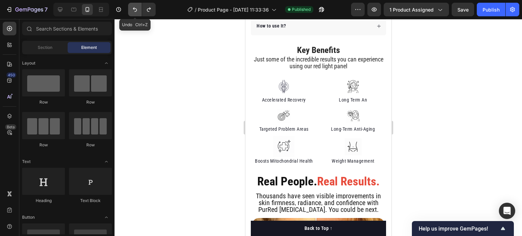
click at [139, 9] on button "Undo/Redo" at bounding box center [135, 10] width 14 height 14
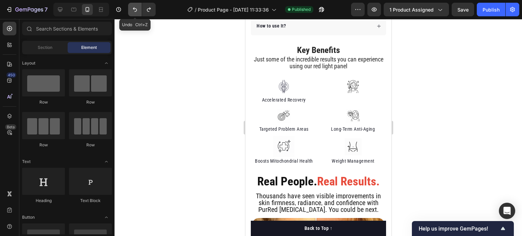
click at [139, 9] on button "Undo/Redo" at bounding box center [135, 10] width 14 height 14
click at [148, 9] on icon "Undo/Redo" at bounding box center [148, 9] width 7 height 7
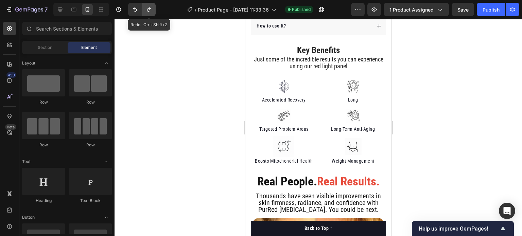
click at [148, 9] on icon "Undo/Redo" at bounding box center [148, 9] width 7 height 7
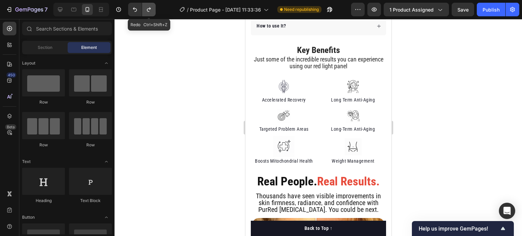
click at [148, 9] on icon "Undo/Redo" at bounding box center [148, 9] width 7 height 7
click at [132, 9] on icon "Undo/Redo" at bounding box center [134, 9] width 7 height 7
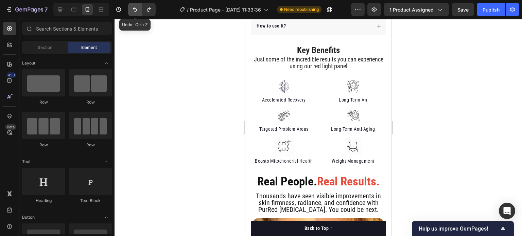
click at [132, 9] on icon "Undo/Redo" at bounding box center [134, 9] width 7 height 7
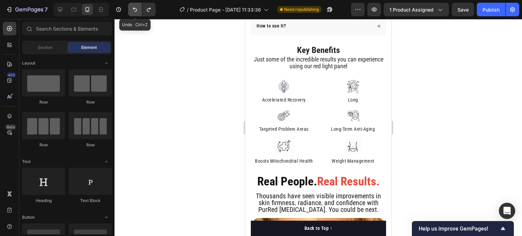
click at [132, 9] on icon "Undo/Redo" at bounding box center [134, 9] width 7 height 7
click at [59, 10] on icon at bounding box center [60, 9] width 4 height 4
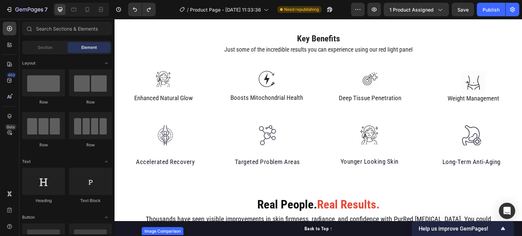
scroll to position [385, 0]
click at [87, 12] on icon at bounding box center [88, 9] width 4 height 5
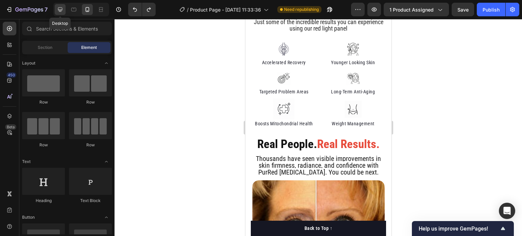
click at [60, 8] on icon at bounding box center [60, 9] width 7 height 7
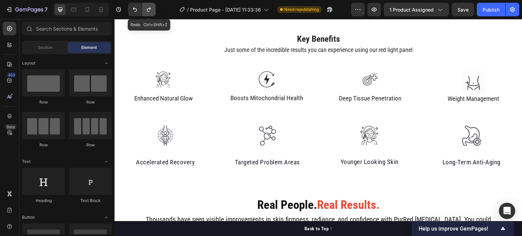
click at [147, 13] on icon "Undo/Redo" at bounding box center [148, 9] width 7 height 7
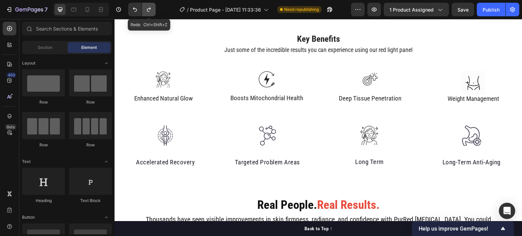
click at [147, 13] on icon "Undo/Redo" at bounding box center [148, 9] width 7 height 7
click at [133, 10] on icon "Undo/Redo" at bounding box center [134, 9] width 7 height 7
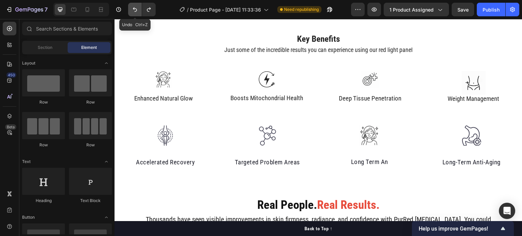
click at [133, 10] on icon "Undo/Redo" at bounding box center [134, 9] width 7 height 7
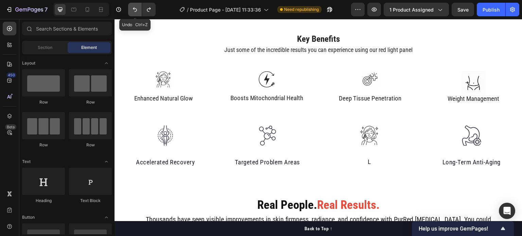
click at [133, 10] on icon "Undo/Redo" at bounding box center [134, 9] width 7 height 7
click at [86, 11] on icon at bounding box center [88, 9] width 4 height 5
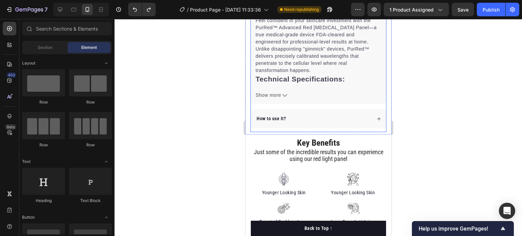
scroll to position [433, 0]
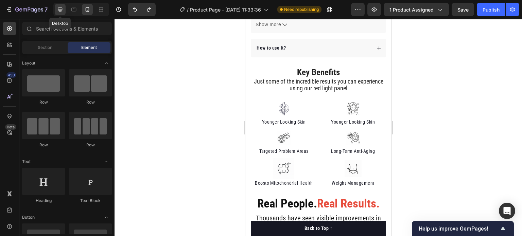
click at [60, 11] on icon at bounding box center [60, 9] width 4 height 4
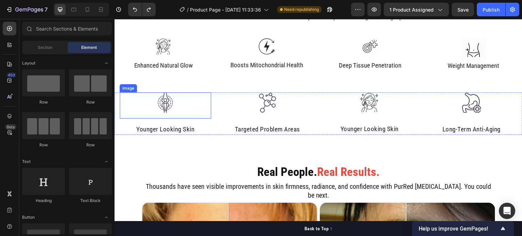
scroll to position [418, 0]
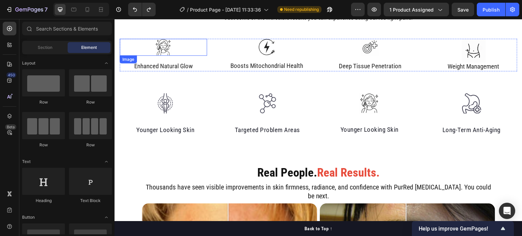
click at [161, 51] on img at bounding box center [163, 47] width 17 height 17
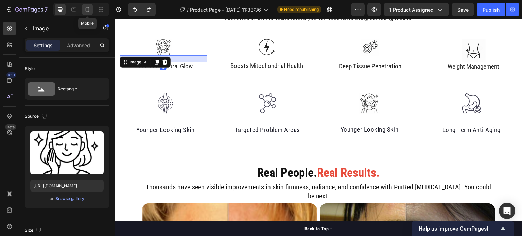
click at [89, 12] on icon at bounding box center [87, 9] width 7 height 7
type input "40"
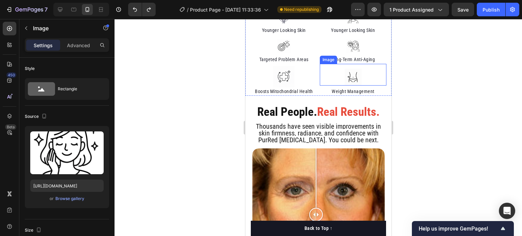
scroll to position [385, 0]
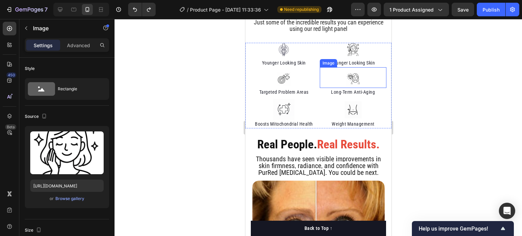
click at [351, 77] on img at bounding box center [353, 79] width 14 height 14
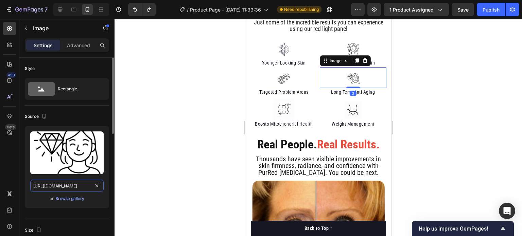
click at [73, 183] on input "[URL][DOMAIN_NAME]" at bounding box center [66, 186] width 73 height 12
click at [58, 10] on icon at bounding box center [60, 9] width 4 height 4
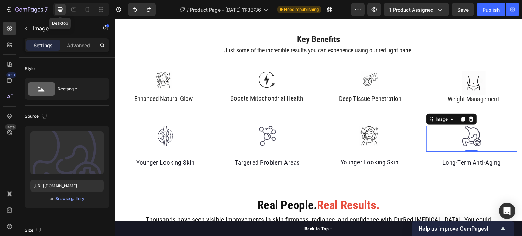
type input "[URL][DOMAIN_NAME]"
type input "60"
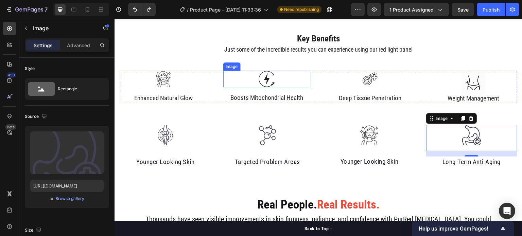
scroll to position [373, 0]
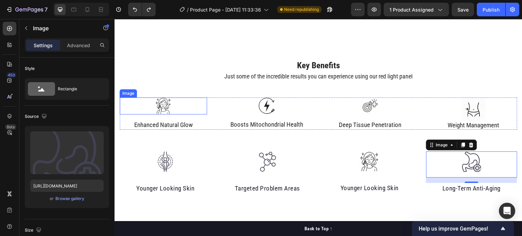
click at [162, 106] on img at bounding box center [163, 106] width 17 height 17
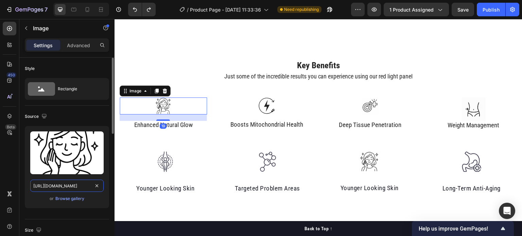
click at [65, 189] on input "https://cdn.shopify.com/s/files/1/0575/4725/9940/files/gempages_559491336114275…" at bounding box center [66, 186] width 73 height 12
paste input "b44aa072-bc23-4dc1-8f5f-24a04313c5a2"
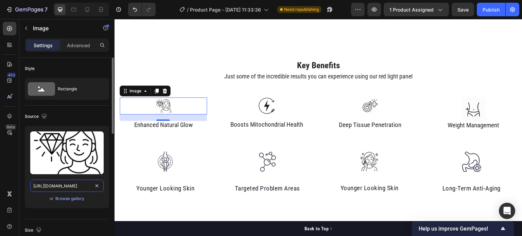
scroll to position [0, 208]
type input "[URL][DOMAIN_NAME]"
click at [87, 7] on icon at bounding box center [87, 9] width 7 height 7
type input "40"
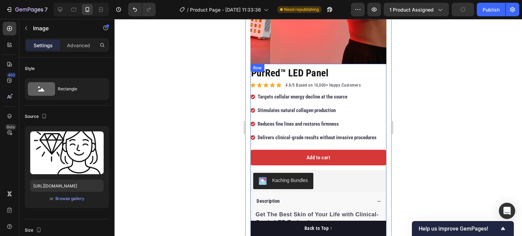
scroll to position [486, 0]
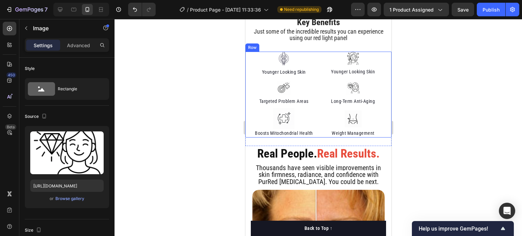
click at [211, 90] on div at bounding box center [317, 127] width 407 height 217
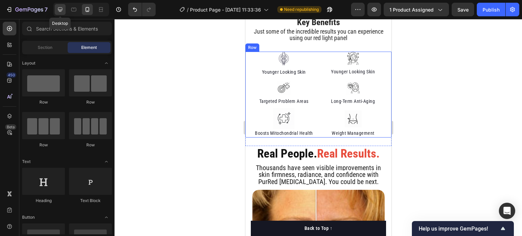
click at [59, 10] on icon at bounding box center [60, 9] width 7 height 7
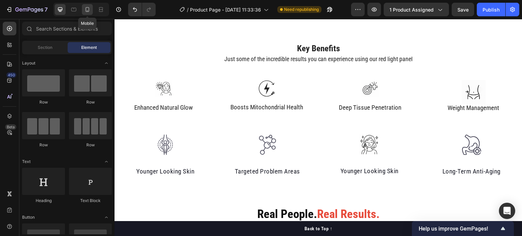
click at [87, 11] on icon at bounding box center [87, 9] width 7 height 7
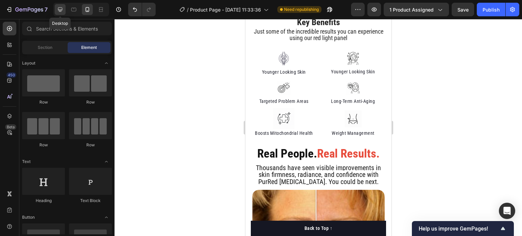
click at [58, 11] on icon at bounding box center [60, 9] width 7 height 7
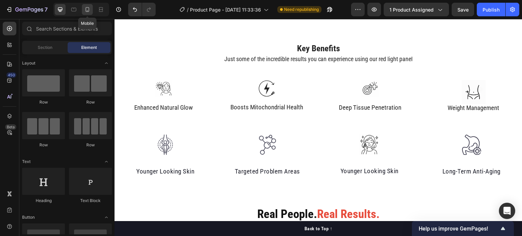
click at [87, 9] on icon at bounding box center [87, 9] width 7 height 7
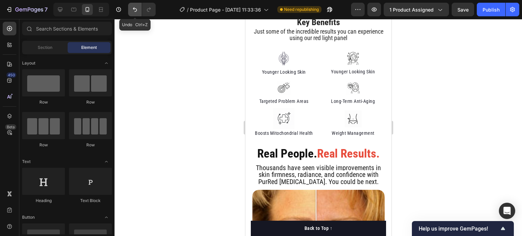
click at [134, 12] on icon "Undo/Redo" at bounding box center [134, 9] width 7 height 7
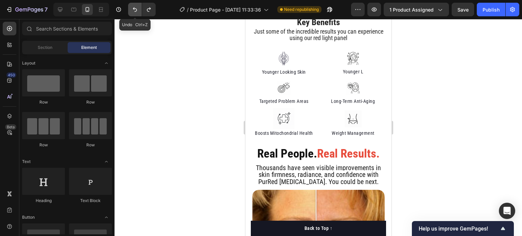
click at [134, 12] on icon "Undo/Redo" at bounding box center [134, 9] width 7 height 7
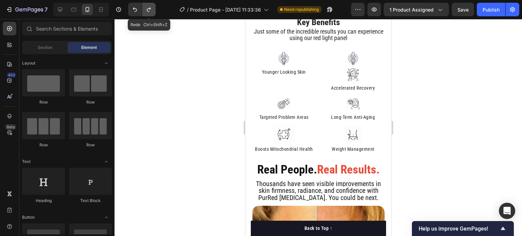
click at [149, 12] on icon "Undo/Redo" at bounding box center [148, 9] width 7 height 7
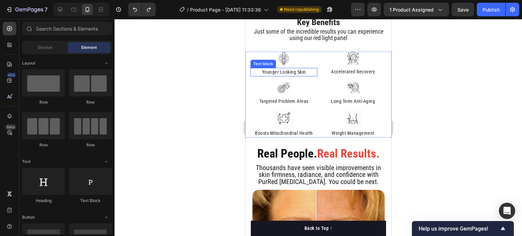
click at [281, 73] on p "Younger Looking Skin" at bounding box center [284, 72] width 66 height 7
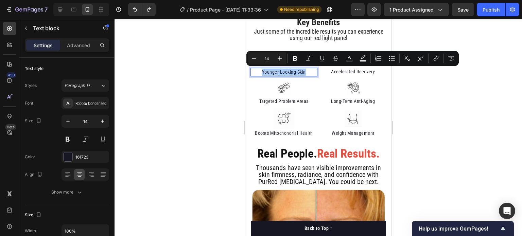
click at [226, 76] on div at bounding box center [317, 127] width 407 height 217
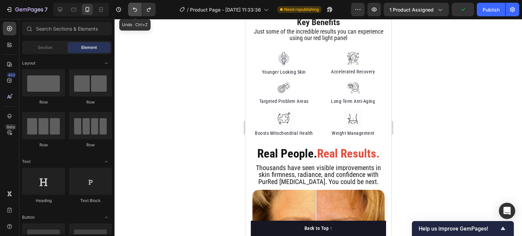
click at [135, 12] on icon "Undo/Redo" at bounding box center [134, 9] width 7 height 7
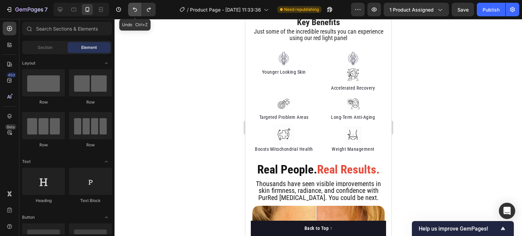
click at [135, 12] on icon "Undo/Redo" at bounding box center [134, 9] width 7 height 7
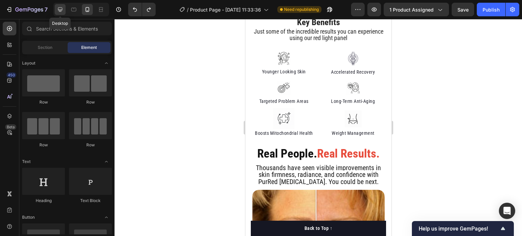
click at [60, 11] on icon at bounding box center [60, 9] width 4 height 4
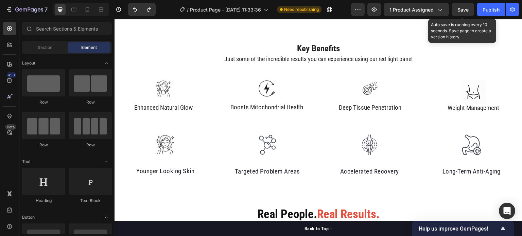
click at [458, 10] on span "Save" at bounding box center [462, 10] width 11 height 6
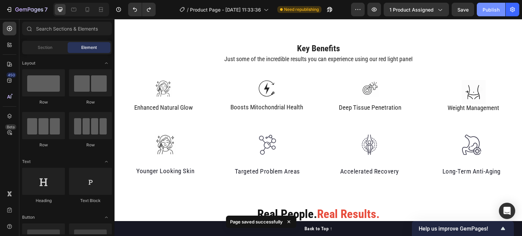
click at [489, 9] on div "Publish" at bounding box center [490, 9] width 17 height 7
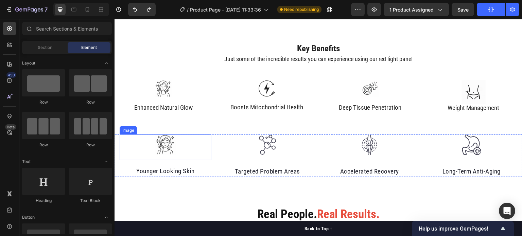
click at [165, 147] on img at bounding box center [165, 145] width 20 height 20
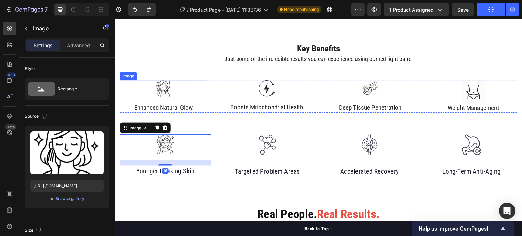
click at [155, 91] on img at bounding box center [163, 88] width 17 height 17
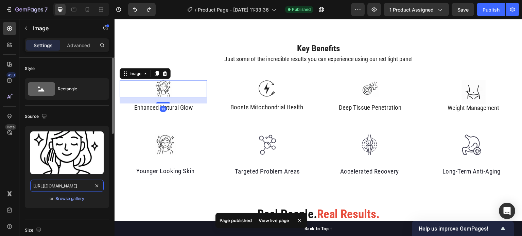
click at [73, 183] on input "https://cdn.shopify.com/s/files/1/0575/4725/9940/files/gempages_559491336114275…" at bounding box center [66, 186] width 73 height 12
paste input "b44aa072-bc23-4dc1-8f5f-24a04313c5a2"
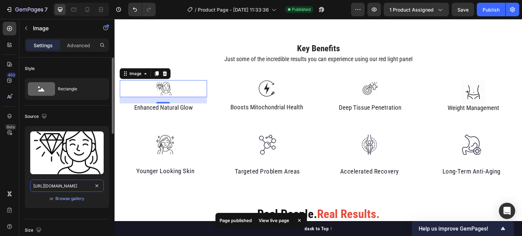
scroll to position [0, 208]
type input "[URL][DOMAIN_NAME]"
click at [88, 7] on icon at bounding box center [87, 9] width 7 height 7
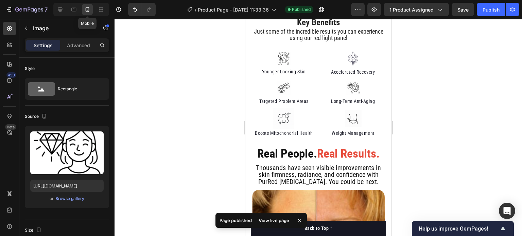
scroll to position [462, 0]
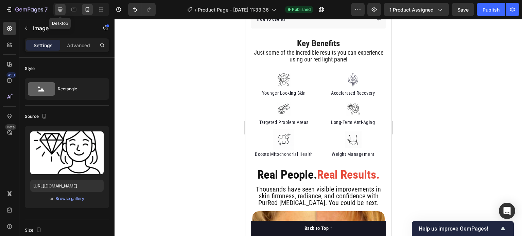
click at [60, 9] on icon at bounding box center [60, 9] width 4 height 4
type input "50"
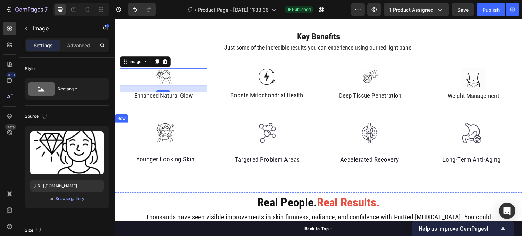
scroll to position [414, 0]
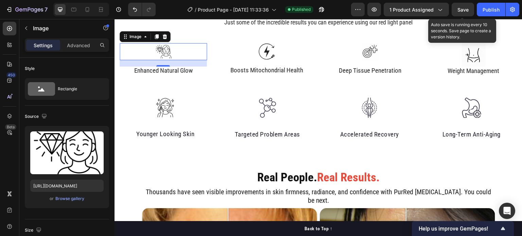
click at [458, 8] on span "Save" at bounding box center [462, 10] width 11 height 6
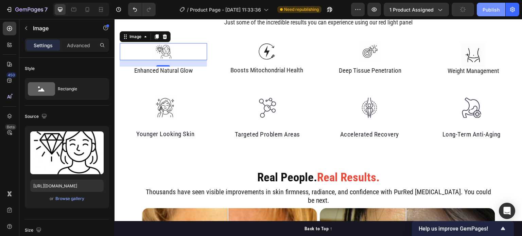
click at [500, 13] on button "Publish" at bounding box center [491, 10] width 29 height 14
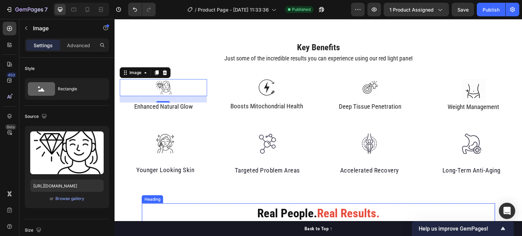
scroll to position [378, 0]
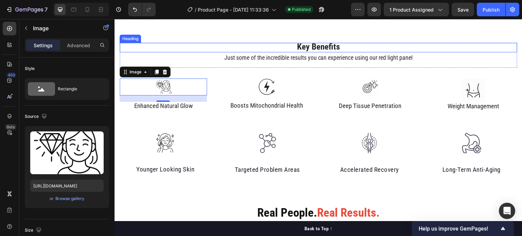
click at [211, 43] on h2 "Key Benefits" at bounding box center [318, 48] width 397 height 10
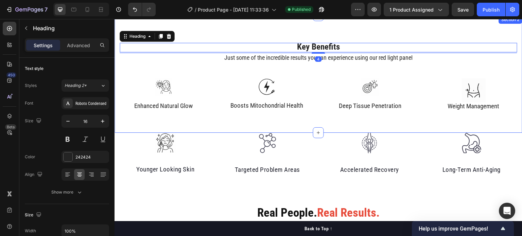
click at [215, 28] on div "Key Benefits Heading 4 Just some of the incredible results you can experience u…" at bounding box center [318, 74] width 408 height 117
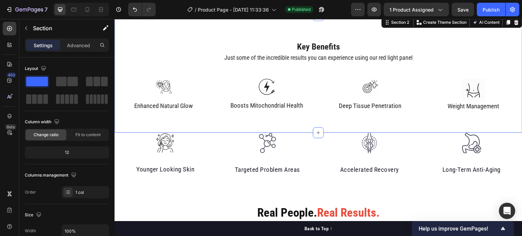
click at [179, 43] on h2 "Key Benefits" at bounding box center [318, 48] width 397 height 10
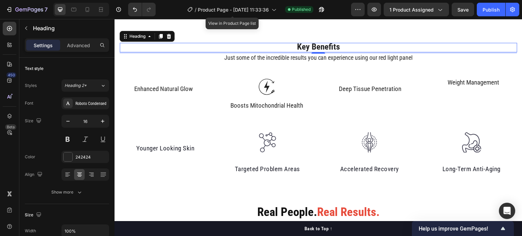
scroll to position [378, 0]
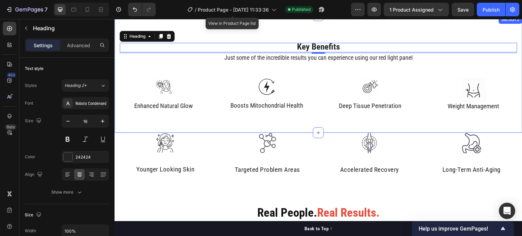
click at [178, 35] on div "Key Benefits Heading 4 Just some of the incredible results you can experience u…" at bounding box center [318, 74] width 408 height 117
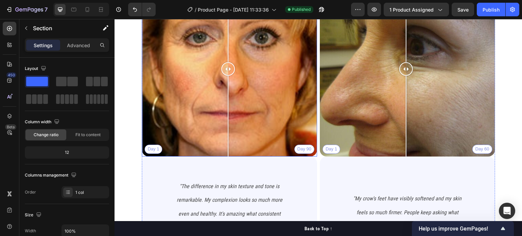
scroll to position [709, 0]
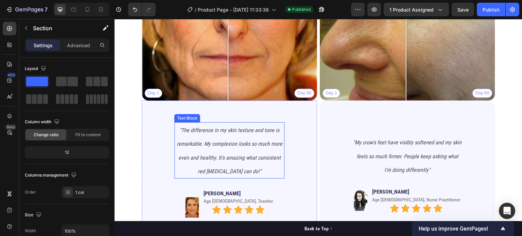
click at [211, 124] on p ""The difference in my skin texture and tone is remarkable. My complexion looks …" at bounding box center [229, 150] width 109 height 55
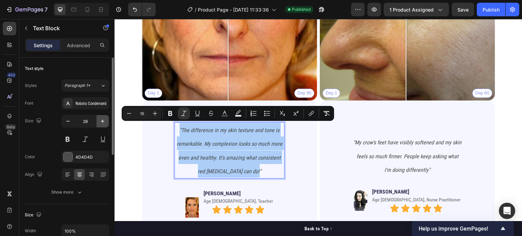
click at [102, 123] on icon "button" at bounding box center [102, 121] width 7 height 7
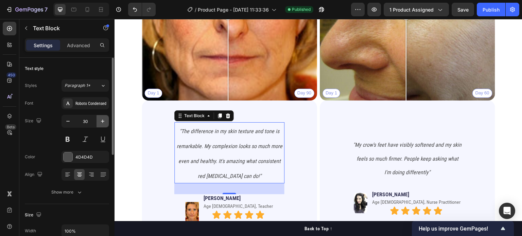
click at [102, 123] on icon "button" at bounding box center [102, 121] width 7 height 7
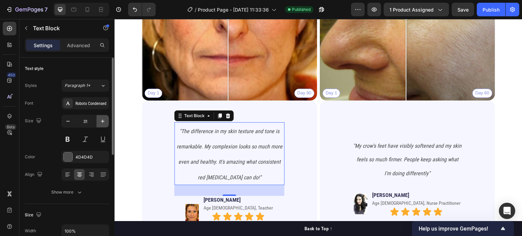
click at [102, 123] on icon "button" at bounding box center [102, 121] width 7 height 7
type input "32"
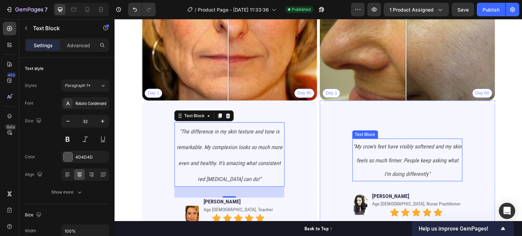
click at [369, 143] on icon ""My crow's feet have visibly softened and my skin feels so much firmer. People …" at bounding box center [407, 160] width 108 height 34
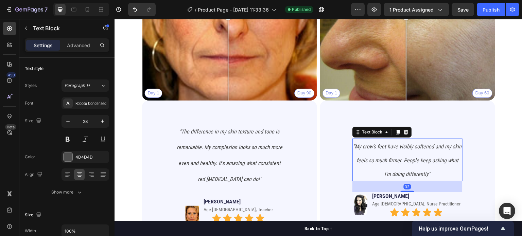
click at [369, 143] on icon ""My crow's feet have visibly softened and my skin feels so much firmer. People …" at bounding box center [407, 160] width 108 height 34
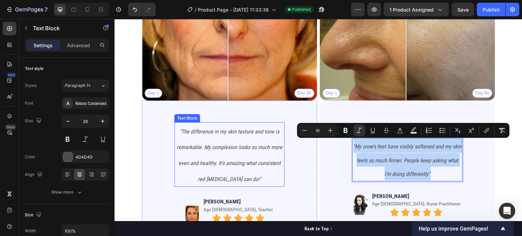
click at [254, 155] on p ""The difference in my skin texture and tone is remarkable. My complexion looks …" at bounding box center [229, 154] width 109 height 63
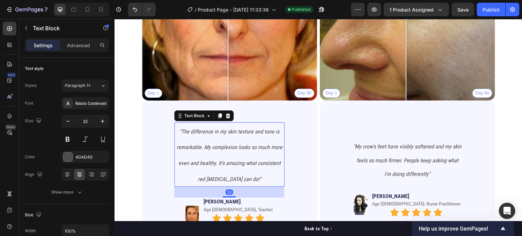
click at [254, 155] on p ""The difference in my skin texture and tone is remarkable. My complexion looks …" at bounding box center [229, 154] width 109 height 63
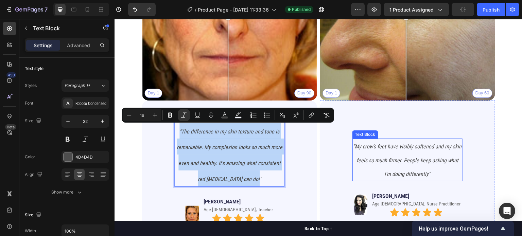
click at [403, 147] on p ""My crow's feet have visibly softened and my skin feels so much firmer. People …" at bounding box center [407, 159] width 109 height 41
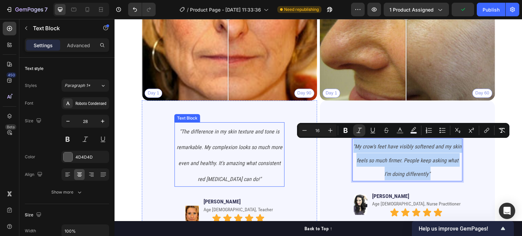
click at [188, 144] on icon ""The difference in my skin texture and tone is remarkable. My complexion looks …" at bounding box center [230, 155] width 106 height 54
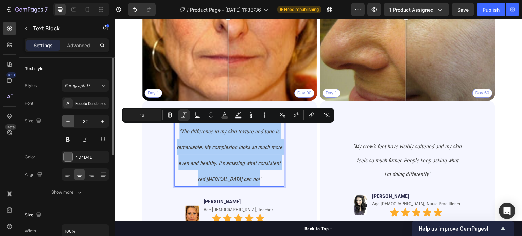
click at [68, 122] on icon "button" at bounding box center [68, 121] width 7 height 7
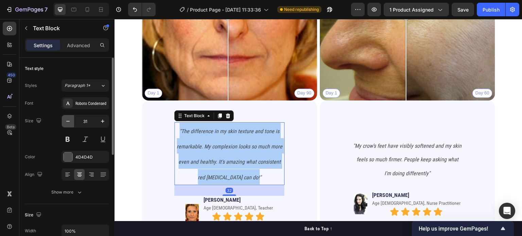
click at [68, 122] on icon "button" at bounding box center [68, 121] width 7 height 7
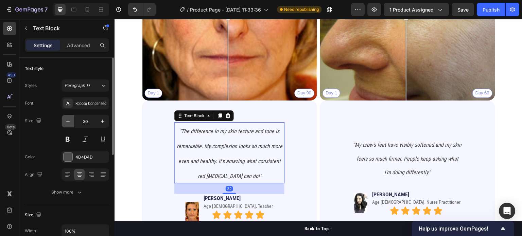
click at [68, 122] on icon "button" at bounding box center [68, 121] width 7 height 7
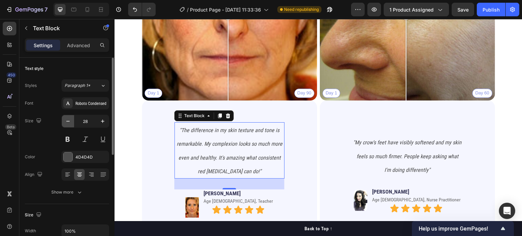
click at [68, 122] on icon "button" at bounding box center [68, 121] width 7 height 7
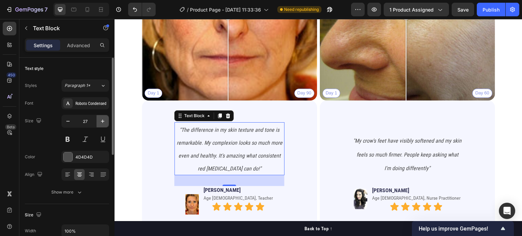
click at [104, 121] on icon "button" at bounding box center [102, 121] width 7 height 7
type input "28"
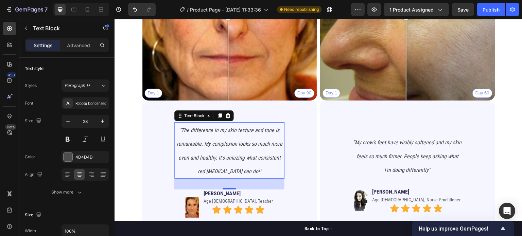
click at [199, 144] on icon ""The difference in my skin texture and tone is remarkable. My complexion looks …" at bounding box center [230, 151] width 106 height 48
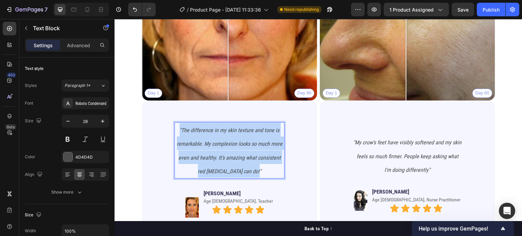
click at [199, 144] on icon ""The difference in my skin texture and tone is remarkable. My complexion looks …" at bounding box center [230, 151] width 106 height 48
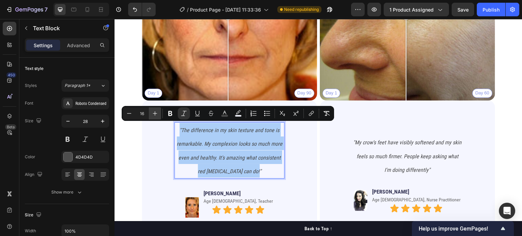
click at [154, 113] on icon "Editor contextual toolbar" at bounding box center [155, 113] width 7 height 7
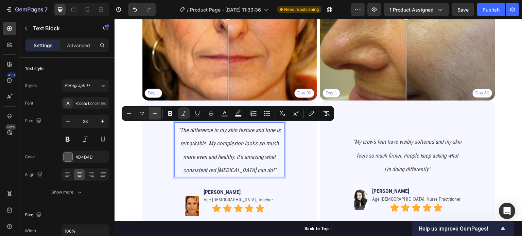
click at [154, 113] on icon "Editor contextual toolbar" at bounding box center [155, 113] width 7 height 7
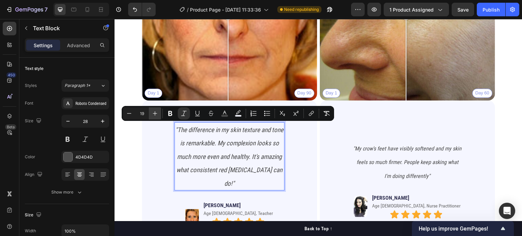
click at [154, 113] on icon "Editor contextual toolbar" at bounding box center [155, 113] width 7 height 7
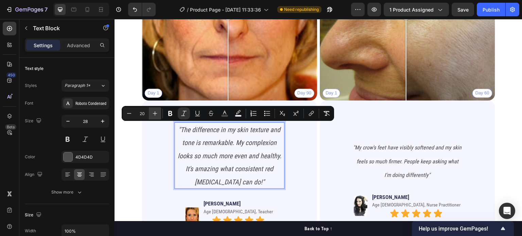
click at [154, 113] on icon "Editor contextual toolbar" at bounding box center [155, 113] width 7 height 7
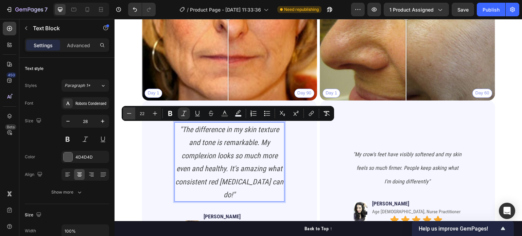
click at [125, 111] on button "Minus" at bounding box center [129, 113] width 12 height 12
type input "21"
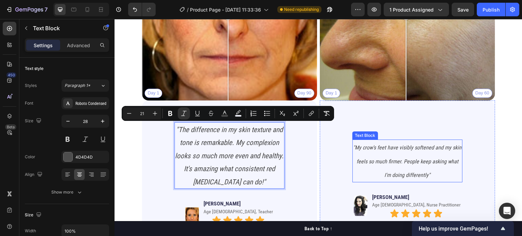
click at [391, 159] on icon ""My crow's feet have visibly softened and my skin feels so much firmer. People …" at bounding box center [407, 161] width 108 height 34
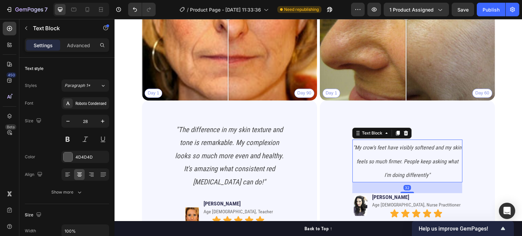
click at [391, 159] on icon ""My crow's feet have visibly softened and my skin feels so much firmer. People …" at bounding box center [407, 161] width 108 height 34
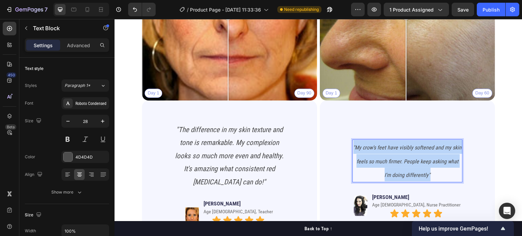
click at [391, 159] on icon ""My crow's feet have visibly softened and my skin feels so much firmer. People …" at bounding box center [407, 161] width 108 height 34
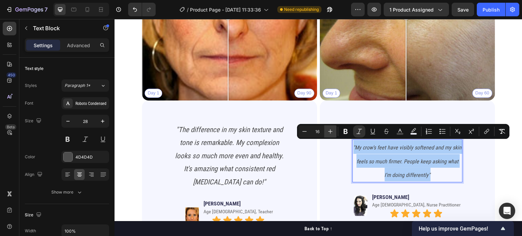
click at [330, 133] on icon "Editor contextual toolbar" at bounding box center [330, 131] width 7 height 7
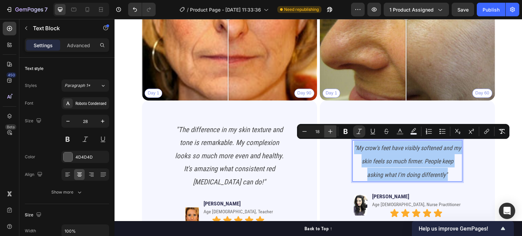
click at [330, 133] on icon "Editor contextual toolbar" at bounding box center [330, 131] width 7 height 7
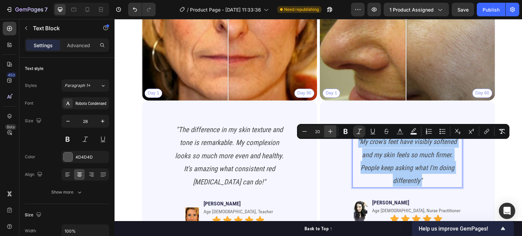
click at [330, 133] on icon "Editor contextual toolbar" at bounding box center [330, 131] width 7 height 7
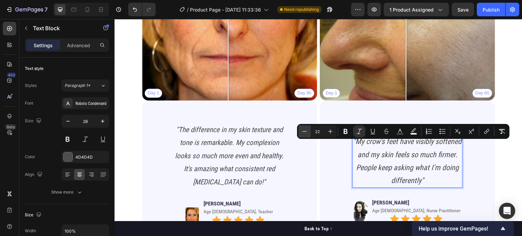
click at [306, 131] on icon "Editor contextual toolbar" at bounding box center [304, 131] width 7 height 7
type input "21"
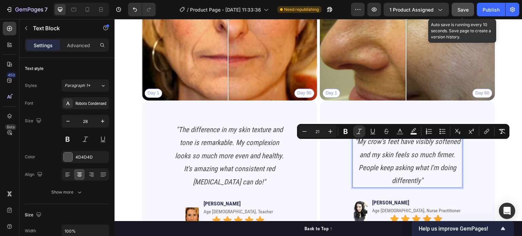
click at [460, 12] on div "Save" at bounding box center [462, 9] width 11 height 7
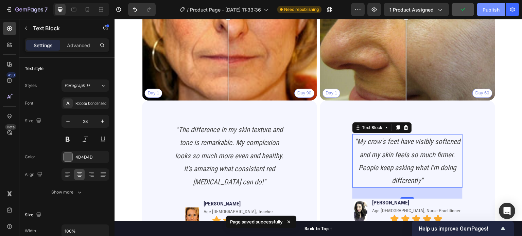
click at [491, 11] on div "Publish" at bounding box center [490, 9] width 17 height 7
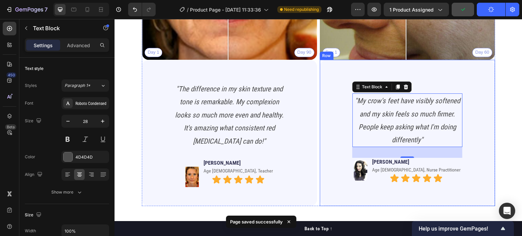
scroll to position [784, 0]
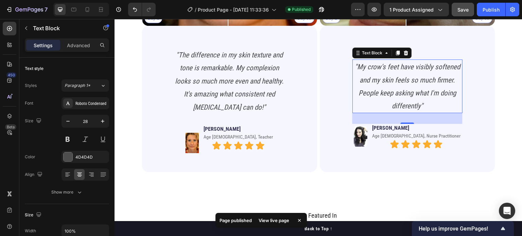
click at [406, 120] on div "32" at bounding box center [407, 118] width 110 height 11
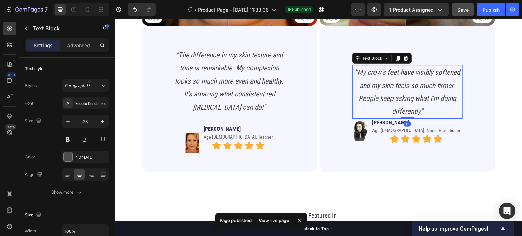
drag, startPoint x: 402, startPoint y: 120, endPoint x: 397, endPoint y: 107, distance: 14.0
click at [397, 107] on div ""My crow's feet have visibly softened and my skin feels so much firmer. People …" at bounding box center [407, 92] width 110 height 54
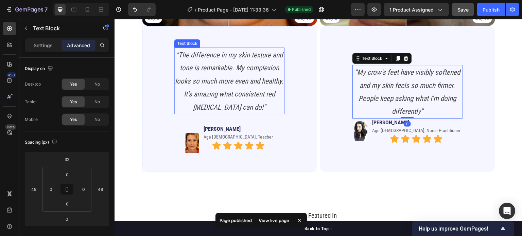
click at [275, 100] on p ""The difference in my skin texture and tone is remarkable. My complexion looks …" at bounding box center [229, 80] width 109 height 65
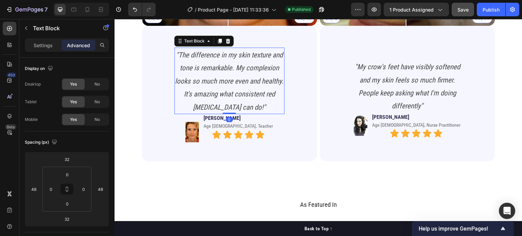
click at [222, 102] on div ""The difference in my skin texture and tone is remarkable. My complexion looks …" at bounding box center [229, 81] width 110 height 67
type input "0"
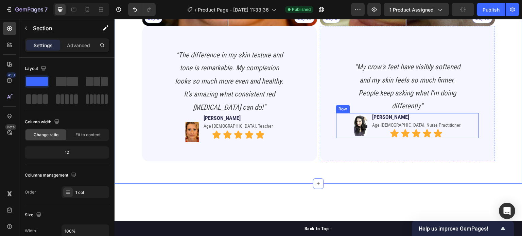
scroll to position [716, 0]
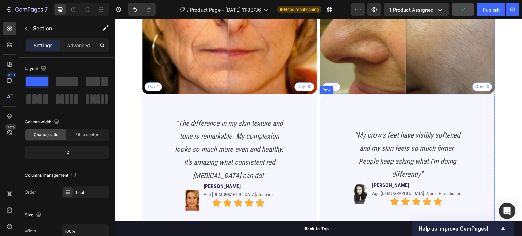
click at [392, 113] on div ""My crow's feet have visibly softened and my skin feels so much firmer. People …" at bounding box center [407, 162] width 143 height 114
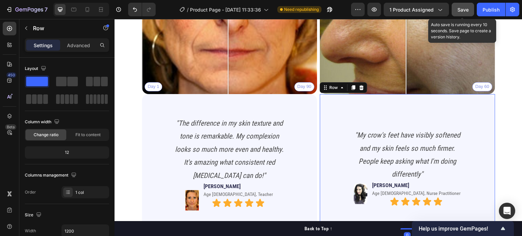
click at [465, 9] on span "Save" at bounding box center [462, 10] width 11 height 6
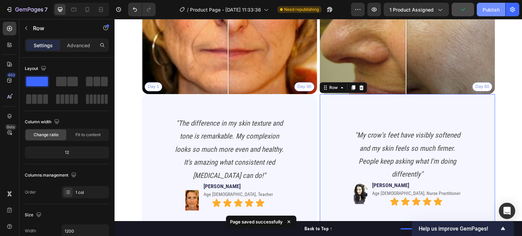
click at [493, 9] on div "Publish" at bounding box center [490, 9] width 17 height 7
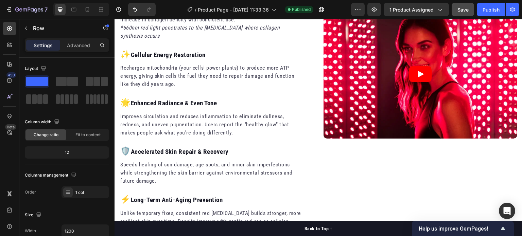
scroll to position [1362, 0]
click at [91, 11] on div at bounding box center [87, 9] width 11 height 11
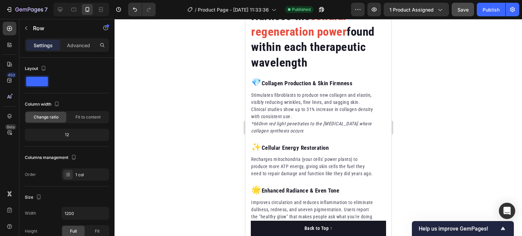
type input "100%"
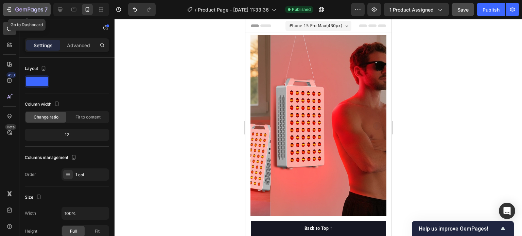
click at [13, 12] on div "7" at bounding box center [27, 9] width 42 height 8
